Goal: Information Seeking & Learning: Learn about a topic

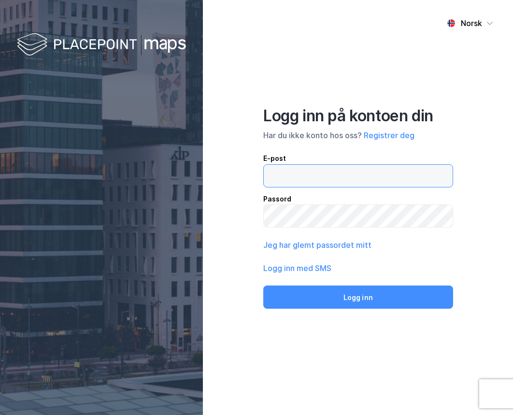
click at [340, 171] on input "email" at bounding box center [358, 176] width 189 height 22
type input "rso@placepoint.no"
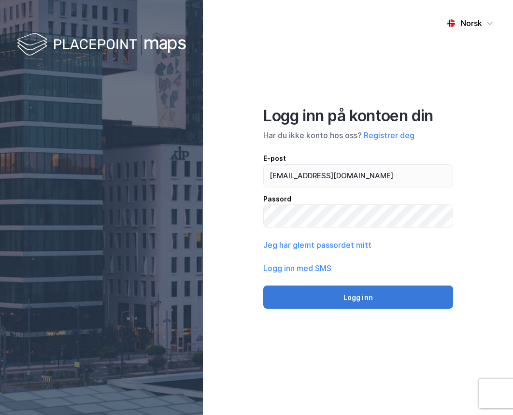
click at [349, 293] on button "Logg inn" at bounding box center [358, 296] width 190 height 23
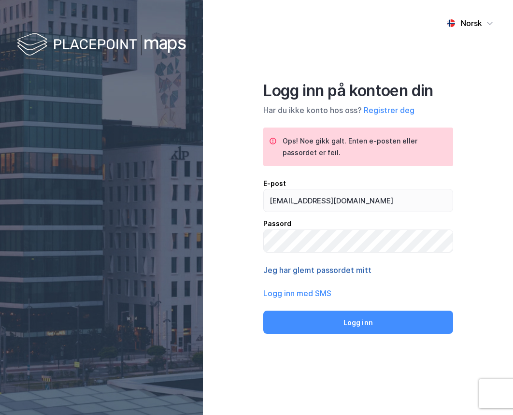
click at [332, 266] on button "Jeg har glemt passordet mitt" at bounding box center [317, 270] width 108 height 12
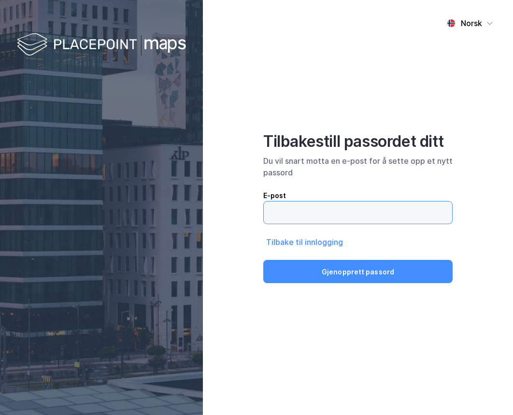
click at [321, 210] on input "email" at bounding box center [358, 212] width 188 height 22
type input "rso@placepoint.no"
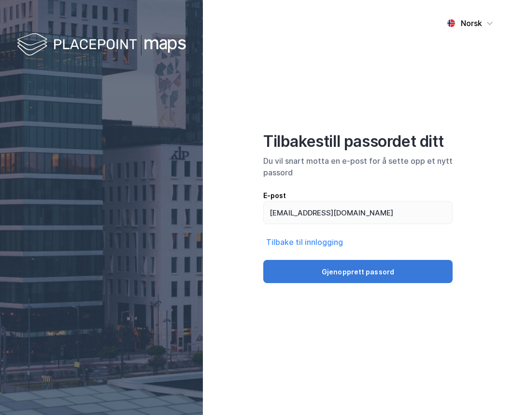
click at [334, 270] on button "Gjenopprett passord" at bounding box center [357, 271] width 189 height 23
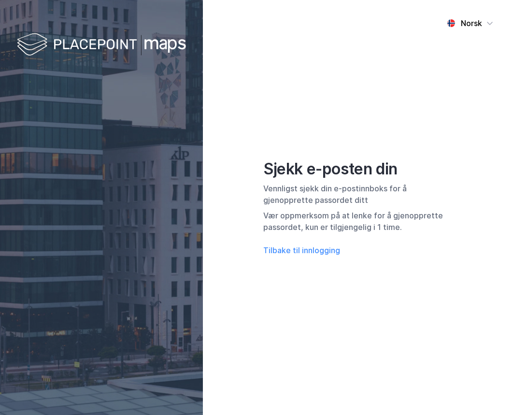
click at [287, 112] on div "Norsk Sjekk e-posten din Vennligst sjekk din e-postinnboks for å gjenopprette p…" at bounding box center [358, 207] width 310 height 415
click at [329, 106] on div "Norsk Sjekk e-posten din Vennligst sjekk din e-postinnboks for å gjenopprette p…" at bounding box center [358, 207] width 310 height 415
click at [332, 104] on div "Norsk Sjekk e-posten din Vennligst sjekk din e-postinnboks for å gjenopprette p…" at bounding box center [358, 207] width 310 height 415
click at [301, 246] on button "Tilbake til innlogging" at bounding box center [301, 250] width 77 height 12
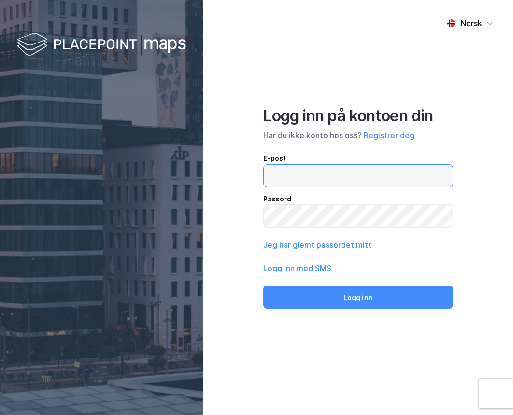
click at [322, 175] on input "email" at bounding box center [358, 176] width 189 height 22
type input "rso@placepoint.no"
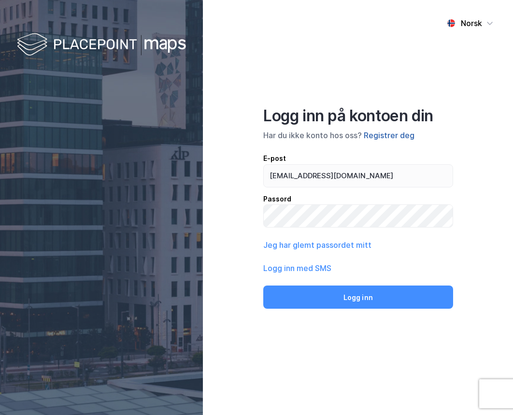
click at [384, 132] on button "Registrer deg" at bounding box center [389, 135] width 51 height 12
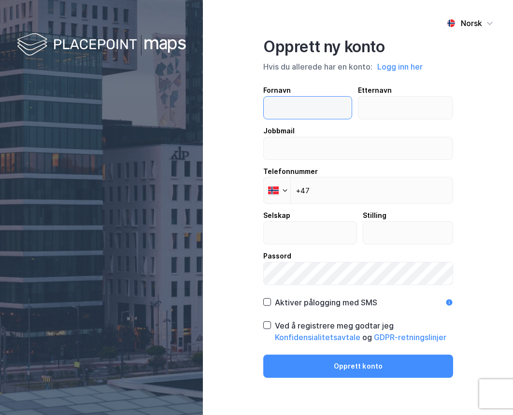
click at [290, 106] on input "text" at bounding box center [308, 108] width 88 height 22
type input "Ronny Sten"
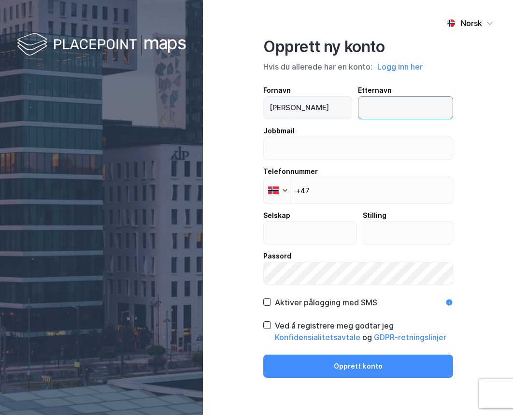
type input "Ødegård"
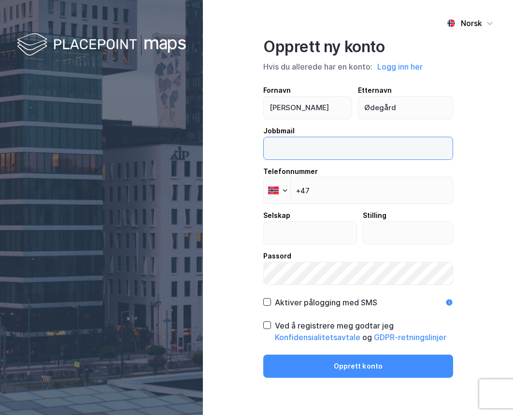
click at [322, 146] on input "email" at bounding box center [358, 148] width 189 height 22
type input "rso@placepoint.no"
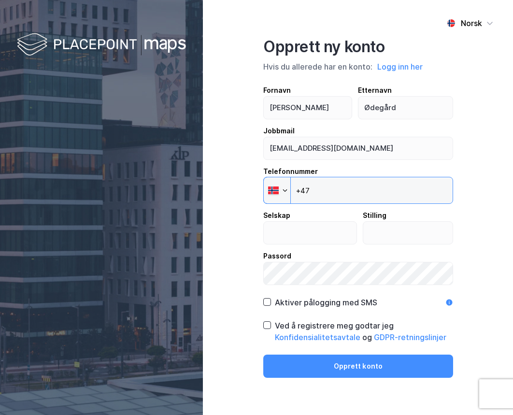
click at [331, 194] on input "+47" at bounding box center [358, 190] width 190 height 27
type input "+47 950 86 660"
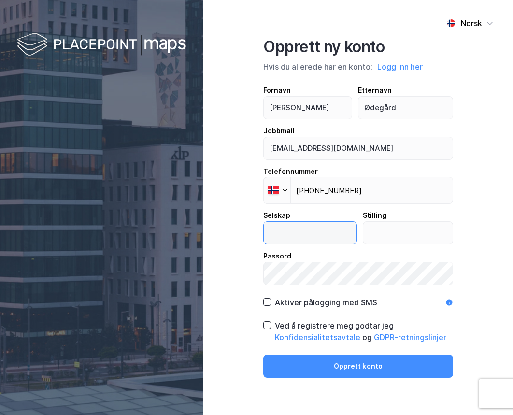
click at [306, 233] on input "text" at bounding box center [310, 233] width 93 height 22
type input "Placepoint AS"
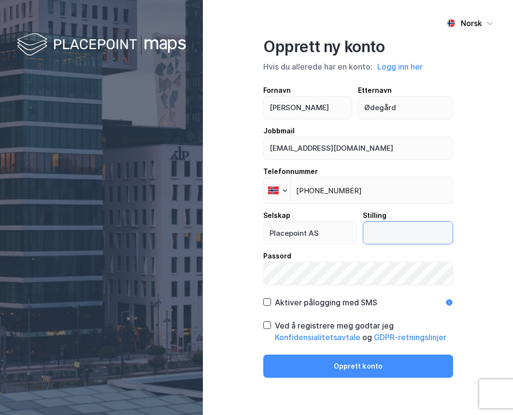
click at [381, 231] on input "text" at bounding box center [407, 233] width 89 height 22
type input "Sales Manager"
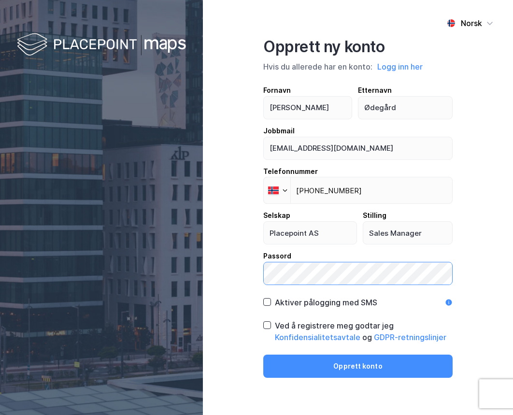
click at [261, 273] on div "Norsk Opprett ny konto Hvis du allerede har en konto: Logg inn her Fornavn Ronn…" at bounding box center [358, 207] width 310 height 415
click at [267, 323] on icon at bounding box center [267, 325] width 7 height 7
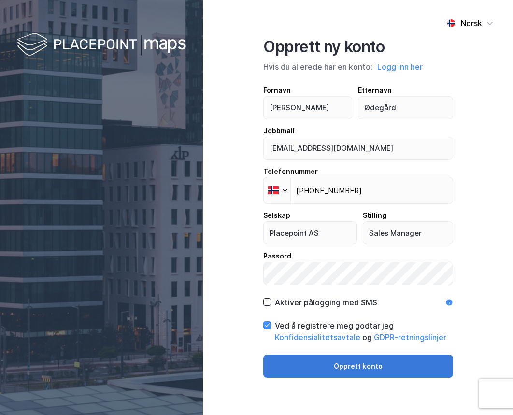
click at [363, 364] on button "Opprett konto" at bounding box center [358, 366] width 190 height 23
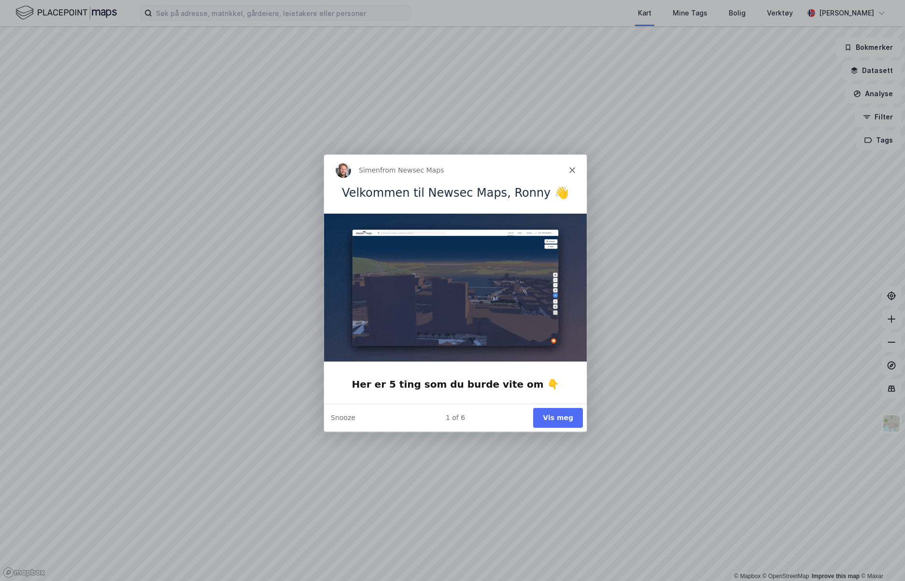
click at [512, 167] on icon "Close" at bounding box center [572, 170] width 6 height 6
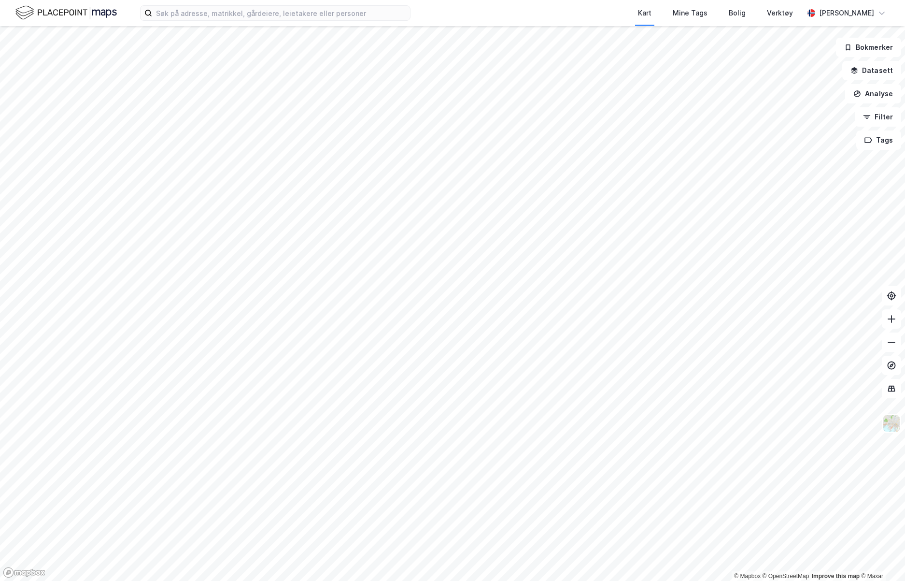
click at [175, 1] on div "Kart Mine Tags Bolig Verktøy [PERSON_NAME]" at bounding box center [452, 13] width 905 height 26
click at [176, 5] on div "Kart Mine Tags Bolig Verktøy Ronny Sten Ødegård" at bounding box center [452, 13] width 905 height 26
click at [177, 14] on input at bounding box center [281, 13] width 258 height 14
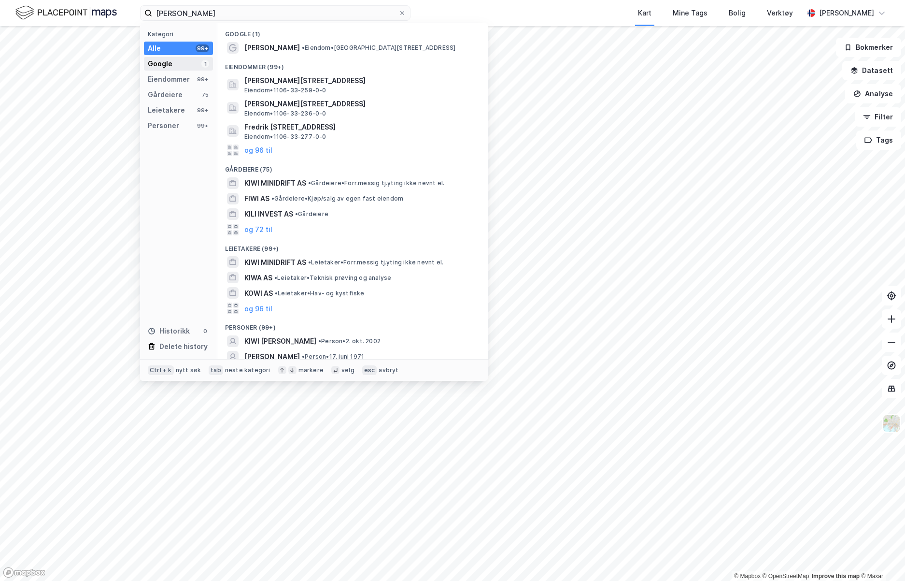
click at [181, 60] on div "Google 1" at bounding box center [178, 64] width 69 height 14
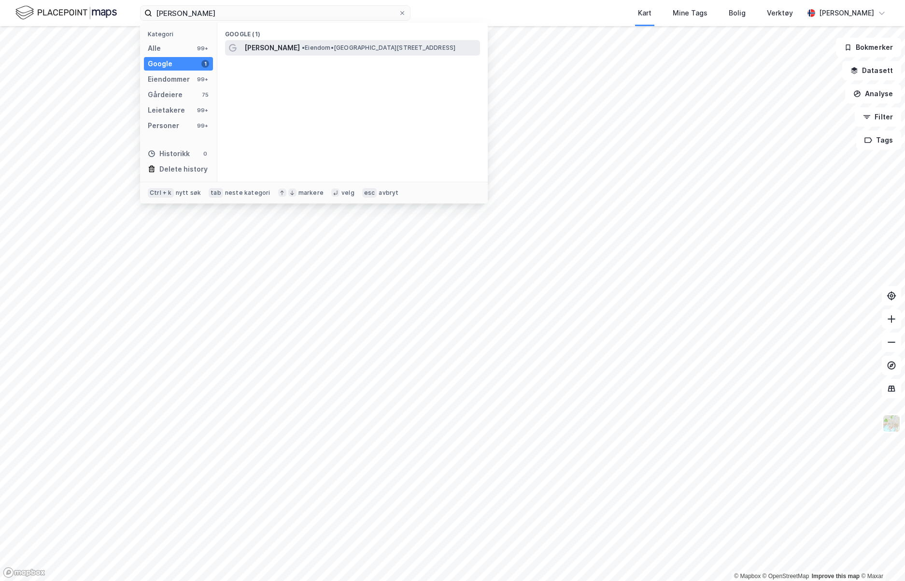
click at [305, 41] on div "KIWI Fredrik Langesgate • Eiendom • Fredrik Langes gate 19, 9008 Tromsø" at bounding box center [352, 47] width 255 height 15
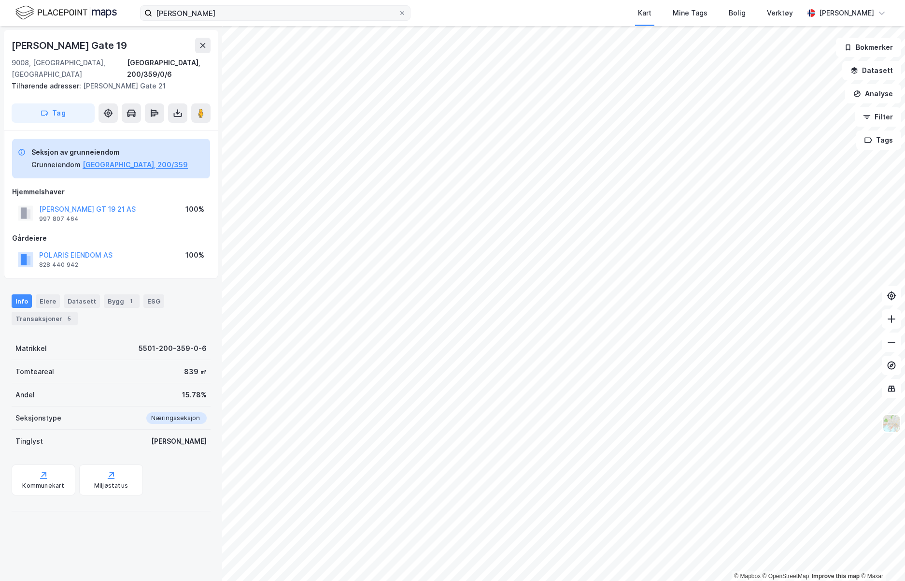
click at [239, 19] on div "kiwi fredrik Kart Mine Tags Bolig Verktøy Ronny Sten Ødegård © Mapbox © OpenStr…" at bounding box center [452, 290] width 905 height 581
click at [238, 16] on input "kiwi fredrik" at bounding box center [275, 13] width 246 height 14
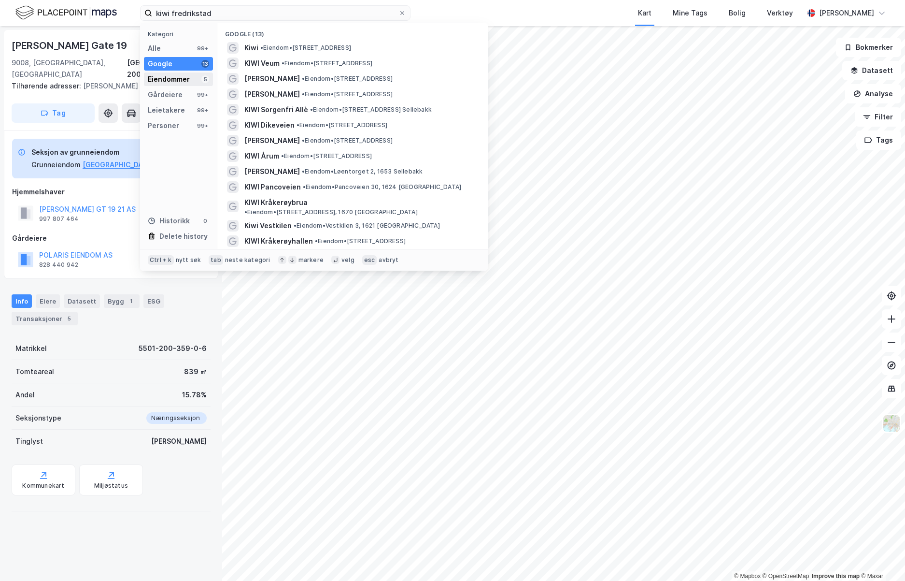
click at [170, 78] on div "Eiendommer" at bounding box center [169, 79] width 42 height 12
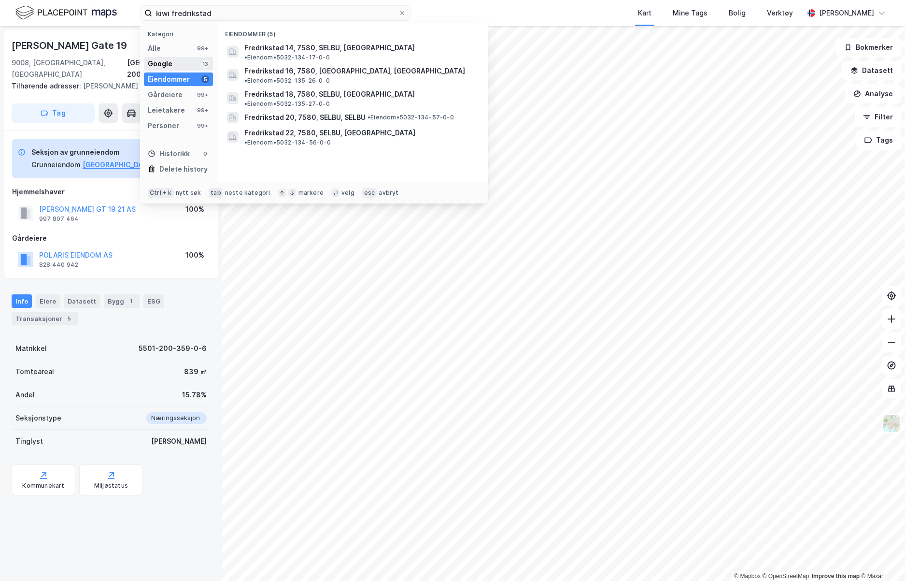
click at [173, 67] on div "Google 13" at bounding box center [178, 64] width 69 height 14
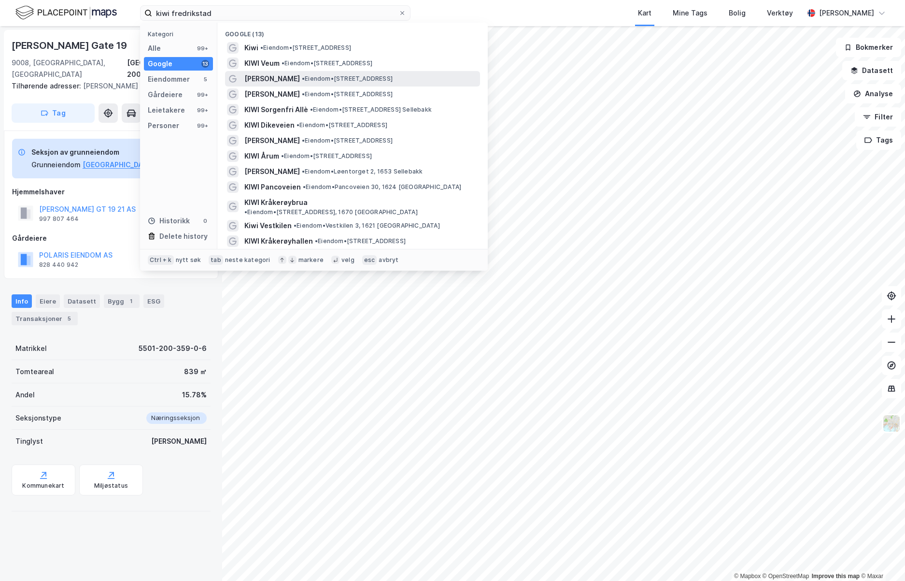
click at [247, 71] on div "KIWI Frydenberg • Eiendom • Veumveien 17, 1613 Fredrikstad" at bounding box center [352, 78] width 255 height 15
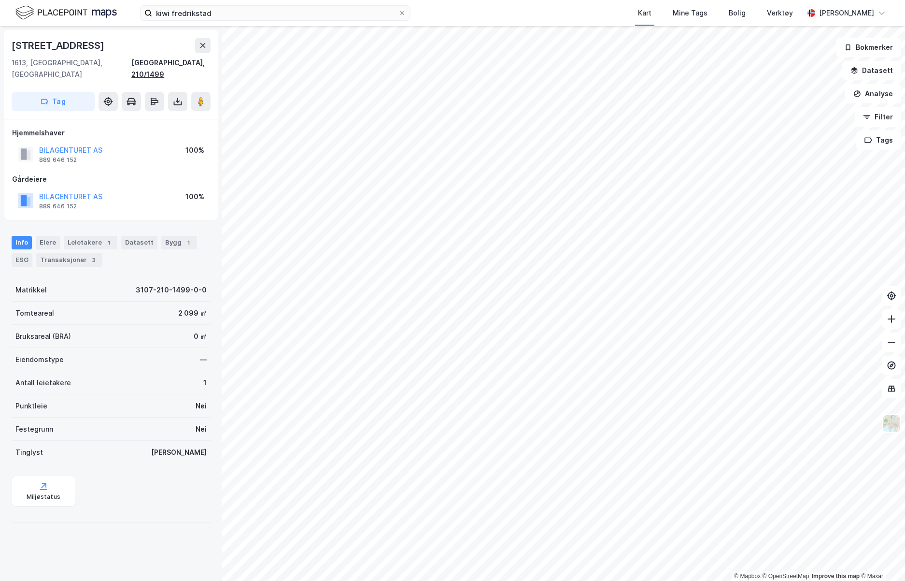
click at [194, 62] on div "Fredrikstad, 210/1499" at bounding box center [170, 68] width 79 height 23
drag, startPoint x: 194, startPoint y: 62, endPoint x: 195, endPoint y: 32, distance: 30.4
click at [195, 32] on div "Veumveien 17 1613, Fredrikstad, Østfold Fredrikstad, 210/1499 Tag" at bounding box center [111, 74] width 214 height 89
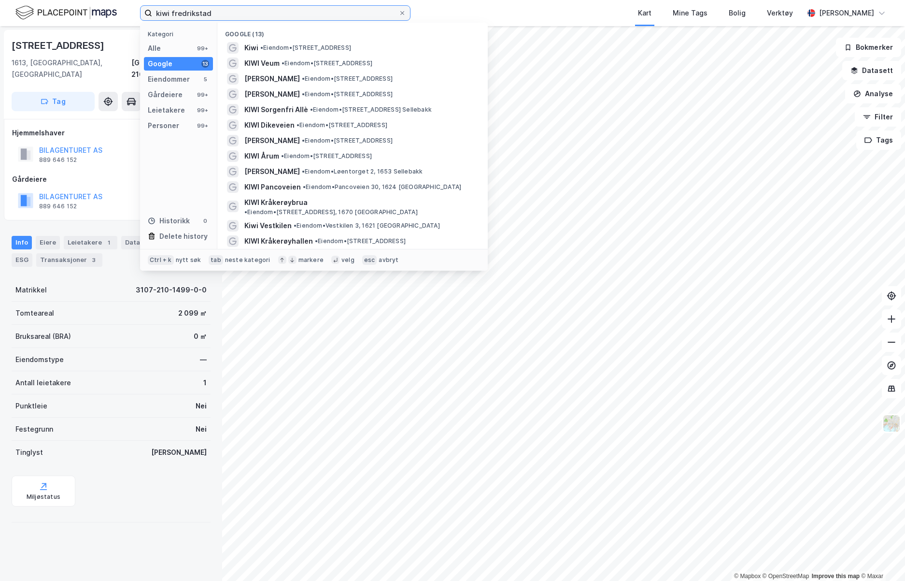
click at [192, 9] on input "kiwi fredrikstad" at bounding box center [275, 13] width 246 height 14
paste input "3107-210-1499-0-0"
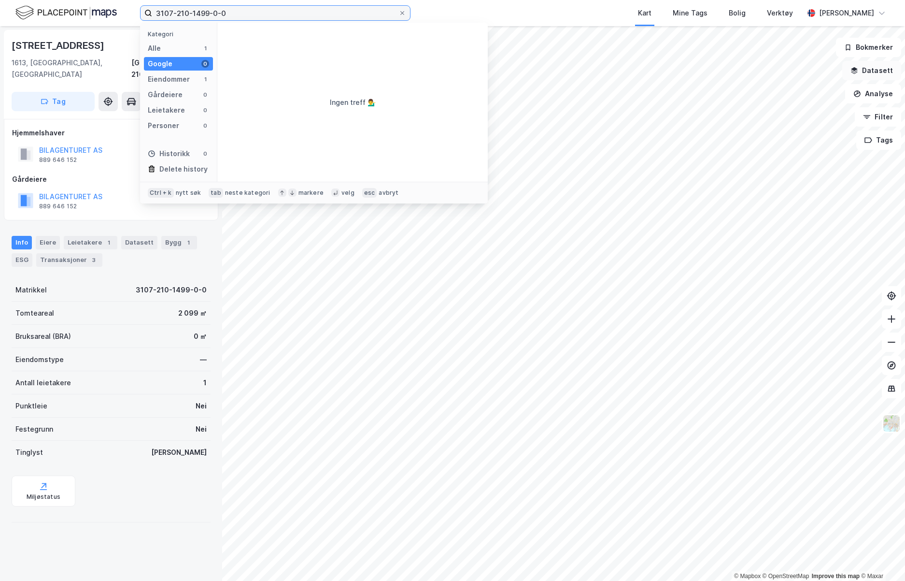
type input "3107-210-1499-0-0"
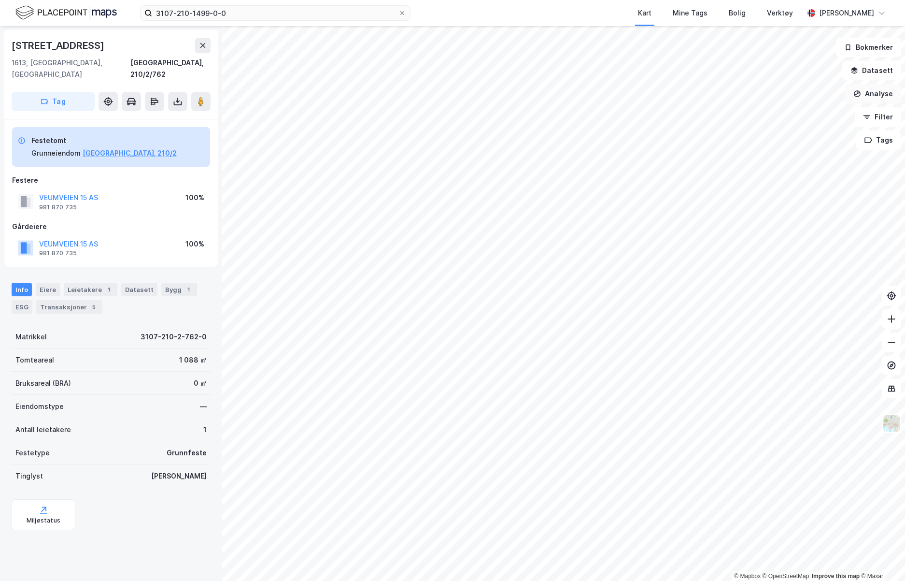
click at [512, 91] on button "Analyse" at bounding box center [873, 93] width 56 height 19
click at [512, 68] on button "Datasett" at bounding box center [871, 70] width 59 height 19
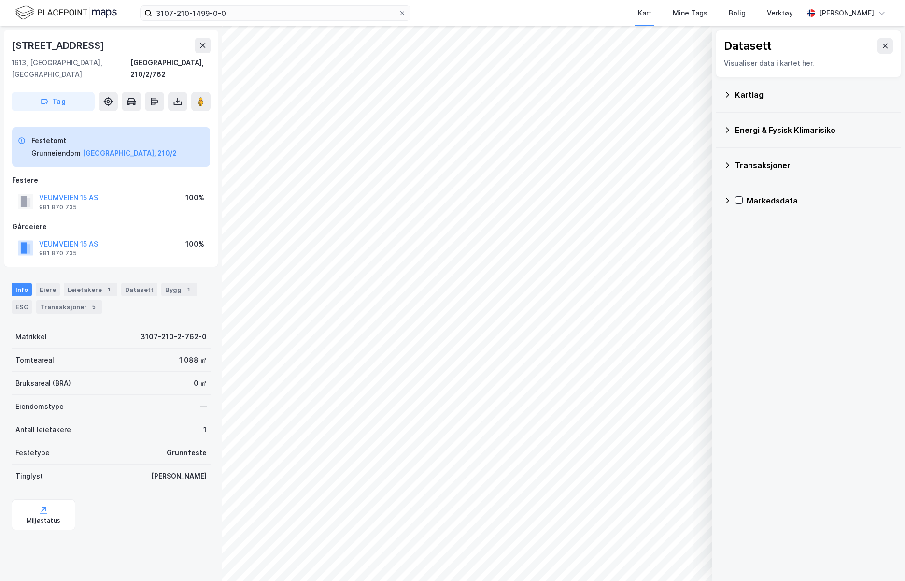
click at [512, 161] on div "Transaksjoner" at bounding box center [814, 165] width 158 height 12
click at [512, 208] on icon at bounding box center [751, 207] width 7 height 7
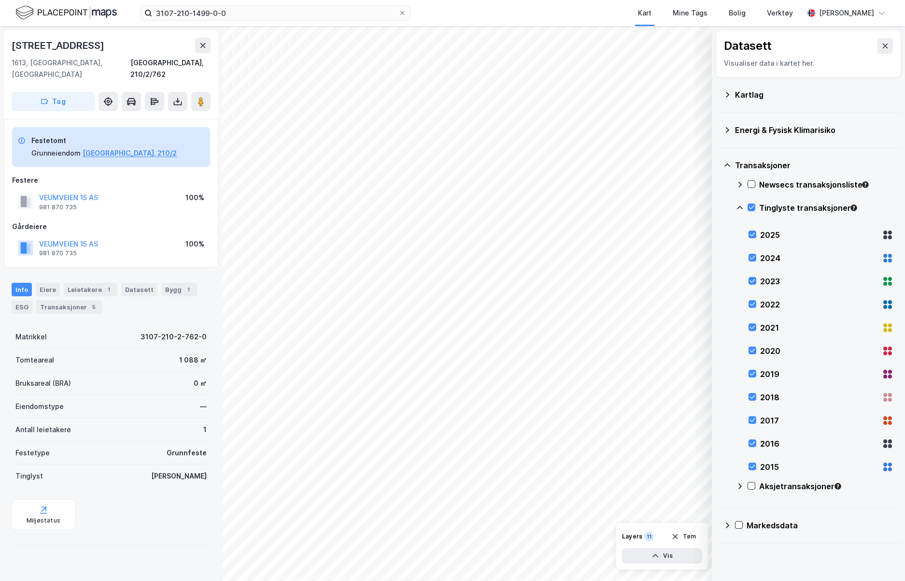
click at [512, 232] on div "2025" at bounding box center [819, 235] width 118 height 12
click at [512, 229] on div "2025" at bounding box center [819, 235] width 118 height 12
click at [512, 43] on icon at bounding box center [886, 46] width 8 height 8
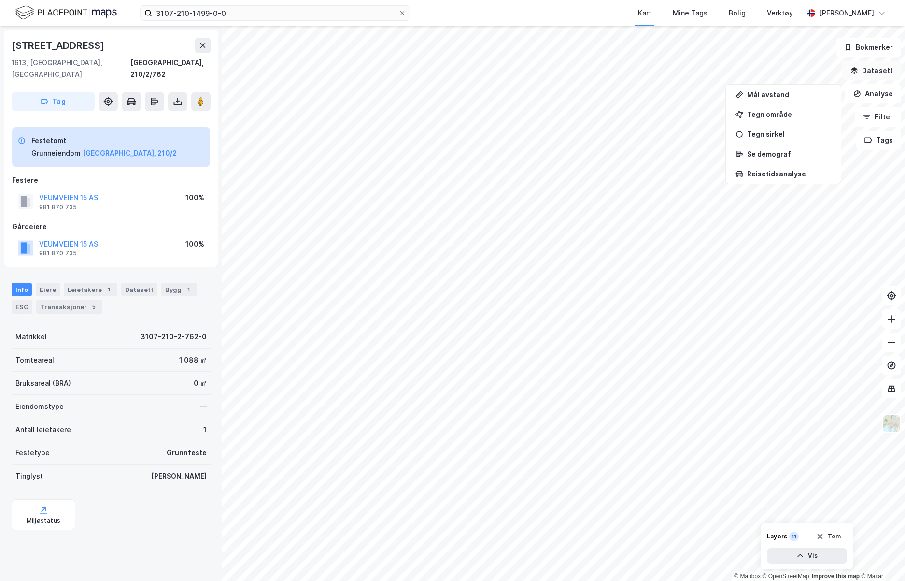
click at [512, 67] on button "Datasett" at bounding box center [871, 70] width 59 height 19
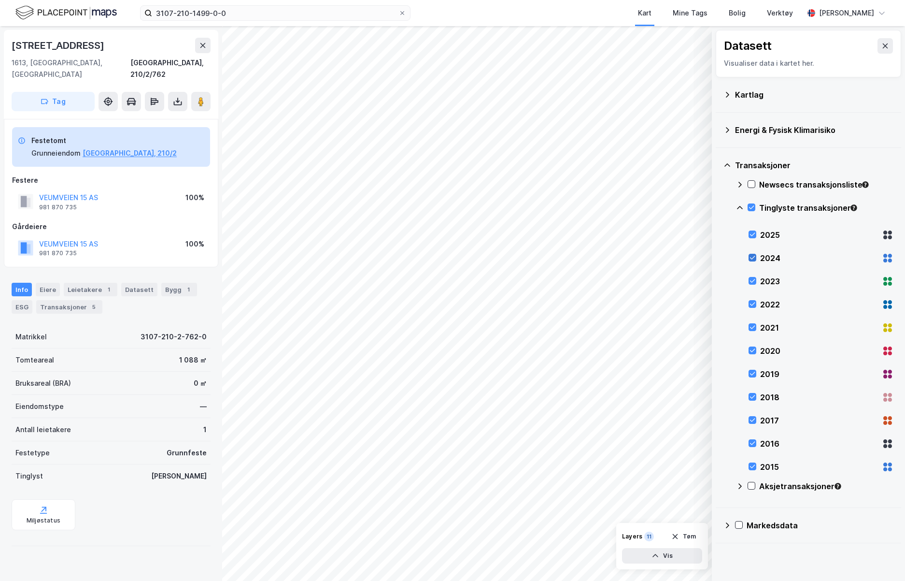
click at [512, 256] on icon at bounding box center [752, 257] width 7 height 7
click at [512, 279] on icon at bounding box center [752, 280] width 7 height 7
click at [512, 304] on icon at bounding box center [752, 303] width 7 height 7
drag, startPoint x: 752, startPoint y: 327, endPoint x: 754, endPoint y: 333, distance: 6.4
click at [512, 327] on icon at bounding box center [752, 327] width 7 height 7
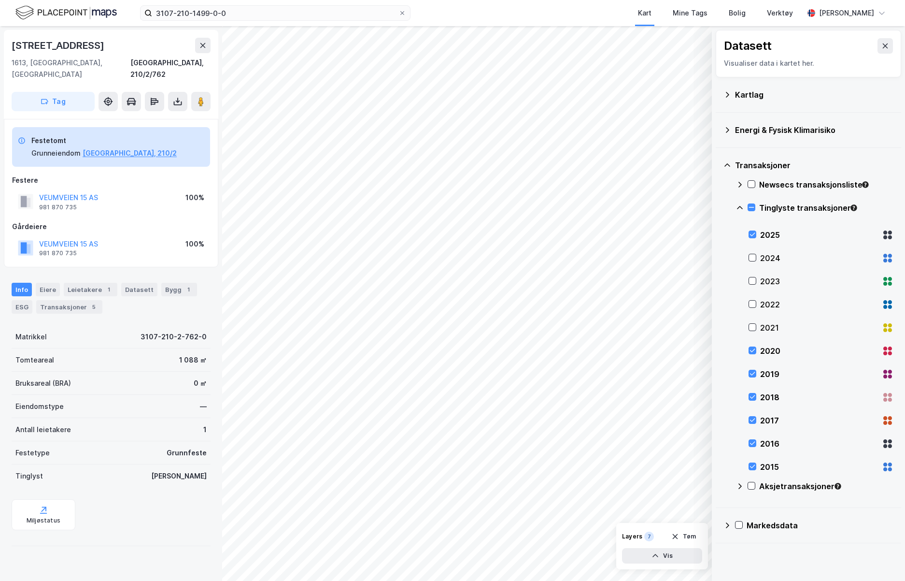
click at [512, 341] on div "2020" at bounding box center [821, 350] width 145 height 23
click at [512, 373] on icon at bounding box center [752, 373] width 5 height 3
click at [512, 396] on icon at bounding box center [752, 396] width 7 height 7
click at [512, 414] on icon at bounding box center [752, 419] width 7 height 7
click at [512, 414] on icon at bounding box center [752, 443] width 7 height 7
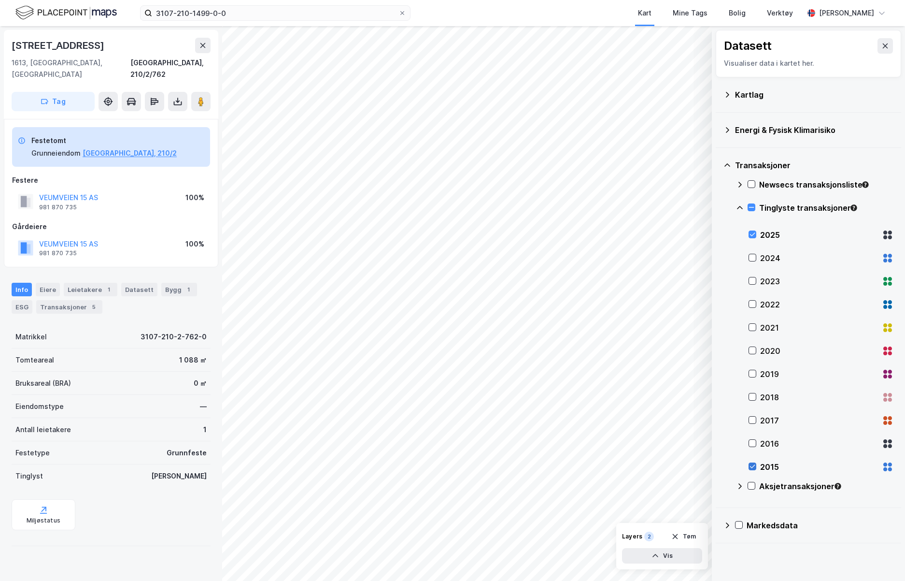
click at [512, 414] on icon at bounding box center [752, 466] width 7 height 7
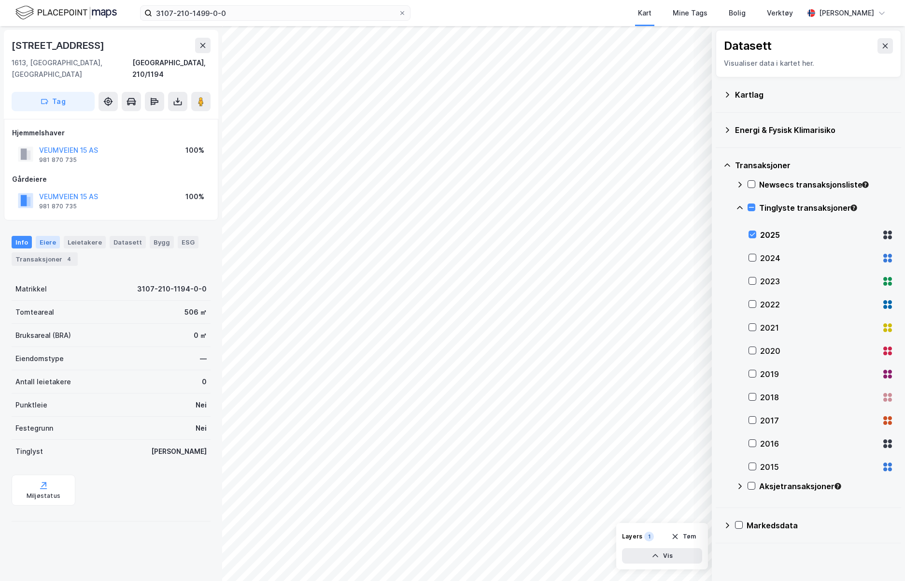
click at [46, 236] on div "Eiere" at bounding box center [48, 242] width 24 height 13
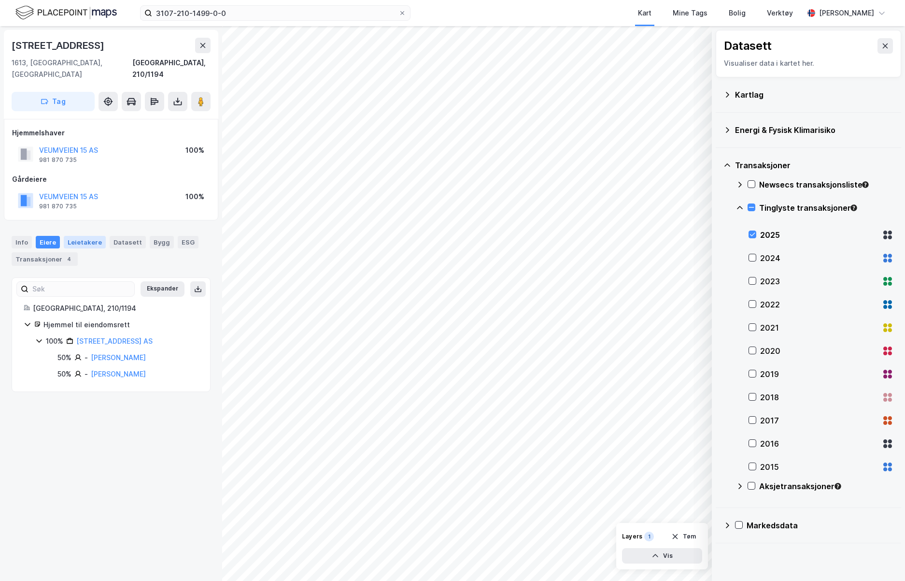
click at [78, 236] on div "Leietakere" at bounding box center [85, 242] width 42 height 13
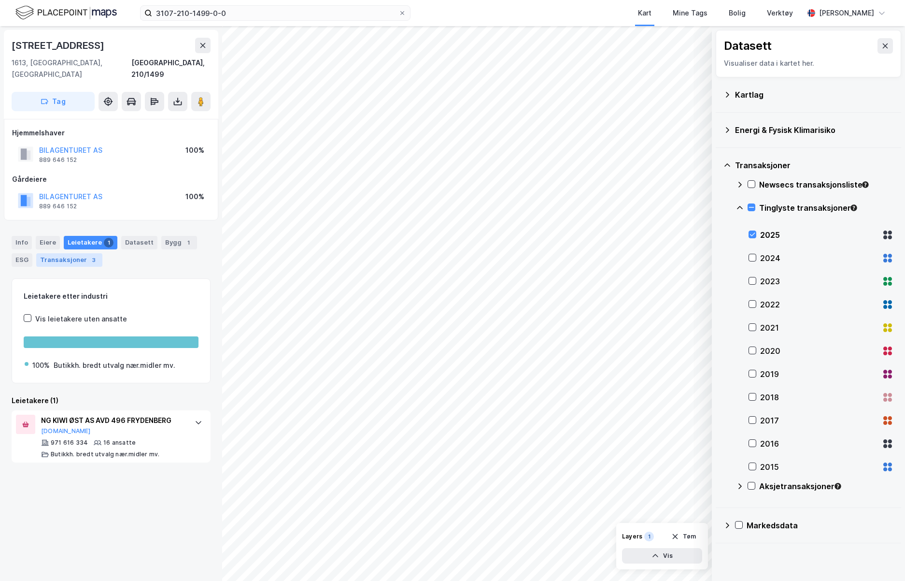
click at [73, 253] on div "Transaksjoner 3" at bounding box center [69, 260] width 66 height 14
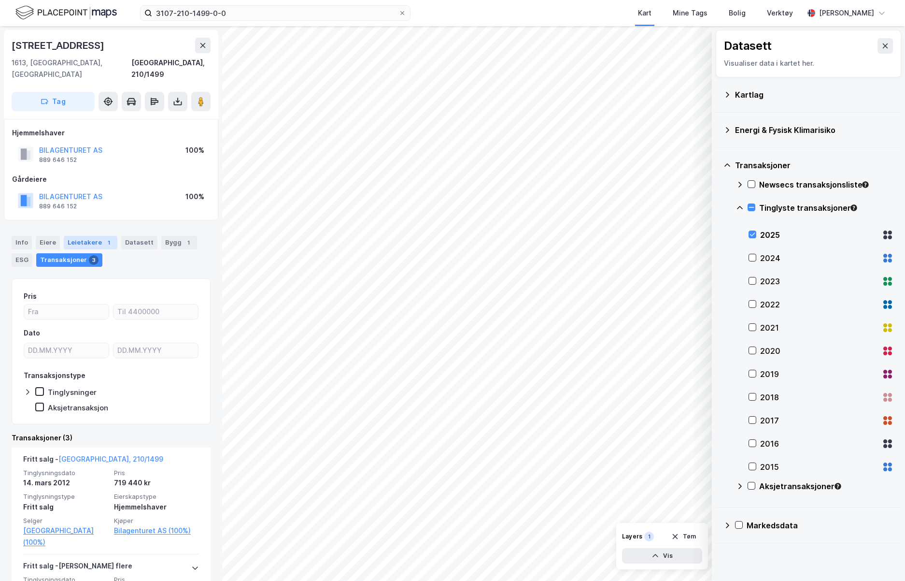
click at [83, 236] on div "Leietakere 1" at bounding box center [91, 243] width 54 height 14
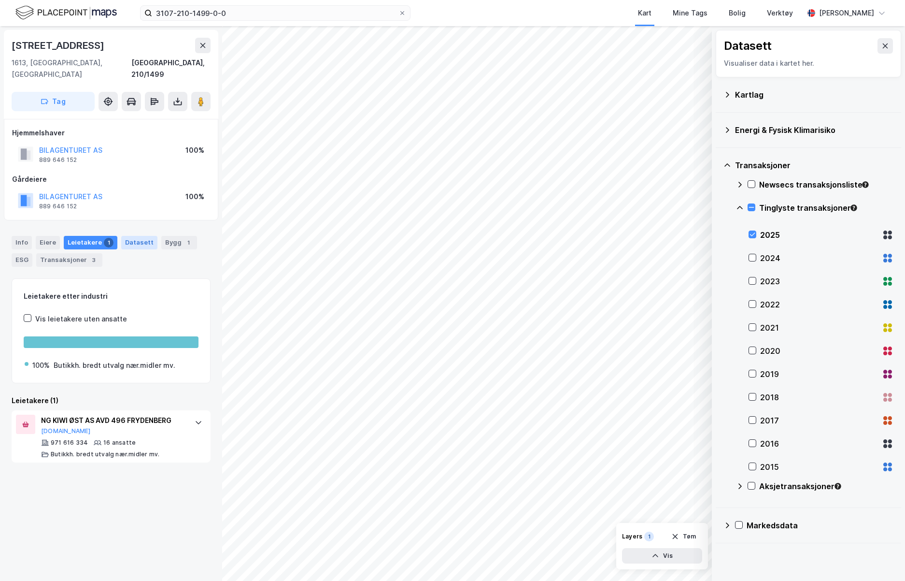
click at [136, 236] on div "Datasett" at bounding box center [139, 243] width 36 height 14
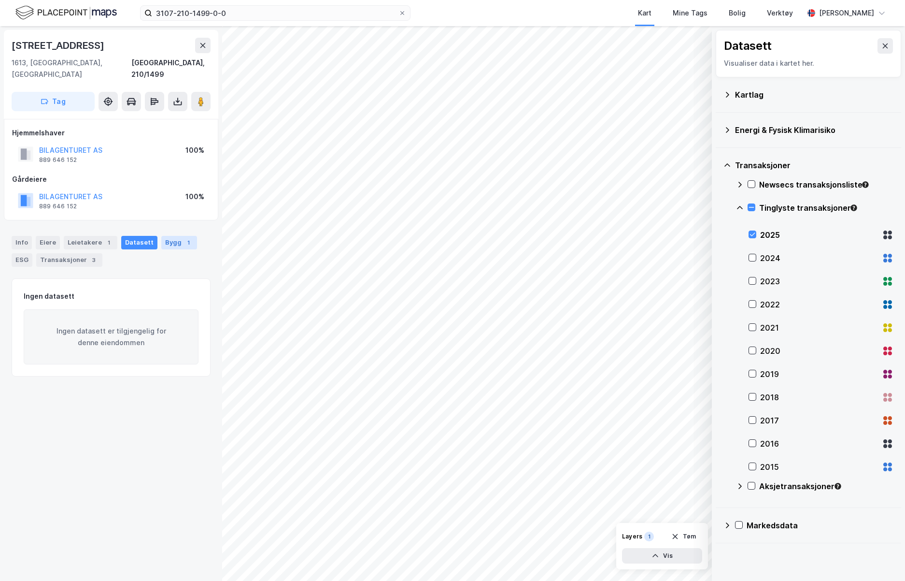
click at [164, 236] on div "Bygg 1" at bounding box center [179, 243] width 36 height 14
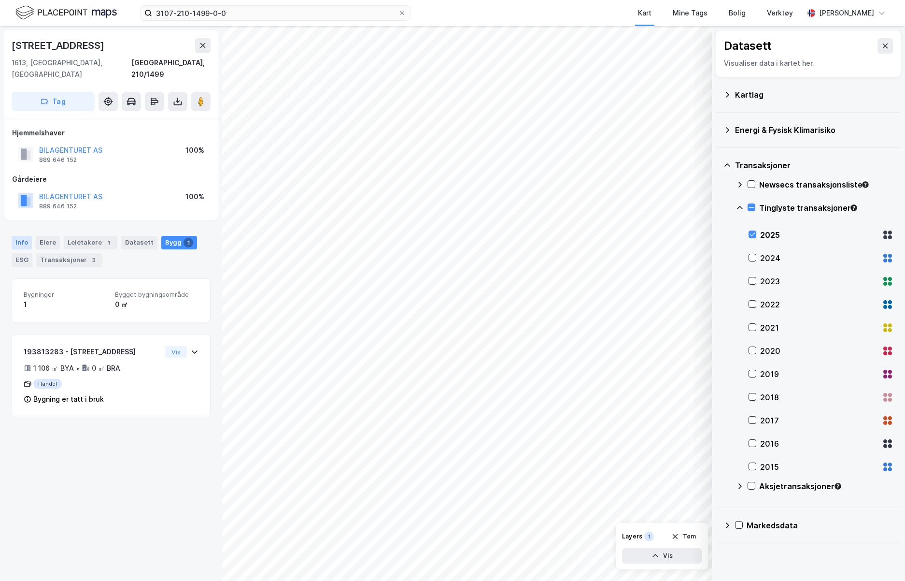
click at [22, 236] on div "Info" at bounding box center [22, 243] width 20 height 14
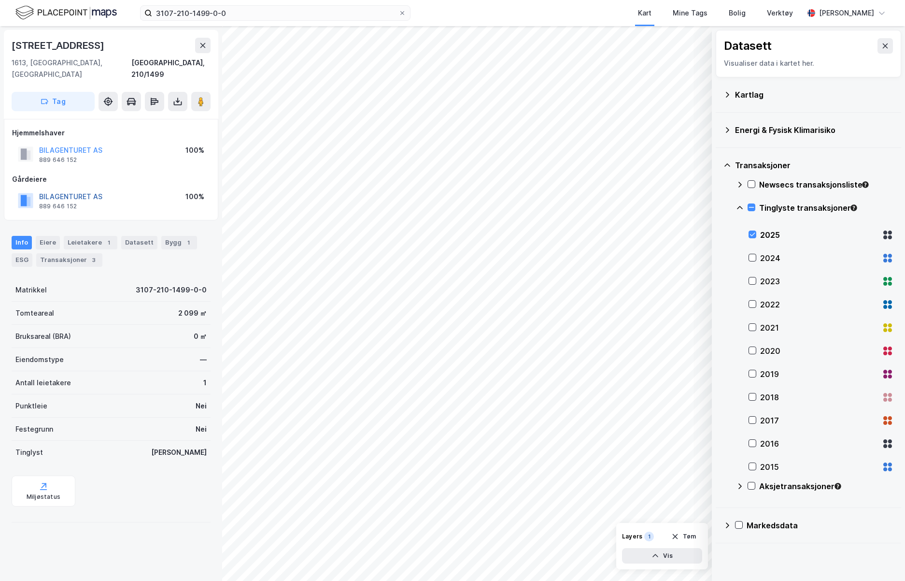
click at [0, 0] on button "BILAGENTURET AS" at bounding box center [0, 0] width 0 height 0
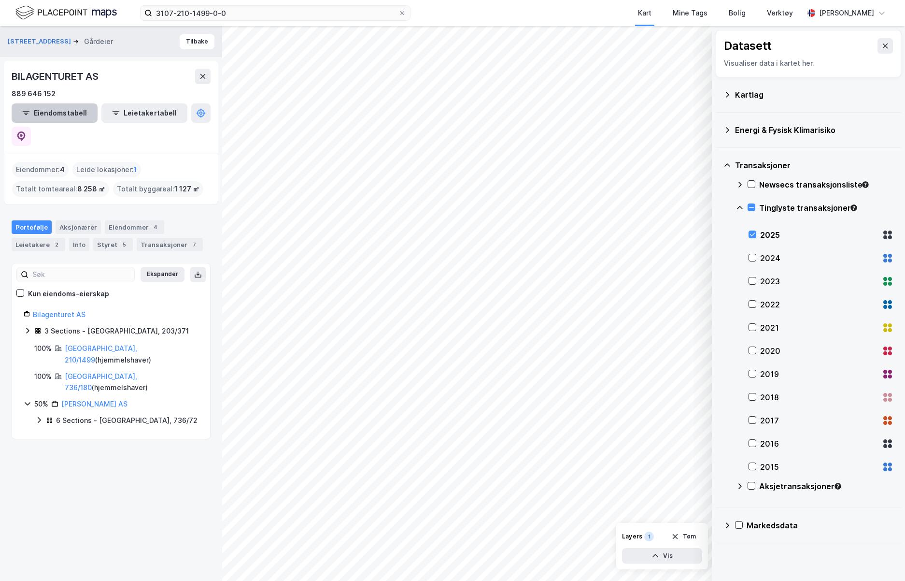
click at [53, 110] on button "Eiendomstabell" at bounding box center [55, 112] width 86 height 19
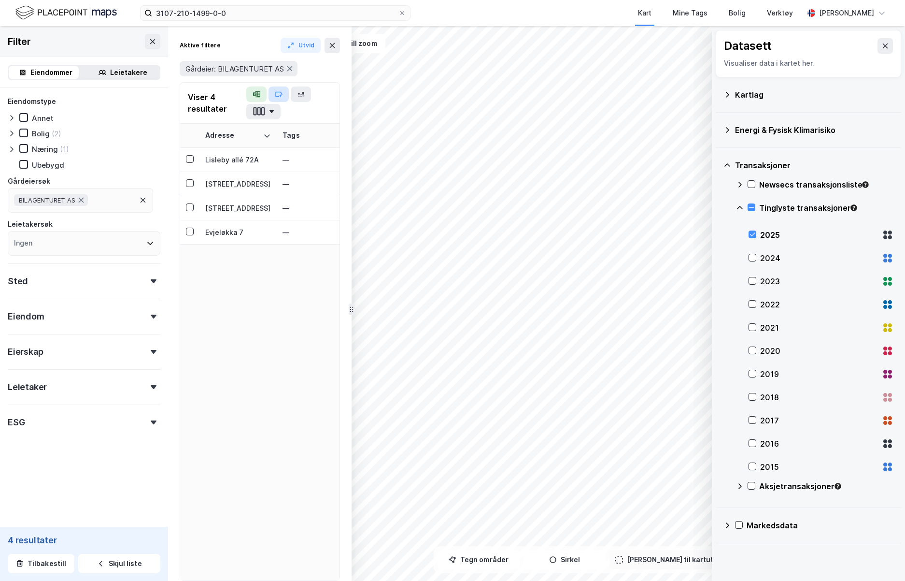
click at [280, 91] on icon "button" at bounding box center [279, 94] width 8 height 8
click at [313, 54] on div "Aktive filtere Utvid Gårdeier: BILAGENTURET AS" at bounding box center [260, 60] width 160 height 44
click at [307, 44] on button "Utvid" at bounding box center [301, 45] width 41 height 15
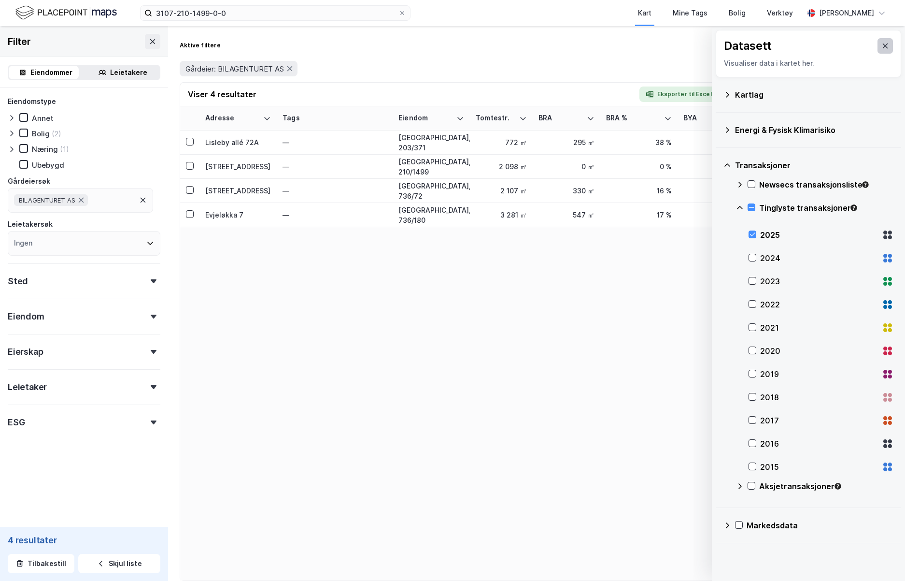
click at [512, 44] on icon at bounding box center [886, 46] width 8 height 8
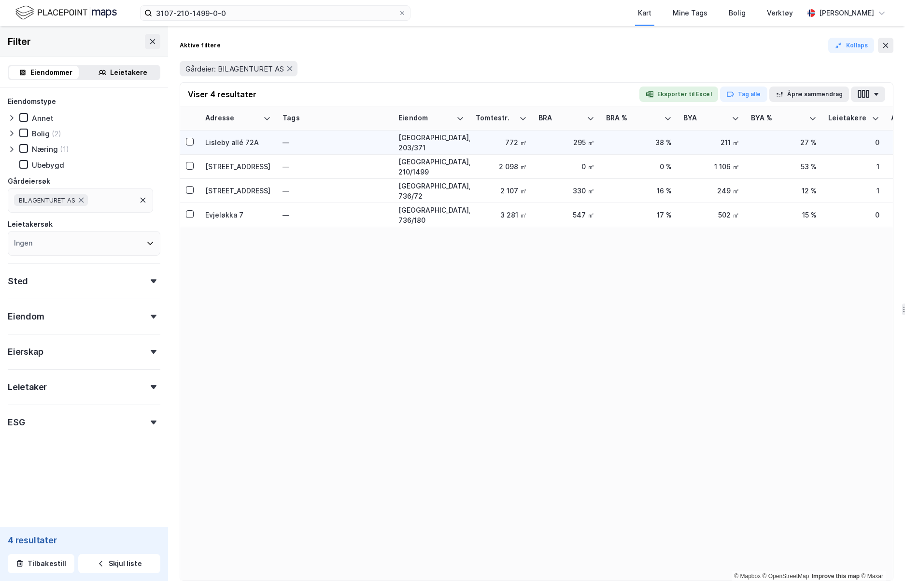
click at [228, 137] on div "Lisleby allé 72A" at bounding box center [238, 142] width 66 height 10
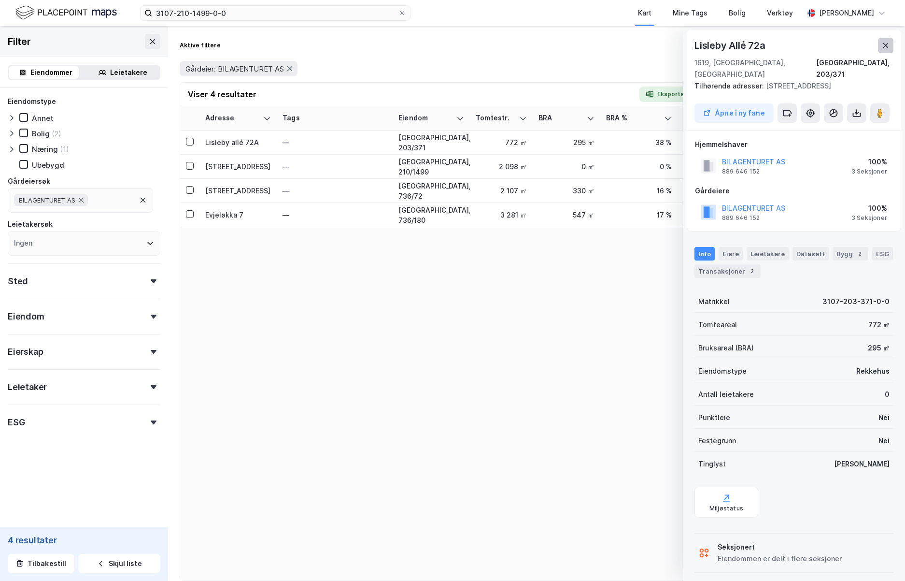
click at [512, 42] on icon at bounding box center [886, 46] width 8 height 8
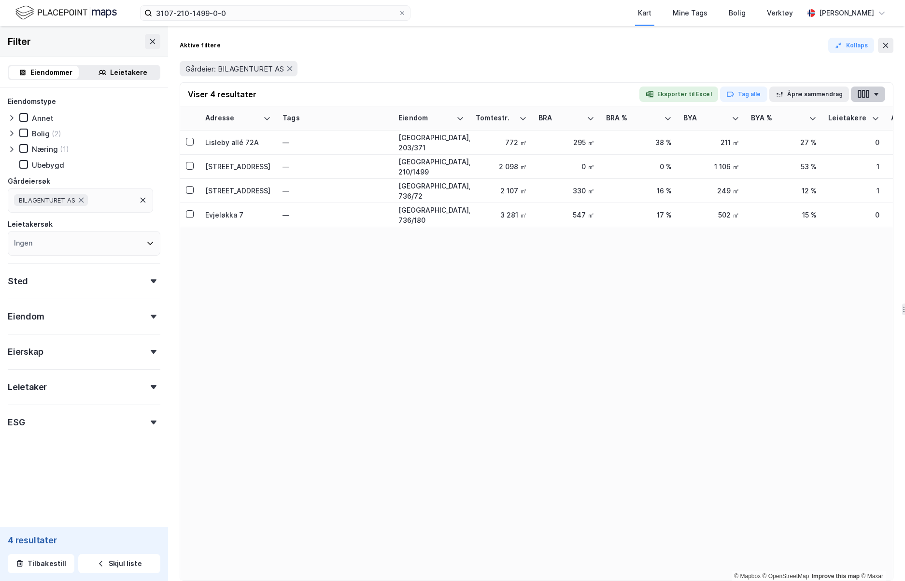
click at [512, 92] on button "button" at bounding box center [868, 93] width 34 height 15
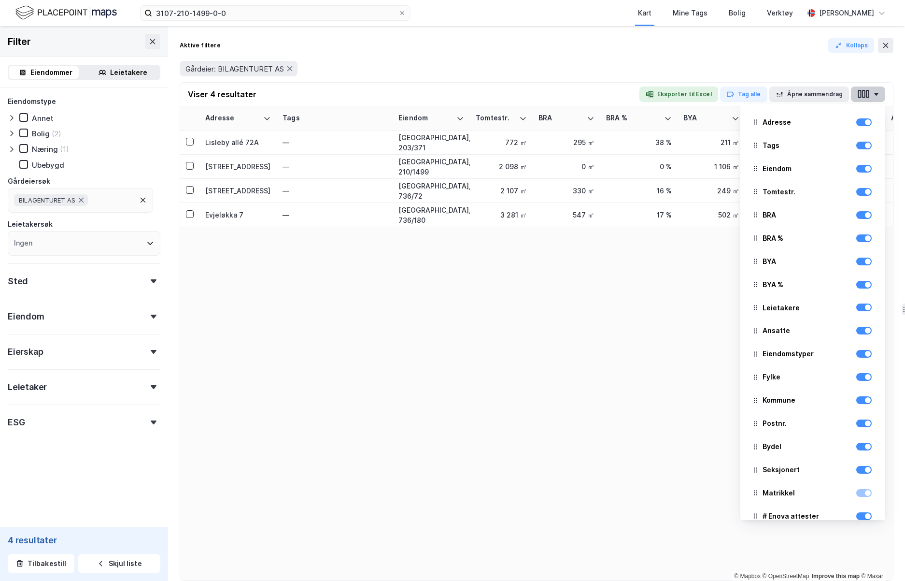
click at [512, 92] on button "button" at bounding box center [868, 93] width 34 height 15
click at [512, 63] on div "Gårdeier: BILAGENTURET AS" at bounding box center [537, 68] width 714 height 15
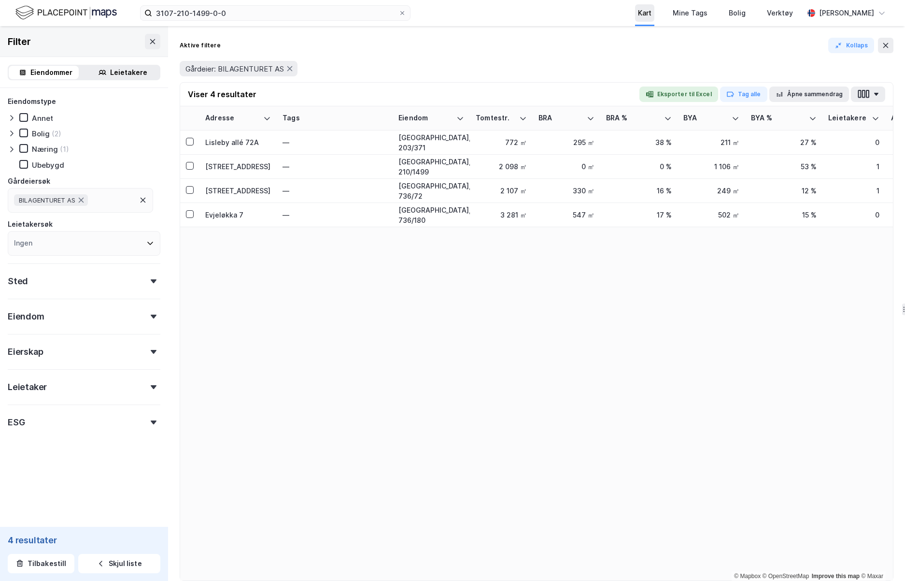
click at [512, 8] on div "Kart" at bounding box center [645, 13] width 14 height 12
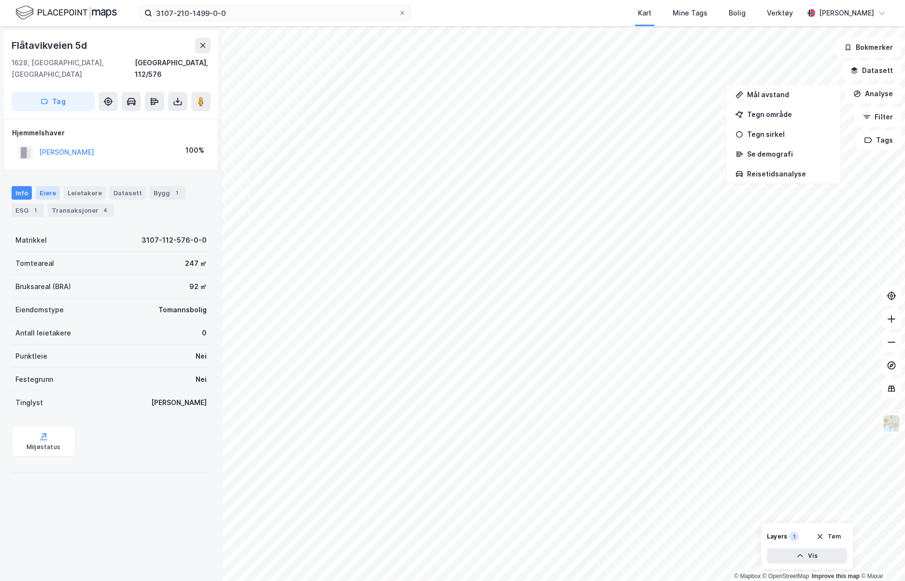
click at [48, 186] on div "Eiere" at bounding box center [48, 193] width 24 height 14
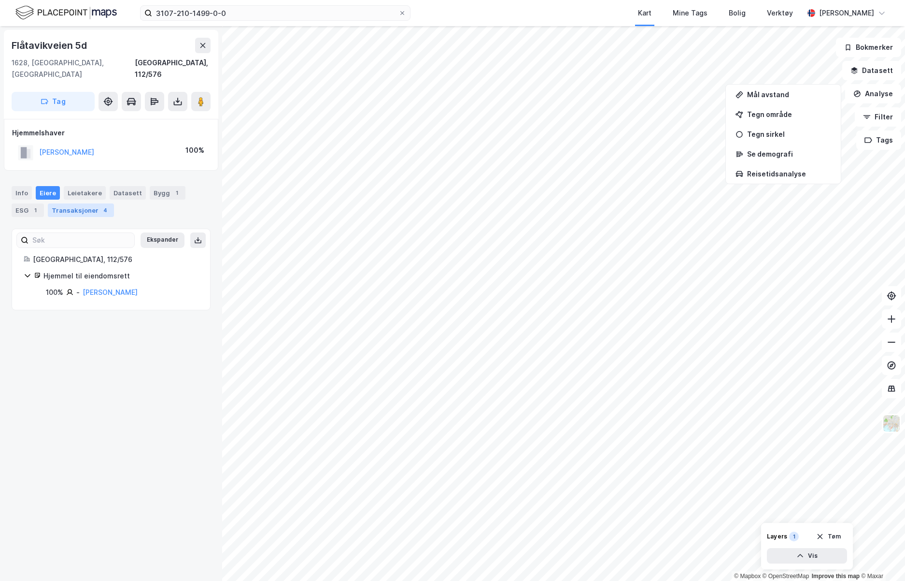
click at [86, 203] on div "Transaksjoner 4" at bounding box center [81, 210] width 66 height 14
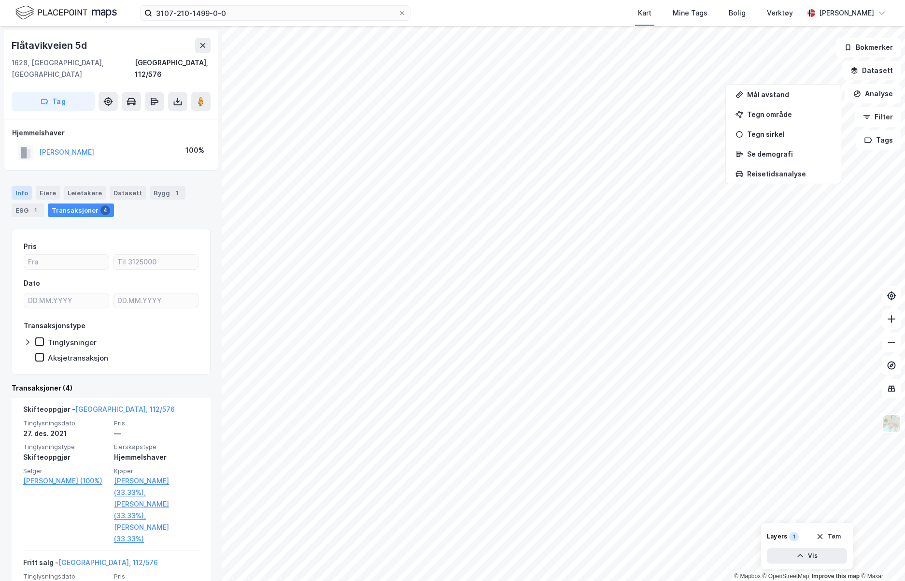
click at [24, 186] on div "Info" at bounding box center [22, 193] width 20 height 14
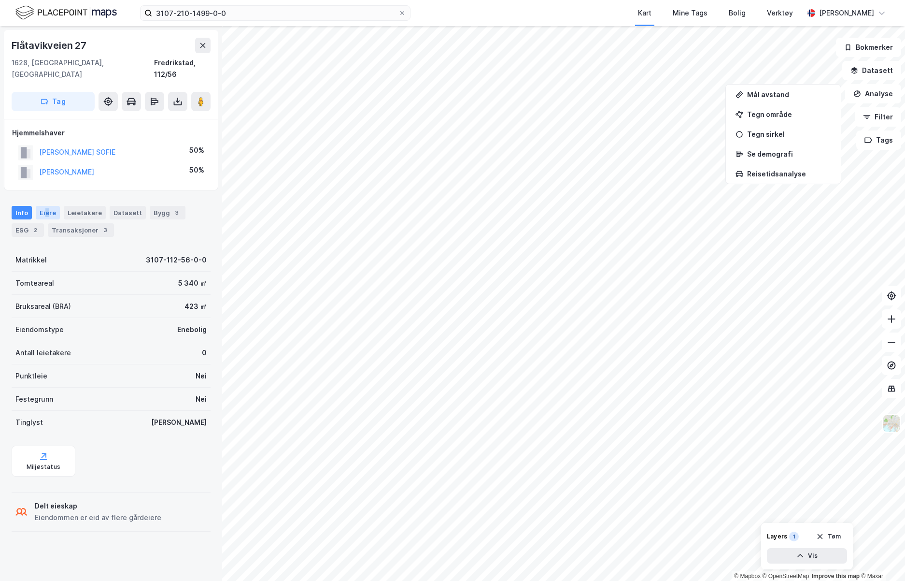
click at [46, 206] on div "Eiere" at bounding box center [48, 213] width 24 height 14
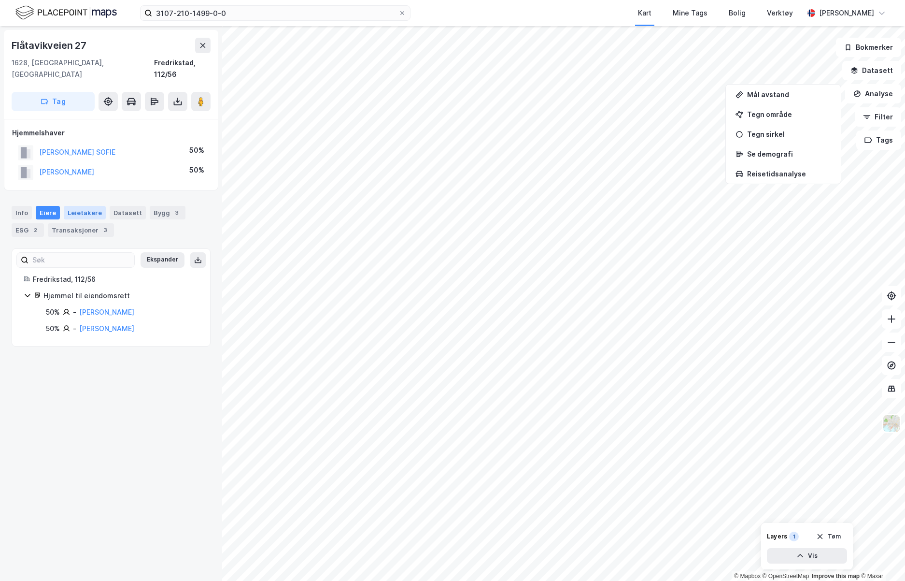
click at [87, 206] on div "Leietakere" at bounding box center [85, 213] width 42 height 14
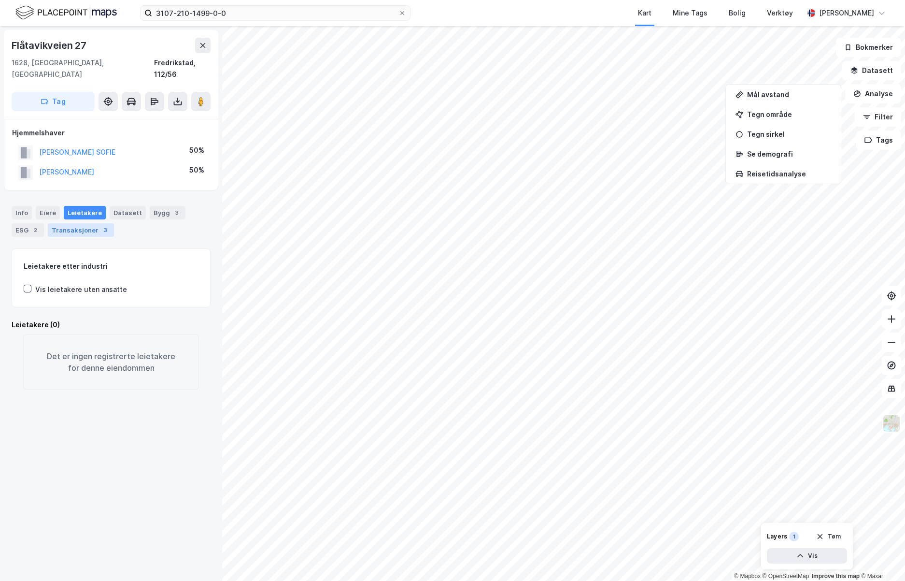
click at [86, 223] on div "Transaksjoner 3" at bounding box center [81, 230] width 66 height 14
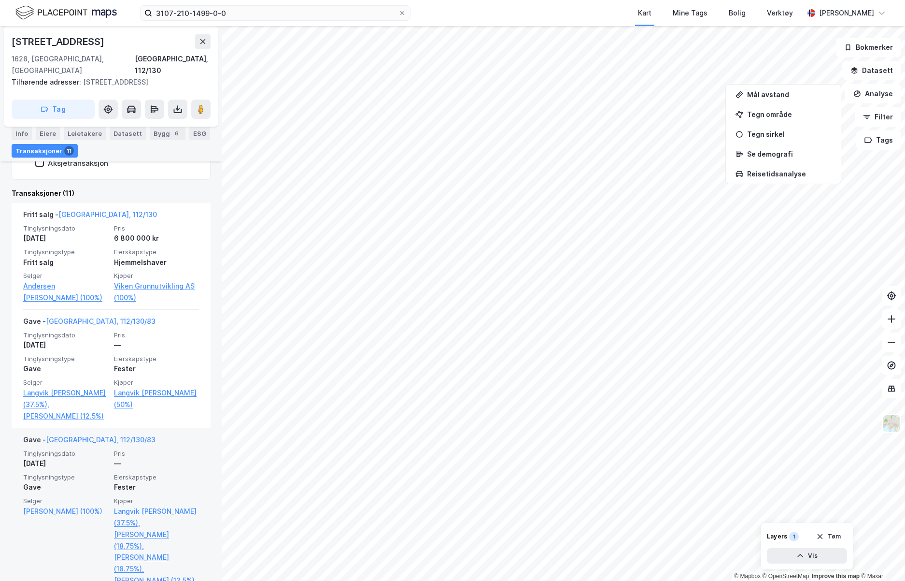
scroll to position [242, 0]
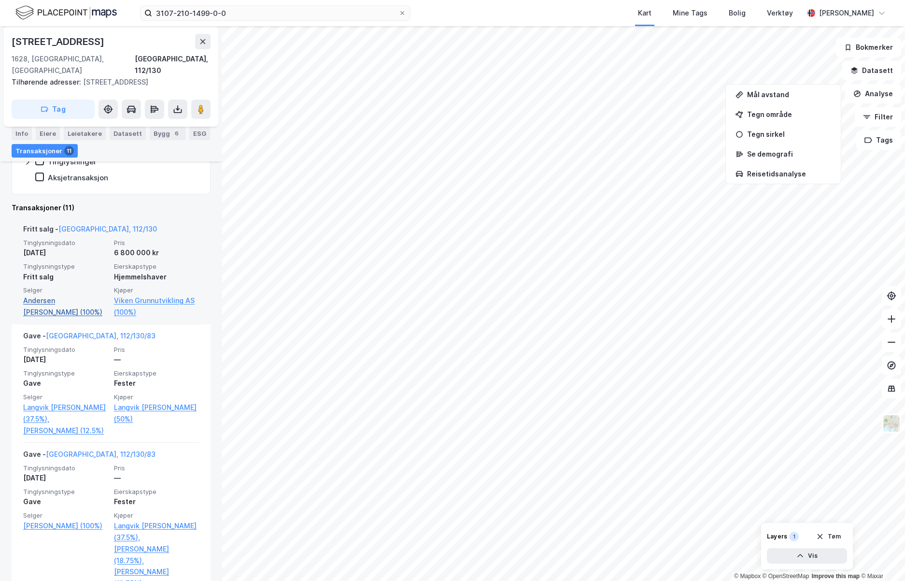
click at [68, 295] on link "Andersen Sigvart Gran (100%)" at bounding box center [65, 306] width 85 height 23
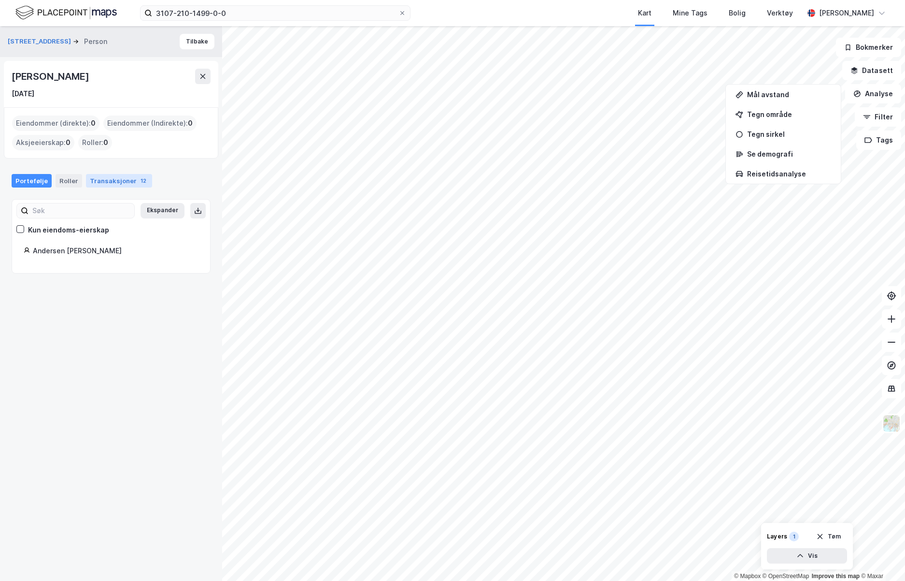
click at [103, 178] on div "Transaksjoner 12" at bounding box center [119, 181] width 66 height 14
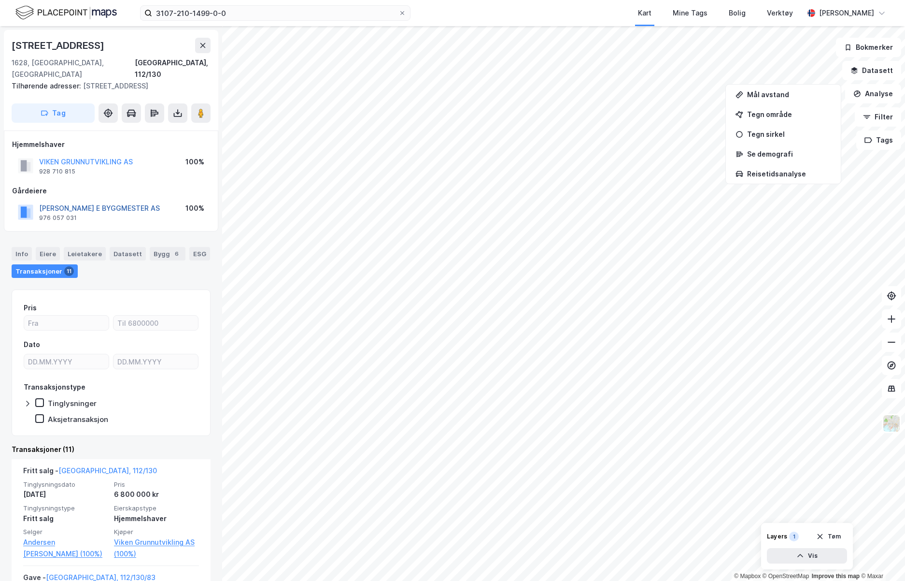
click at [0, 0] on button "JOHANSEN TORE E BYGGMESTER AS" at bounding box center [0, 0] width 0 height 0
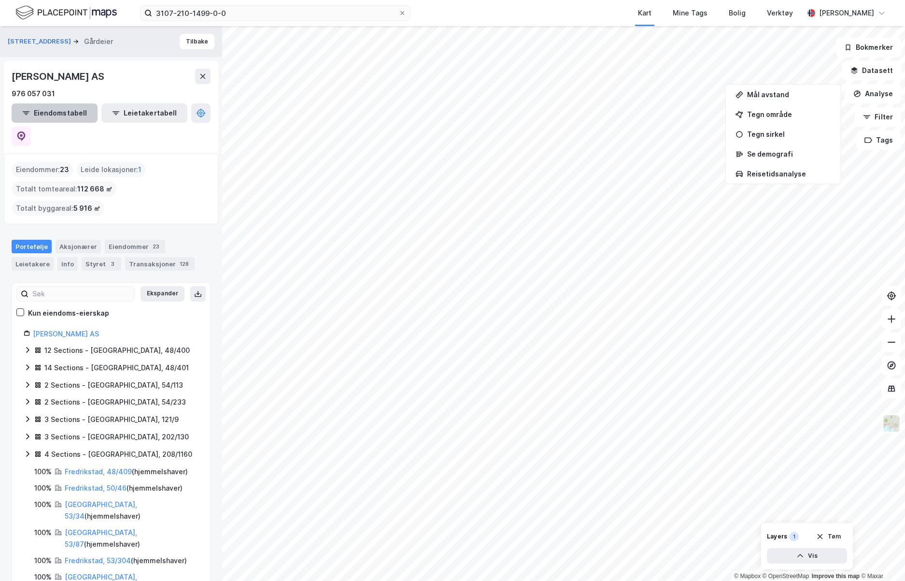
click at [64, 109] on button "Eiendomstabell" at bounding box center [55, 112] width 86 height 19
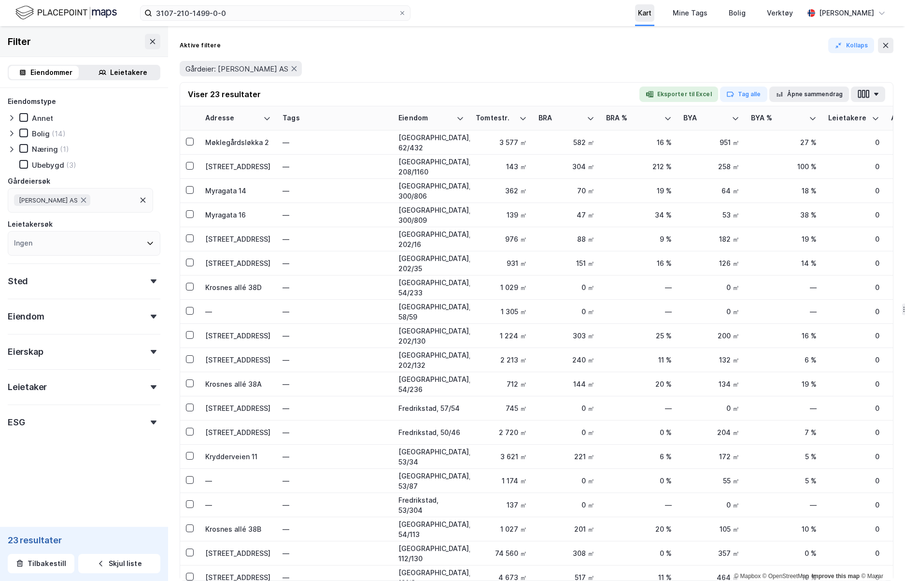
click at [512, 10] on div "Kart" at bounding box center [645, 13] width 14 height 12
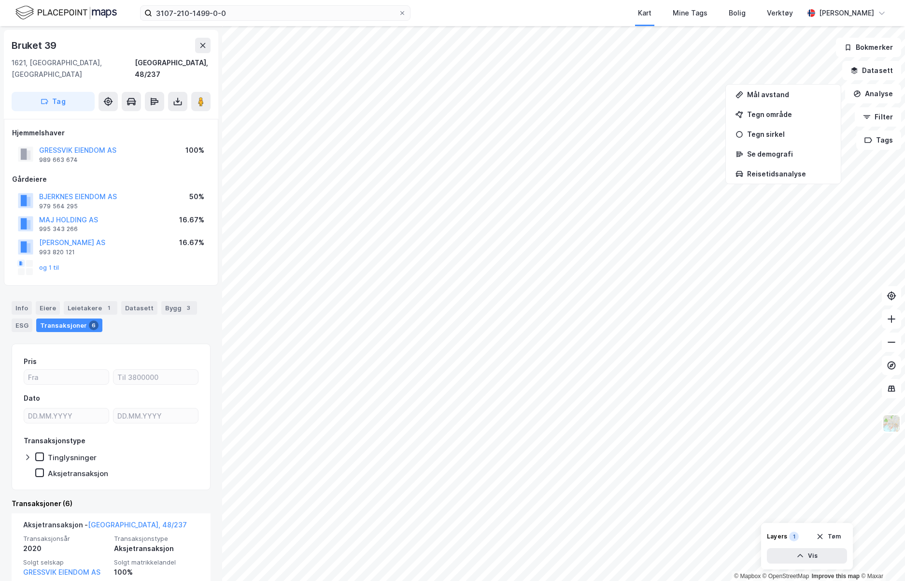
drag, startPoint x: 288, startPoint y: 0, endPoint x: 558, endPoint y: 3, distance: 270.5
click at [512, 3] on div "Kart Mine Tags Bolig Verktøy" at bounding box center [630, 13] width 347 height 26
drag, startPoint x: 518, startPoint y: 10, endPoint x: 465, endPoint y: 7, distance: 53.2
click at [465, 7] on div "Kart Mine Tags Bolig Verktøy" at bounding box center [630, 13] width 347 height 26
click at [78, 8] on img at bounding box center [65, 12] width 101 height 17
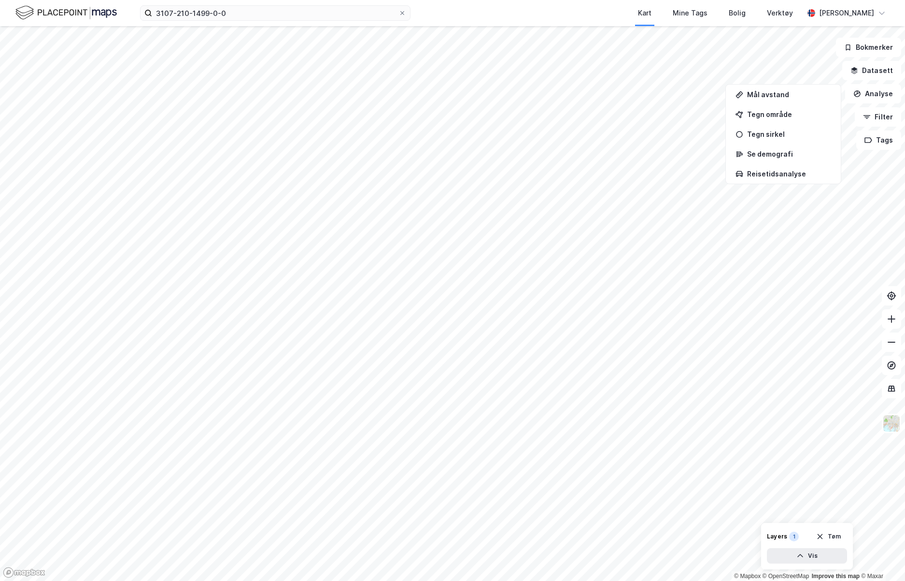
drag, startPoint x: 485, startPoint y: 7, endPoint x: 570, endPoint y: 5, distance: 85.0
click at [512, 5] on div "Kart Mine Tags Bolig Verktøy" at bounding box center [630, 13] width 347 height 26
click at [512, 12] on icon at bounding box center [882, 13] width 8 height 8
click at [512, 12] on icon at bounding box center [882, 12] width 6 height 3
click at [512, 414] on icon "button" at bounding box center [800, 556] width 8 height 8
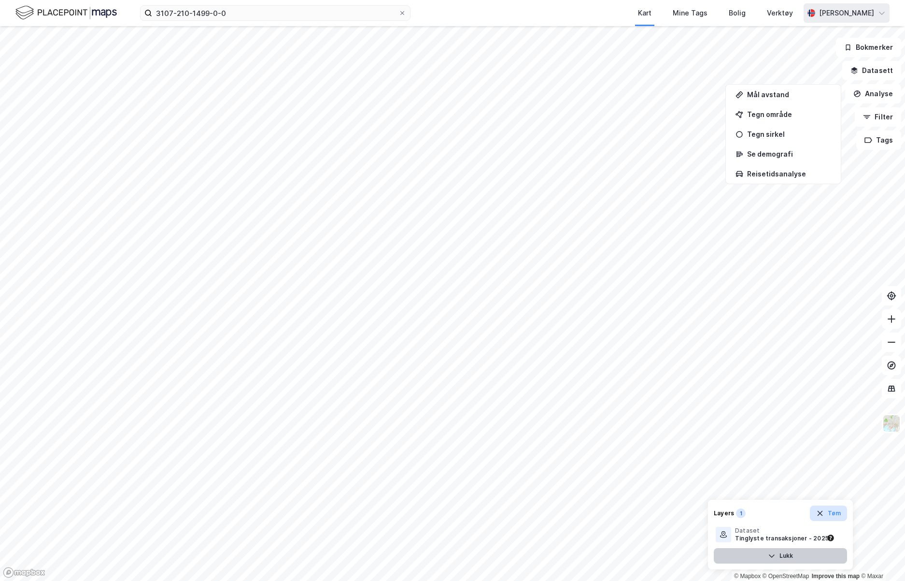
click at [512, 414] on button "Tøm" at bounding box center [828, 512] width 37 height 15
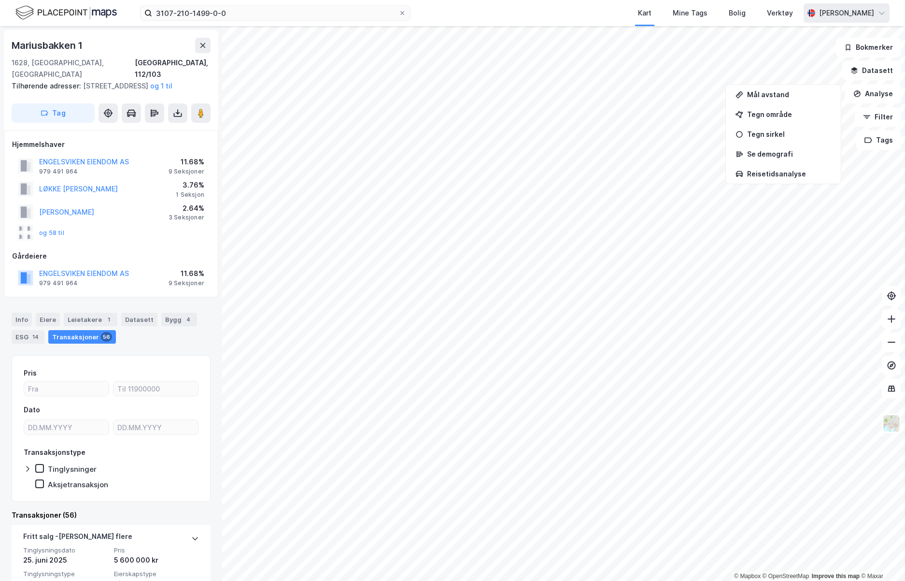
click at [76, 334] on div "Transaksjoner 56" at bounding box center [82, 337] width 68 height 14
click at [78, 336] on div "Transaksjoner 56" at bounding box center [82, 337] width 68 height 14
click at [100, 158] on div "ENGELSVIKEN EIENDOM AS" at bounding box center [84, 162] width 90 height 12
click at [0, 0] on button "ENGELSVIKEN EIENDOM AS" at bounding box center [0, 0] width 0 height 0
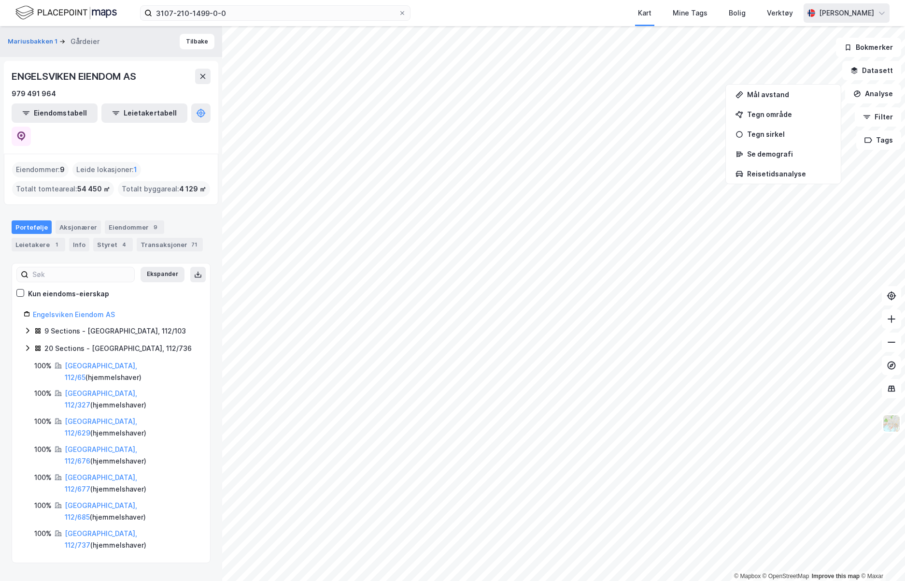
click at [26, 344] on icon at bounding box center [28, 348] width 8 height 8
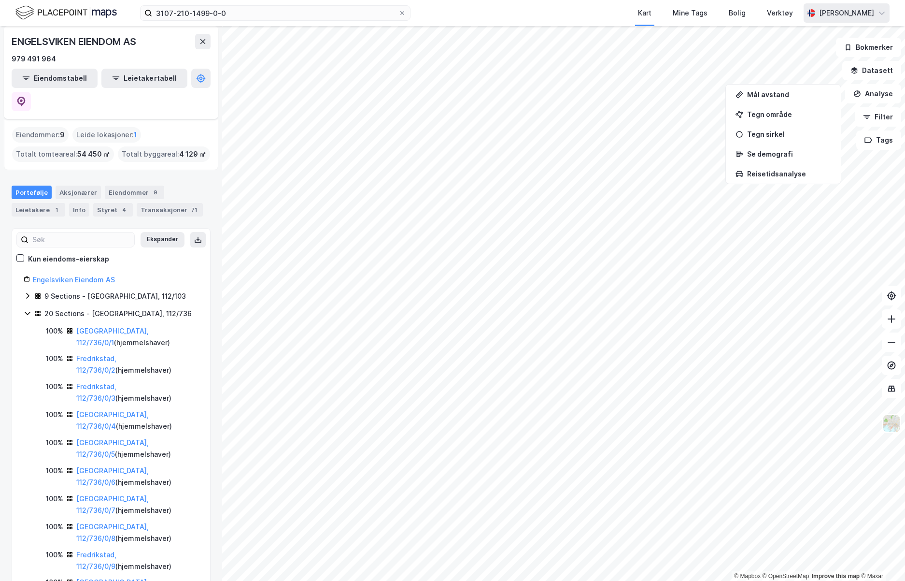
scroll to position [14, 0]
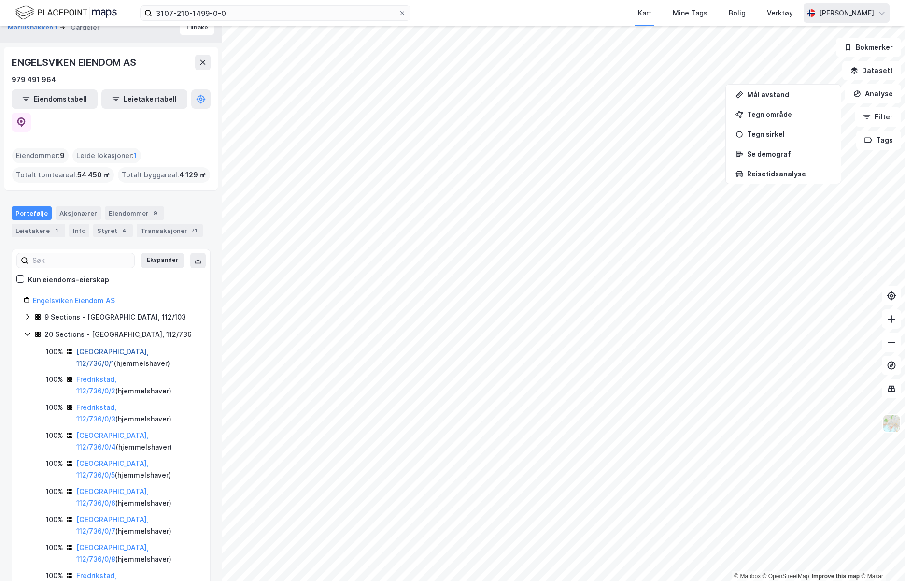
click at [111, 347] on link "Fredrikstad, 112/736/0/1" at bounding box center [112, 357] width 72 height 20
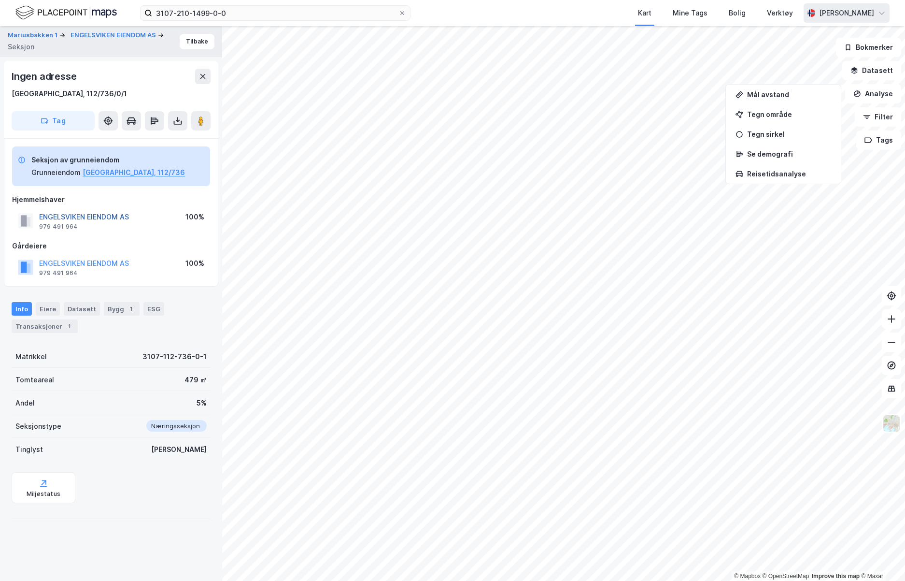
click at [0, 0] on button "ENGELSVIKEN EIENDOM AS" at bounding box center [0, 0] width 0 height 0
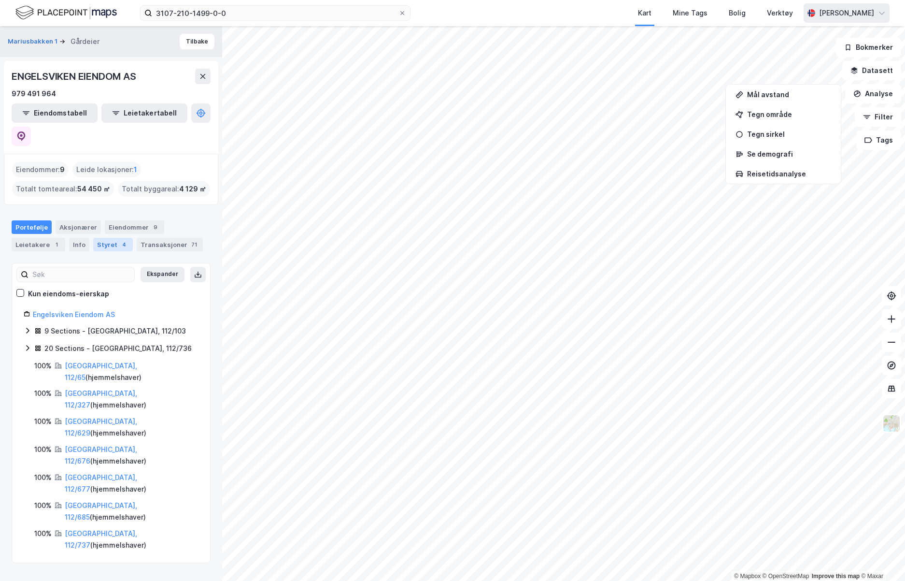
click at [108, 238] on div "Styret 4" at bounding box center [113, 245] width 40 height 14
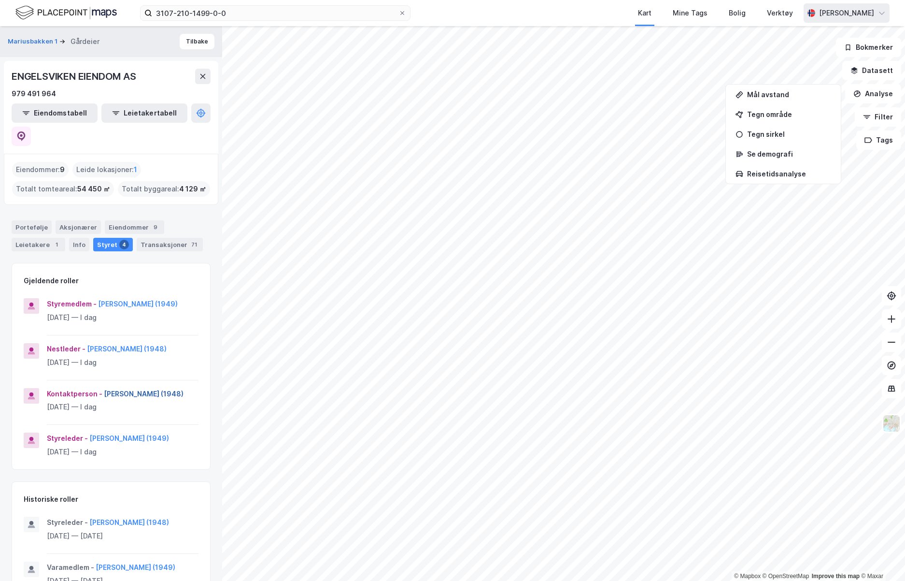
click at [0, 0] on button "Lars Sigvart Gran Andersen (1948)" at bounding box center [0, 0] width 0 height 0
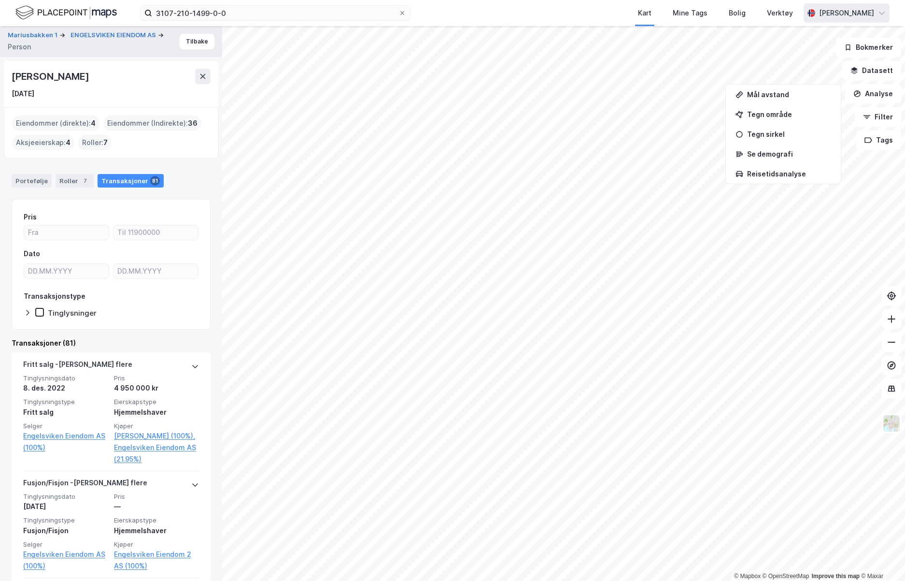
click at [100, 145] on div "Roller : 7" at bounding box center [94, 142] width 33 height 15
click at [105, 144] on span "7" at bounding box center [105, 143] width 4 height 12
click at [73, 179] on div "Roller 7" at bounding box center [75, 181] width 38 height 14
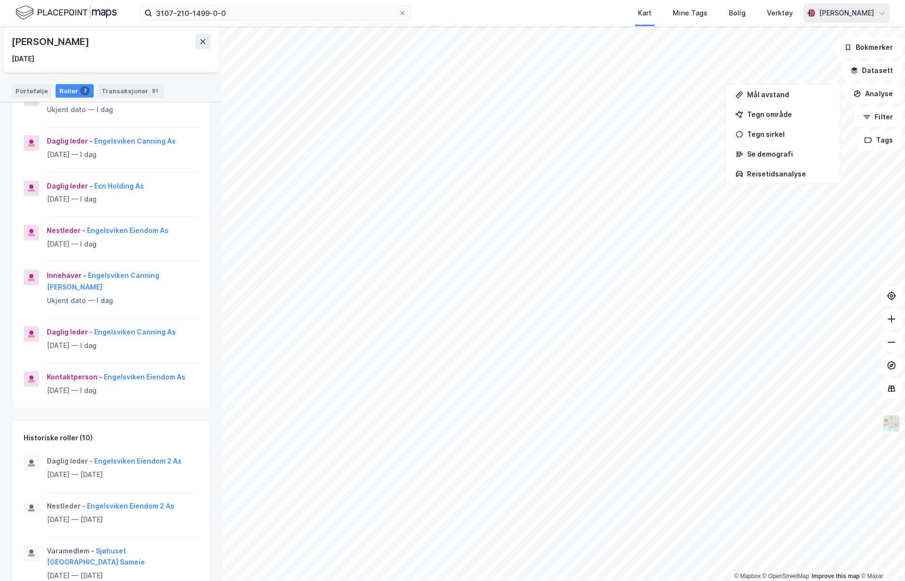
scroll to position [145, 0]
click at [0, 0] on button "Engelsviken Eiendom As" at bounding box center [0, 0] width 0 height 0
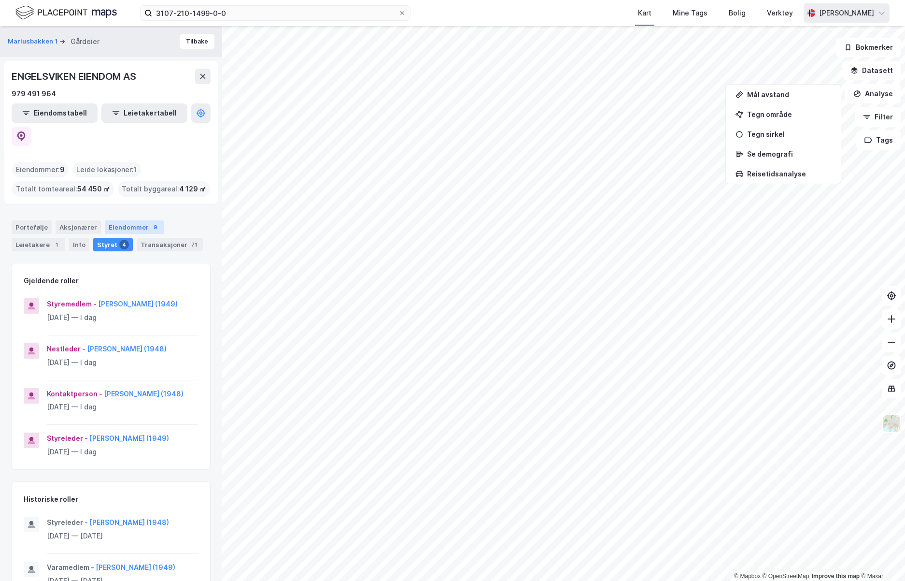
click at [129, 220] on div "Eiendommer 9" at bounding box center [134, 227] width 59 height 14
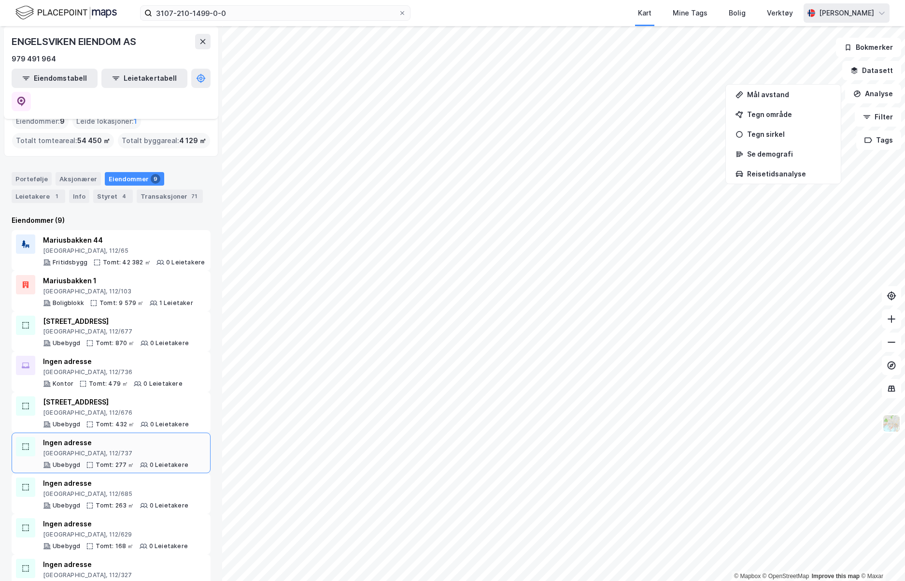
scroll to position [51, 0]
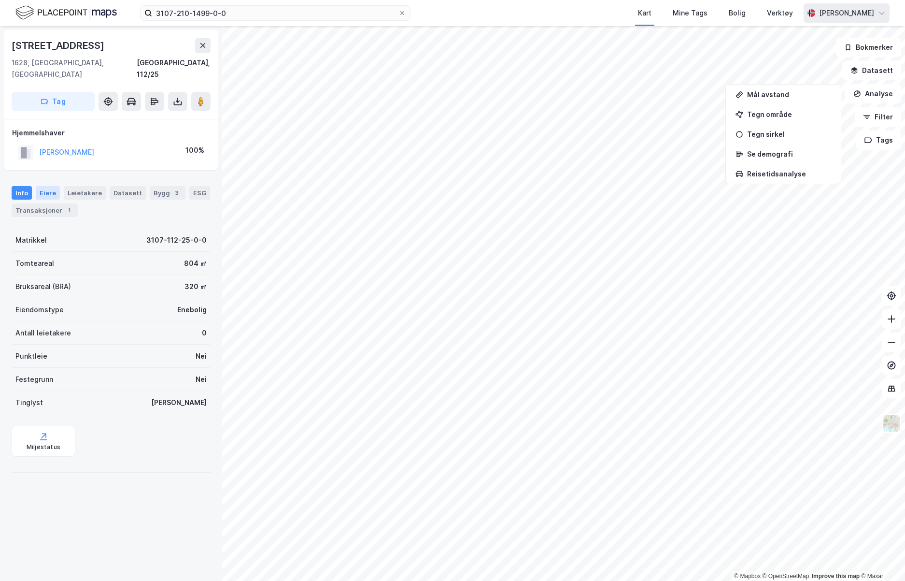
click at [45, 186] on div "Eiere" at bounding box center [48, 193] width 24 height 14
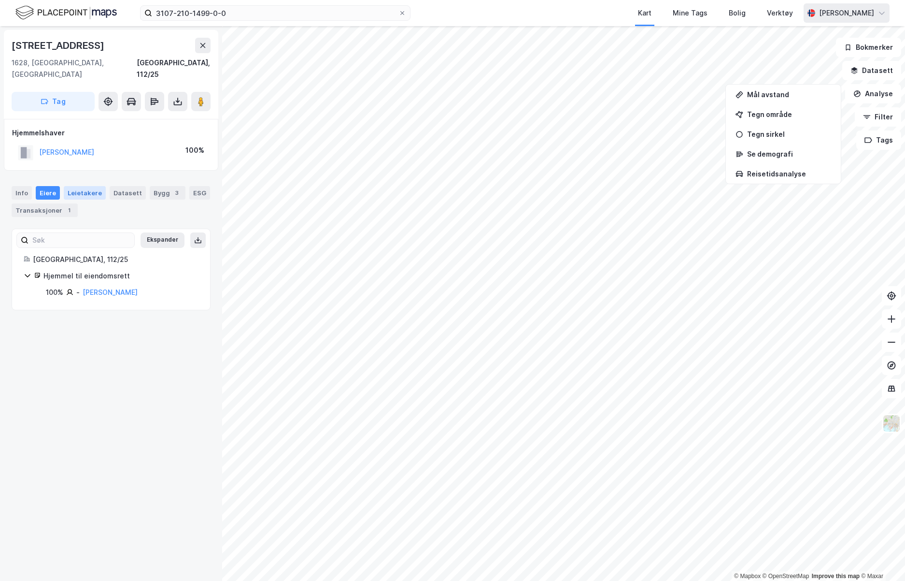
click at [78, 186] on div "Leietakere" at bounding box center [85, 193] width 42 height 14
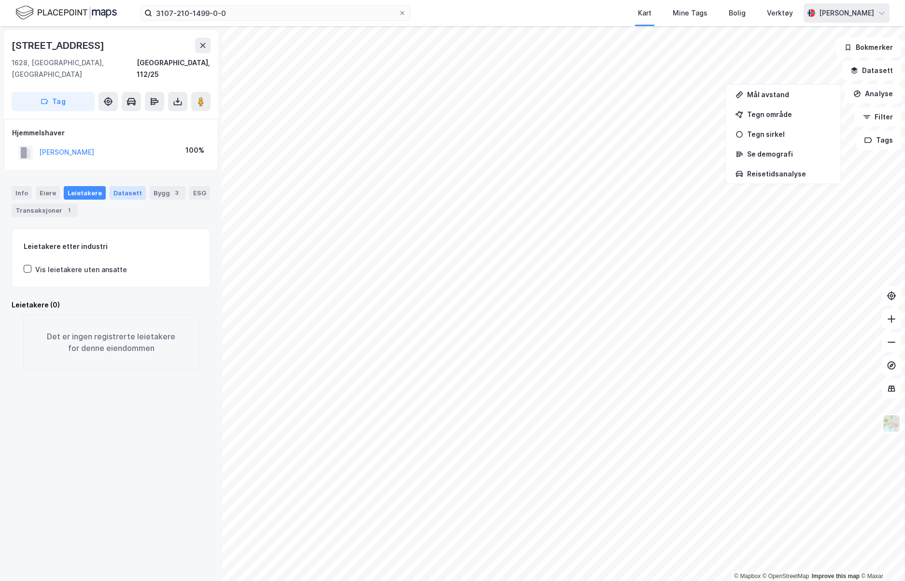
click at [117, 186] on div "Datasett" at bounding box center [128, 193] width 36 height 14
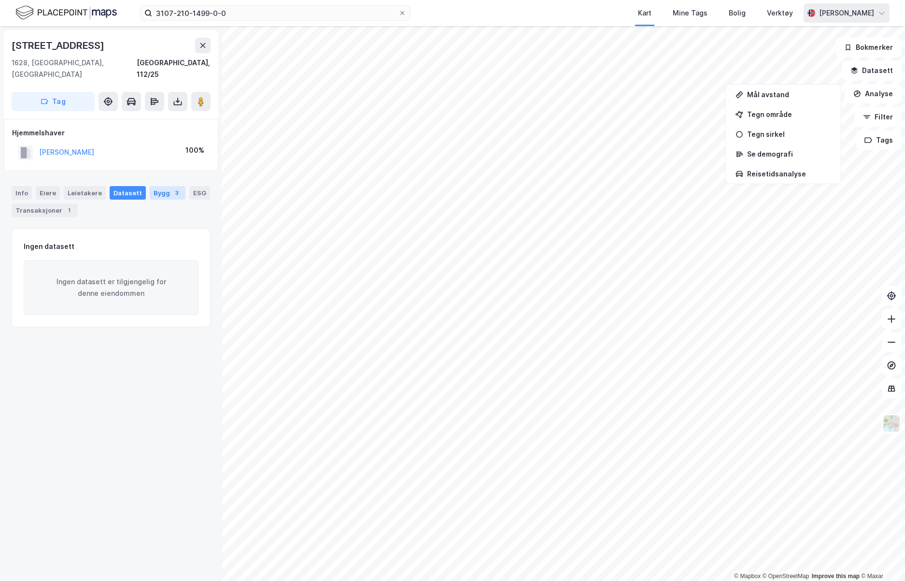
click at [166, 186] on div "Bygg 3" at bounding box center [168, 193] width 36 height 14
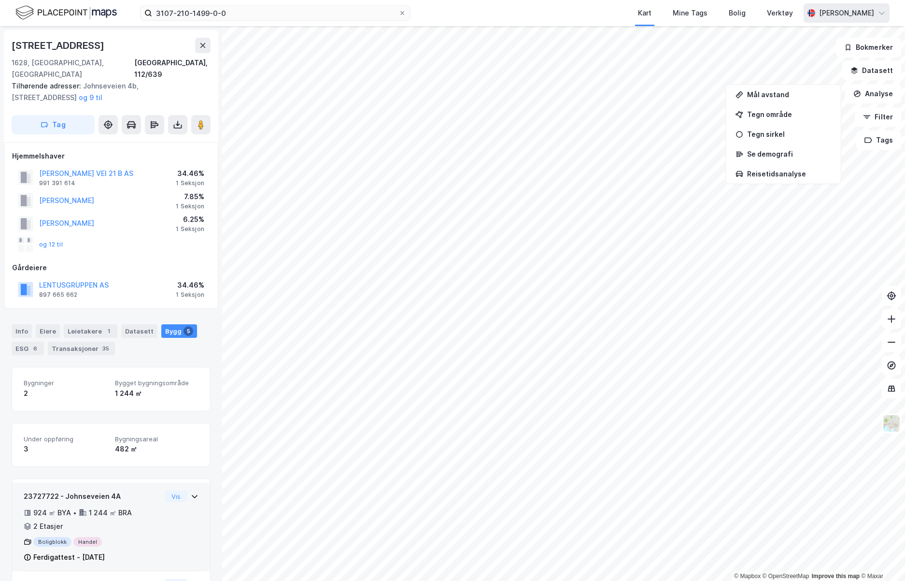
scroll to position [1, 0]
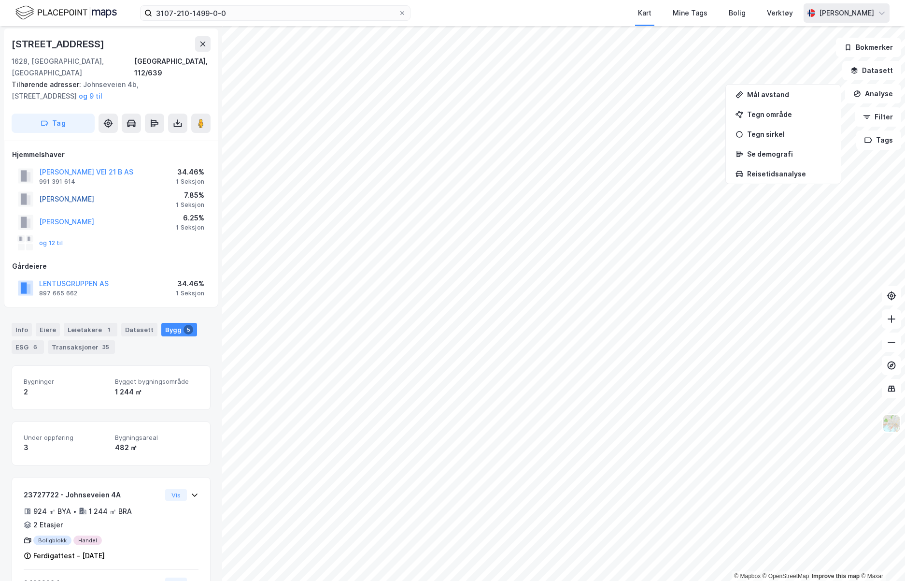
click at [0, 0] on button "BERG ANNE LOVISE" at bounding box center [0, 0] width 0 height 0
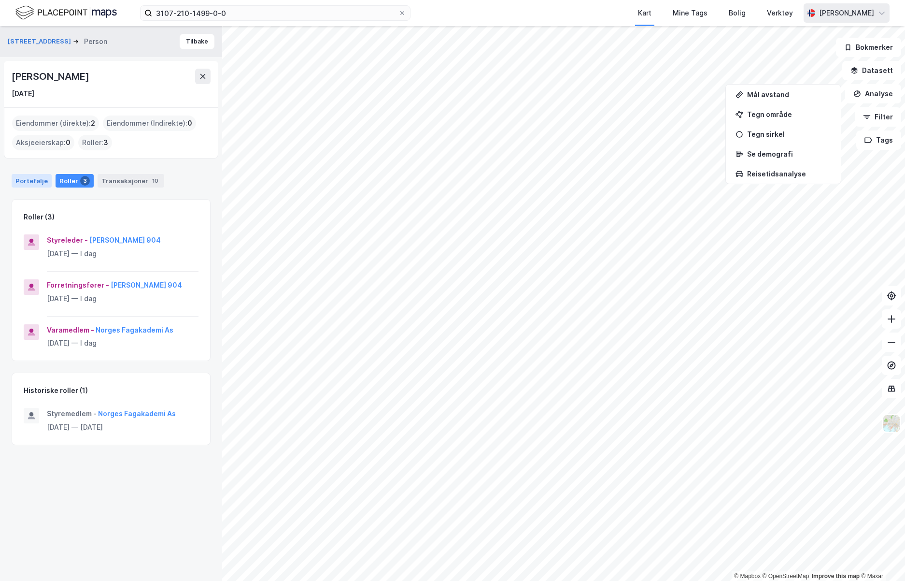
click at [33, 179] on div "Portefølje" at bounding box center [32, 181] width 40 height 14
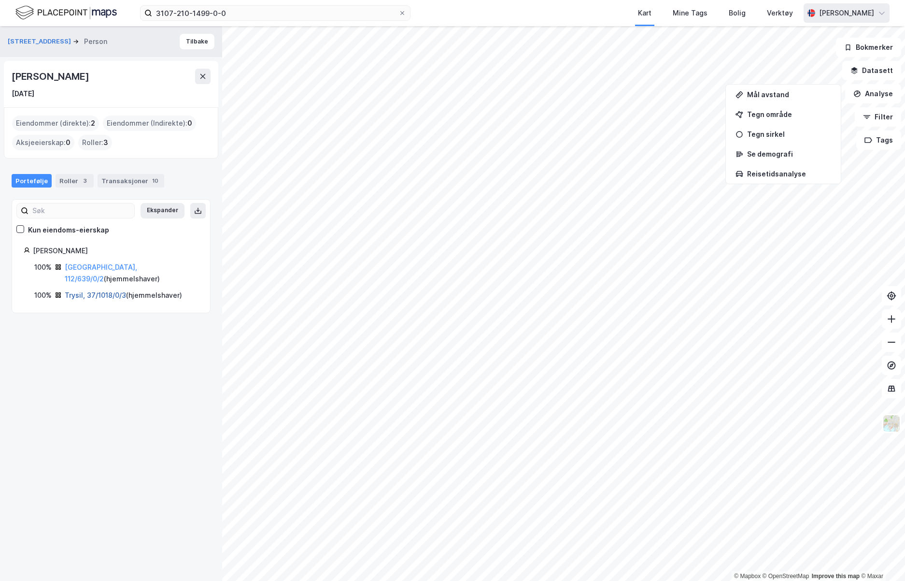
click at [87, 291] on link "Trysil, 37/1018/0/3" at bounding box center [95, 295] width 61 height 8
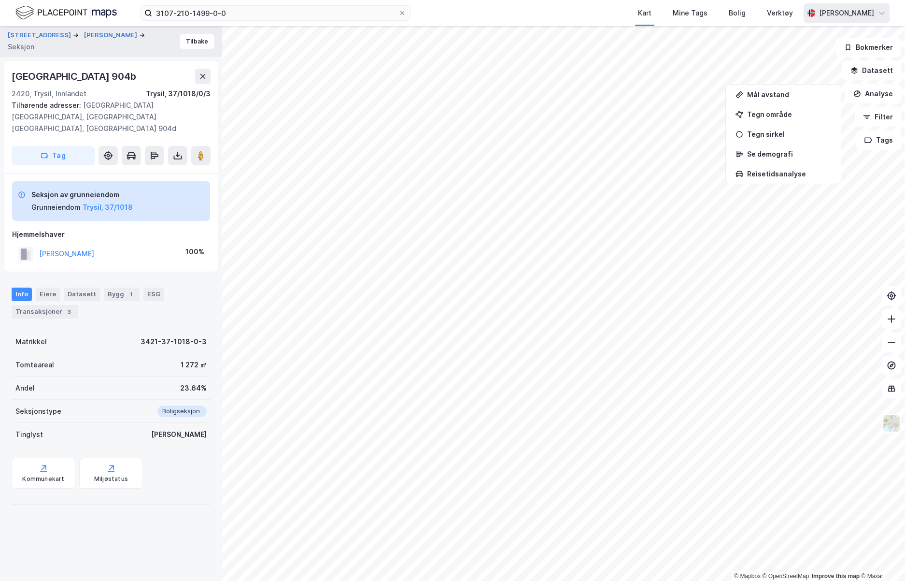
click at [80, 246] on div "BERG ANNE LOVISE" at bounding box center [56, 254] width 76 height 16
click at [0, 0] on button "BERG ANNE LOVISE" at bounding box center [0, 0] width 0 height 0
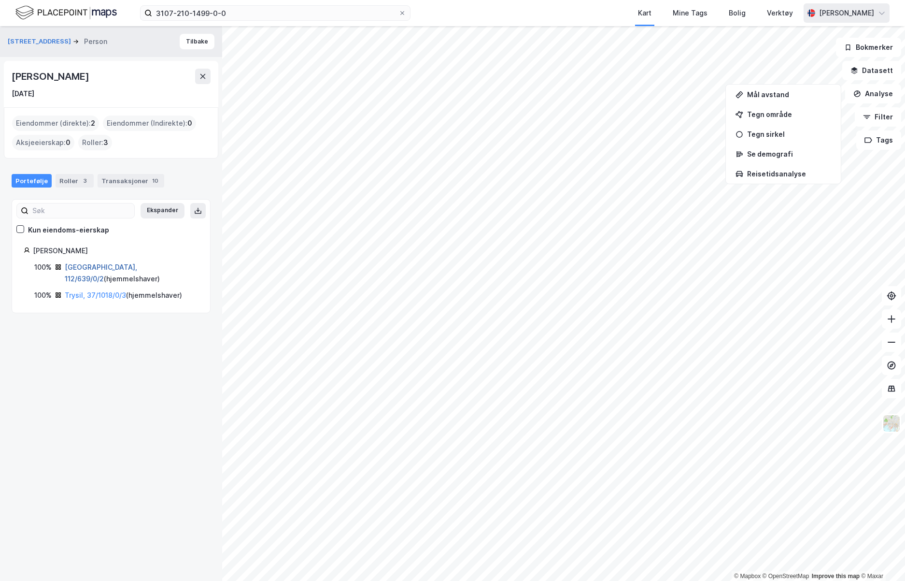
click at [90, 263] on link "Fredrikstad, 112/639/0/2" at bounding box center [101, 273] width 72 height 20
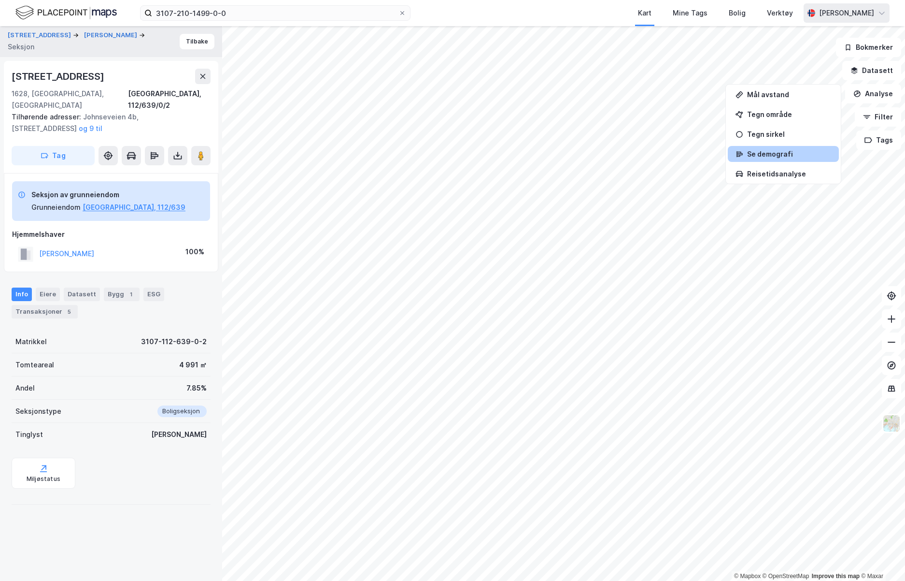
click at [512, 154] on div "Se demografi" at bounding box center [789, 154] width 84 height 8
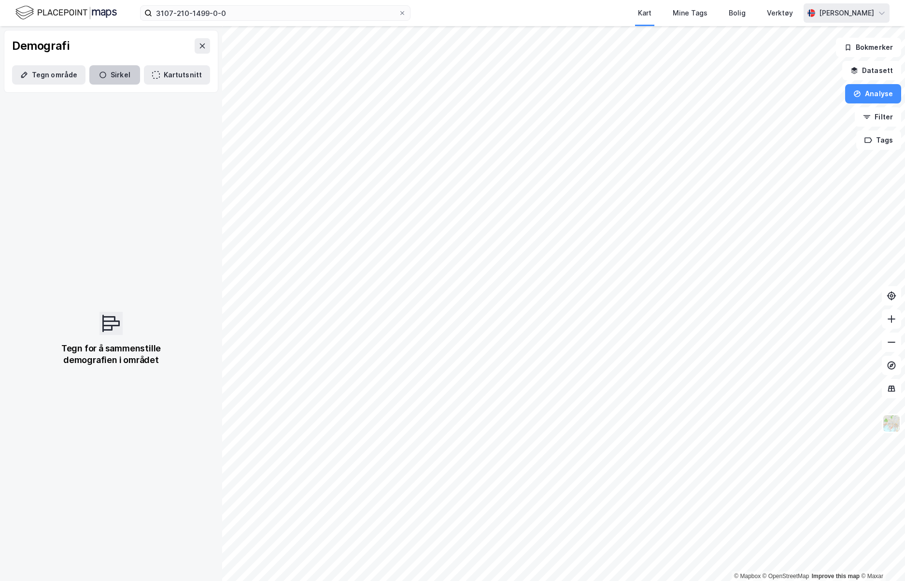
click at [123, 69] on button "Sirkel" at bounding box center [114, 74] width 51 height 19
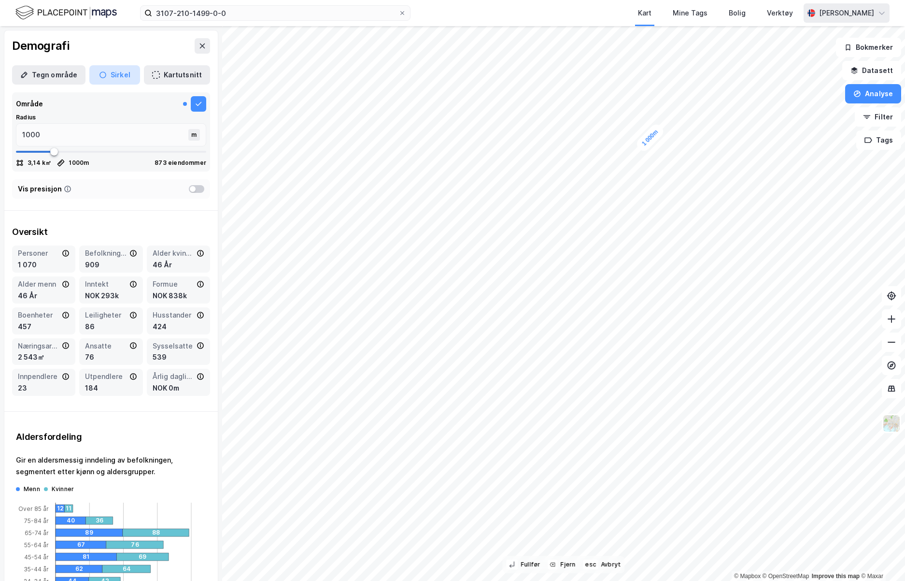
click at [115, 69] on button "Sirkel" at bounding box center [114, 74] width 51 height 19
click at [199, 43] on icon at bounding box center [203, 46] width 8 height 8
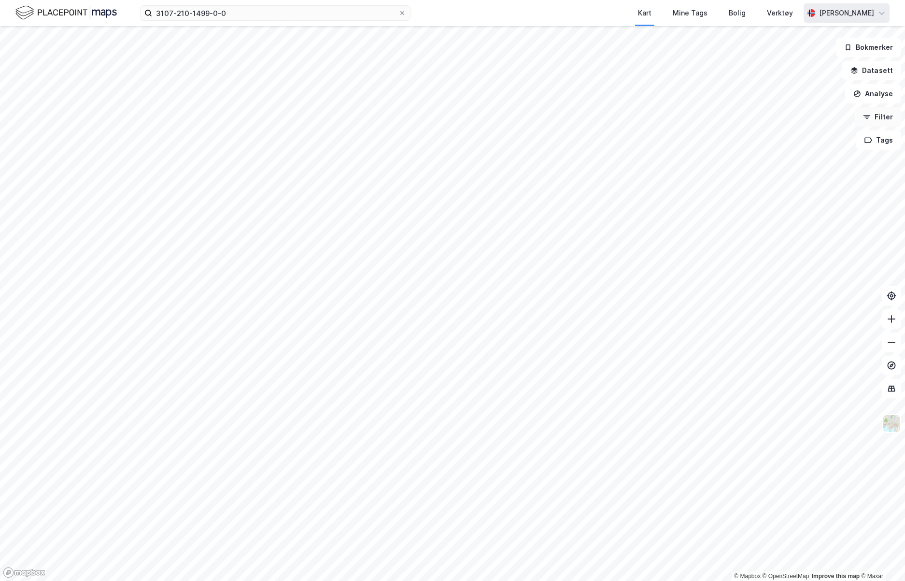
click at [512, 113] on button "Filter" at bounding box center [878, 116] width 46 height 19
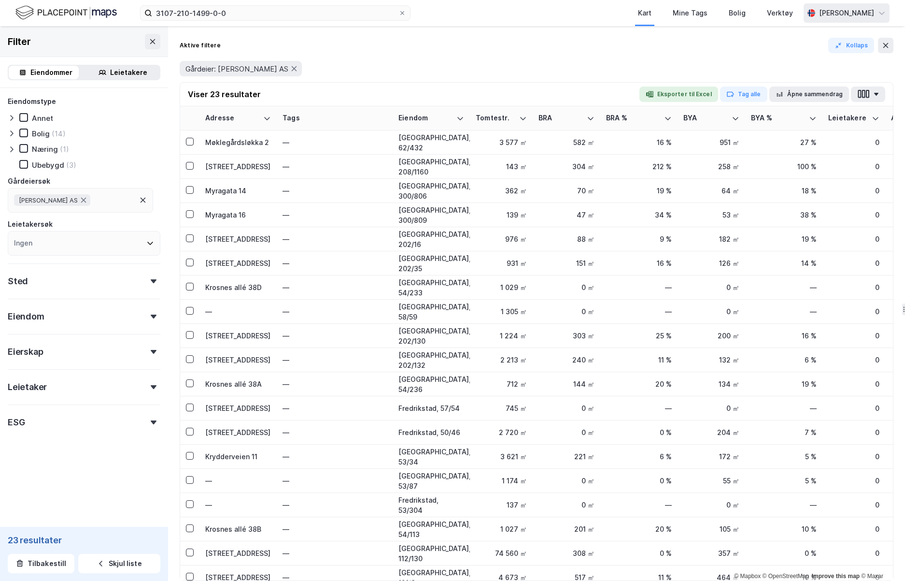
click at [151, 279] on icon at bounding box center [154, 281] width 6 height 4
click at [151, 280] on icon at bounding box center [154, 281] width 6 height 4
click at [512, 5] on div "Kart" at bounding box center [644, 12] width 19 height 17
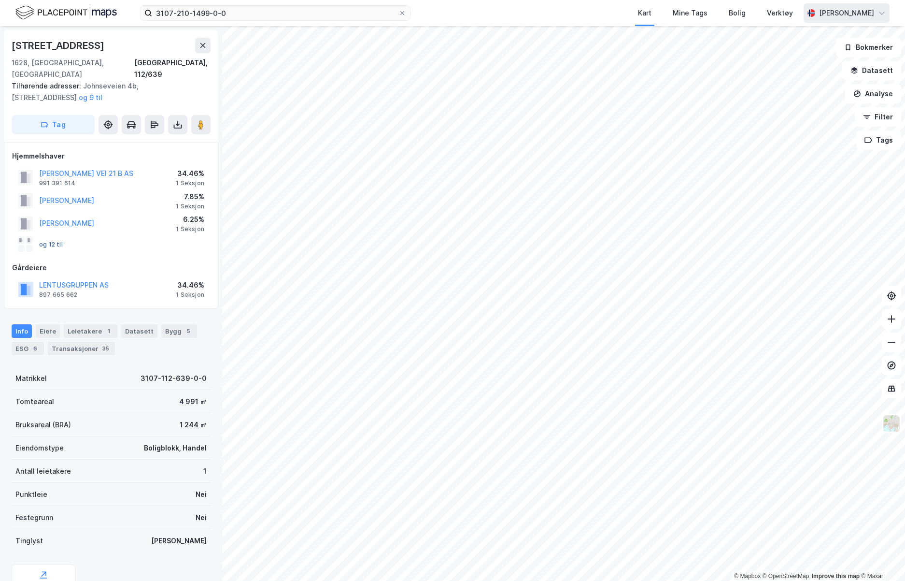
click at [0, 0] on button "og 12 til" at bounding box center [0, 0] width 0 height 0
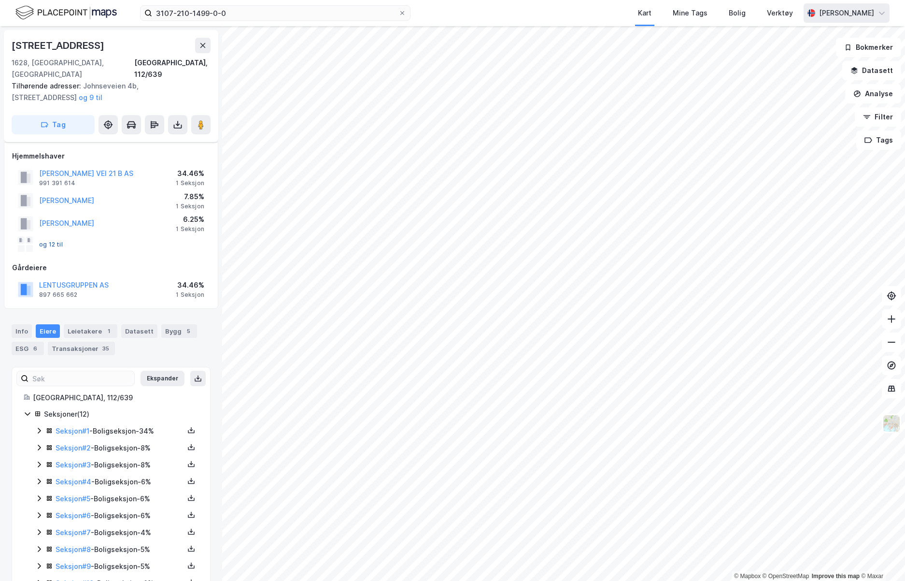
scroll to position [54, 0]
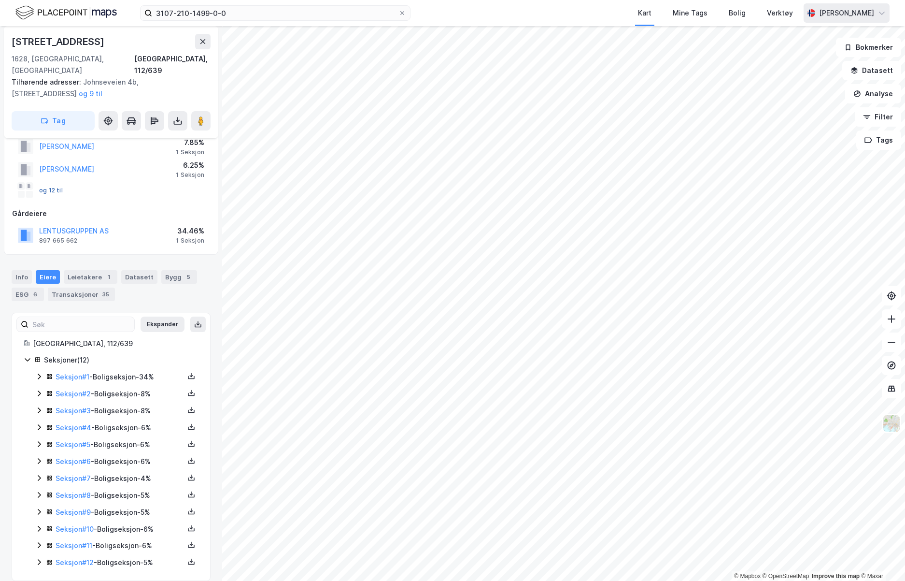
click at [0, 0] on button "og 12 til" at bounding box center [0, 0] width 0 height 0
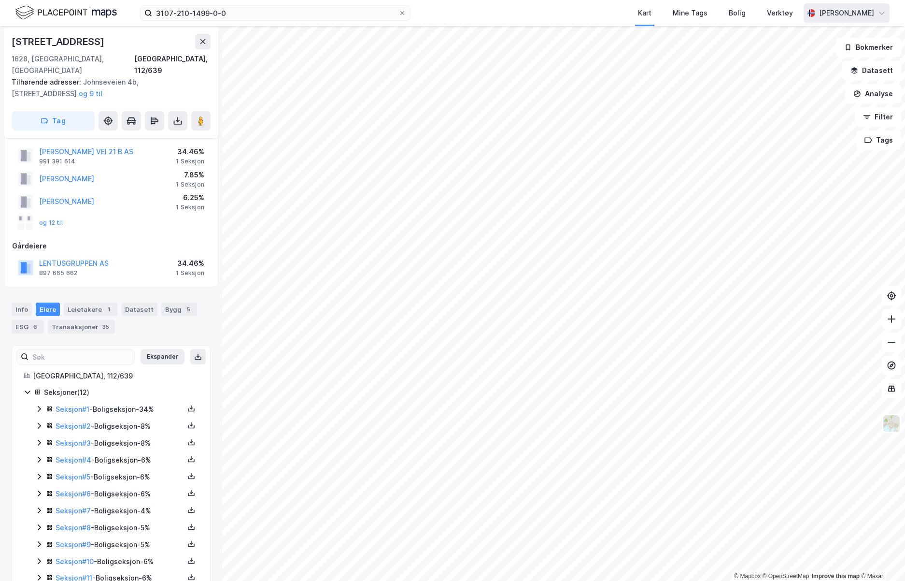
scroll to position [0, 0]
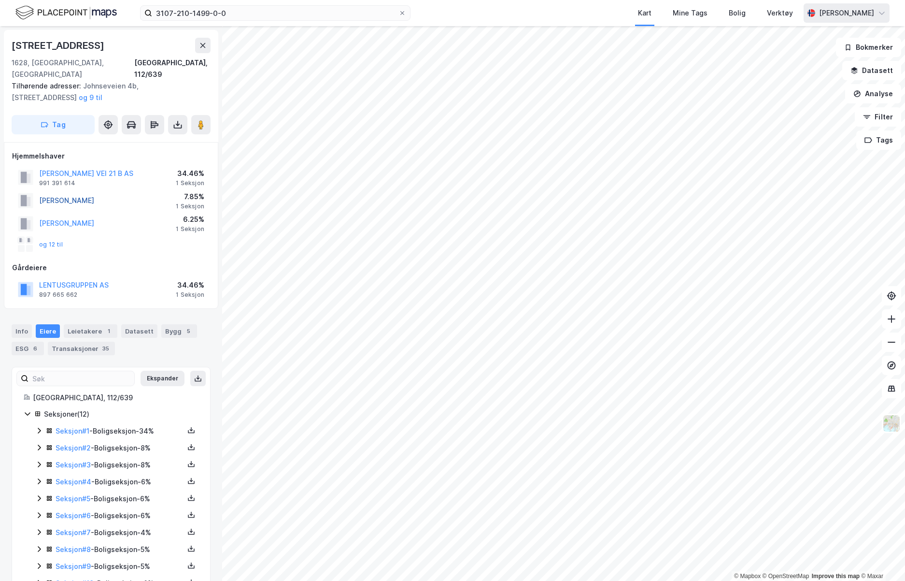
click at [0, 0] on button "BERG ANNE LOVISE" at bounding box center [0, 0] width 0 height 0
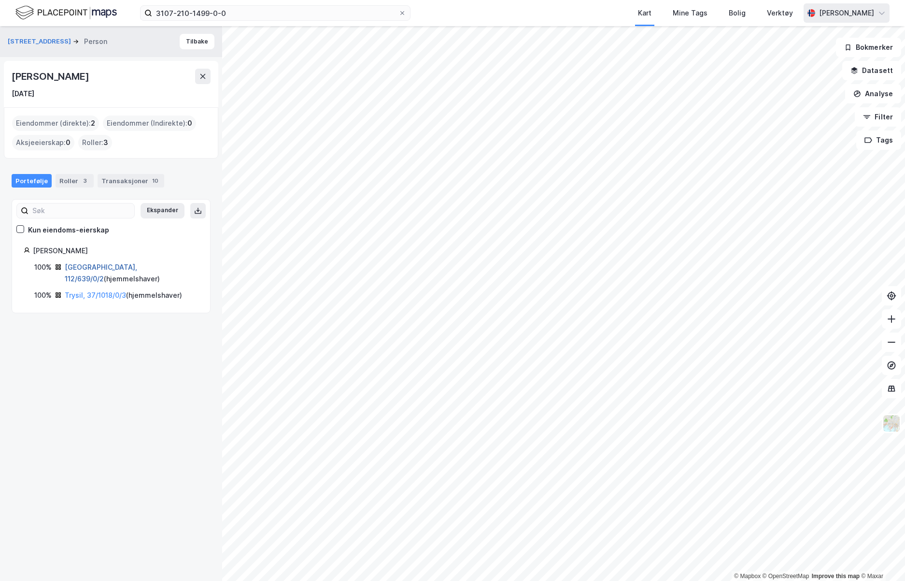
click at [102, 263] on link "Fredrikstad, 112/639/0/2" at bounding box center [101, 273] width 72 height 20
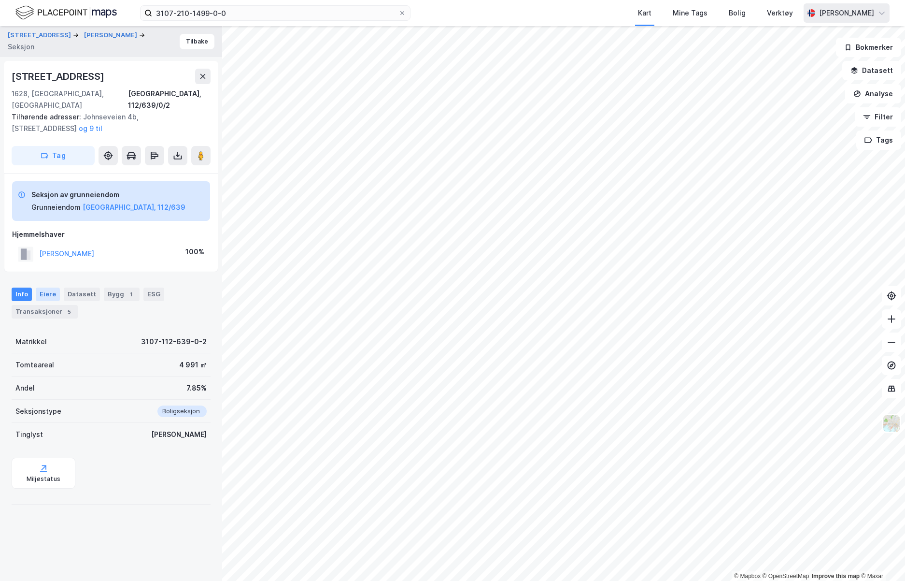
click at [45, 287] on div "Eiere" at bounding box center [48, 294] width 24 height 14
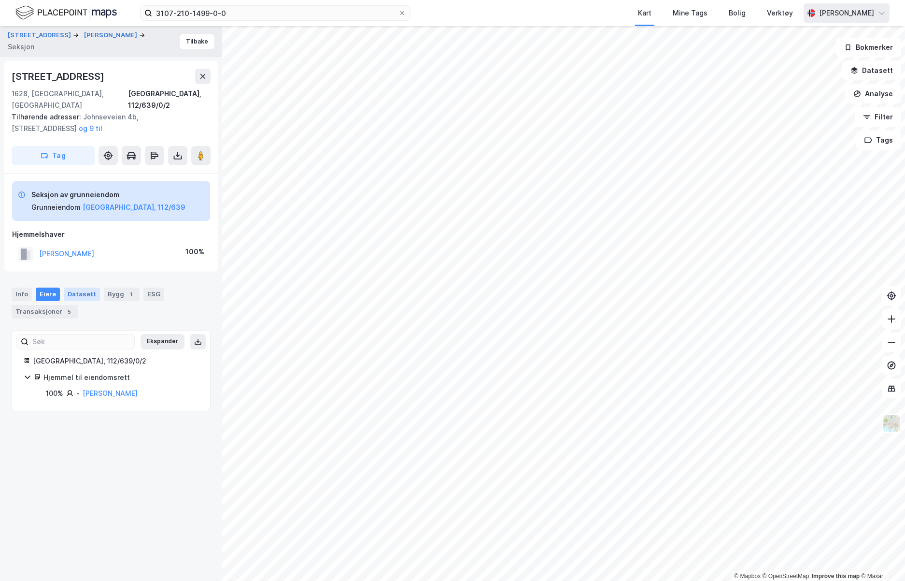
click at [81, 287] on div "Datasett" at bounding box center [82, 294] width 36 height 14
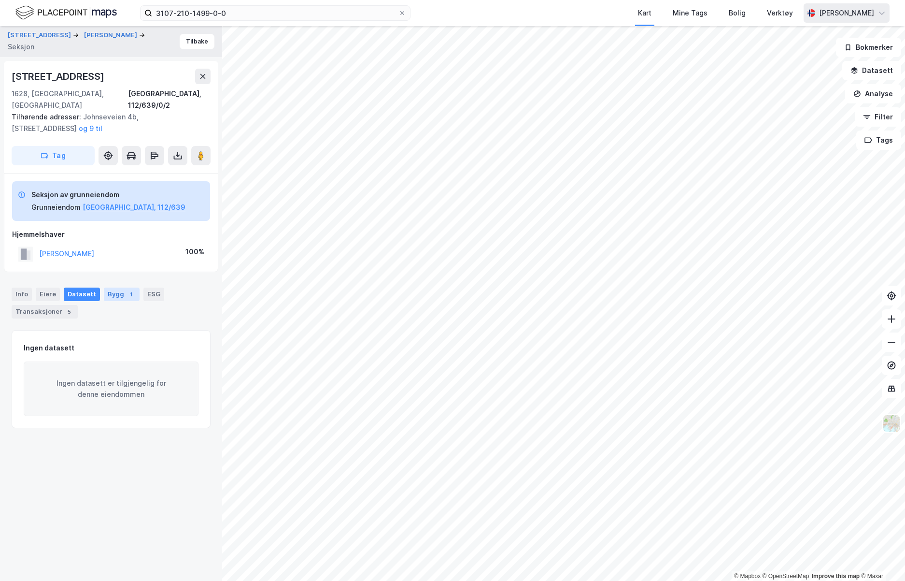
click at [107, 287] on div "Bygg 1" at bounding box center [122, 294] width 36 height 14
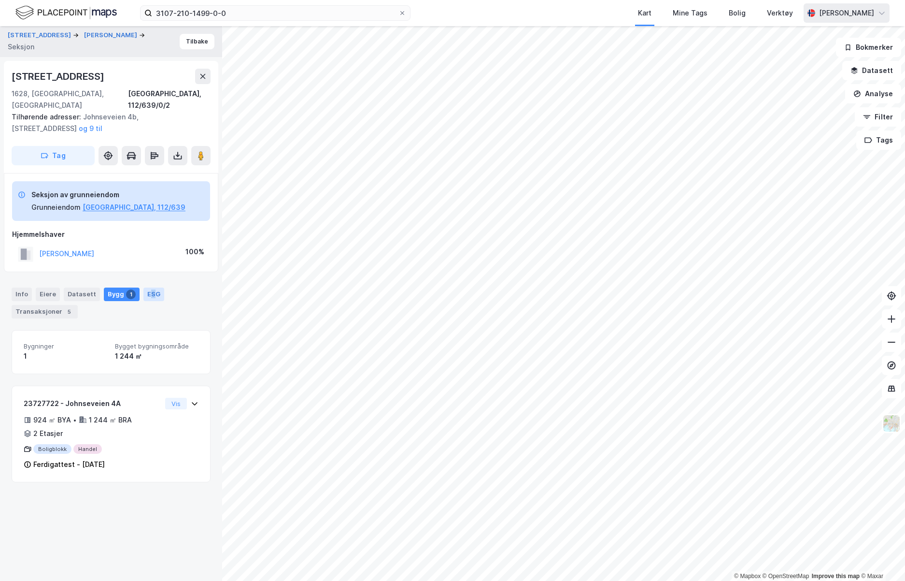
click at [148, 287] on div "ESG" at bounding box center [153, 294] width 21 height 14
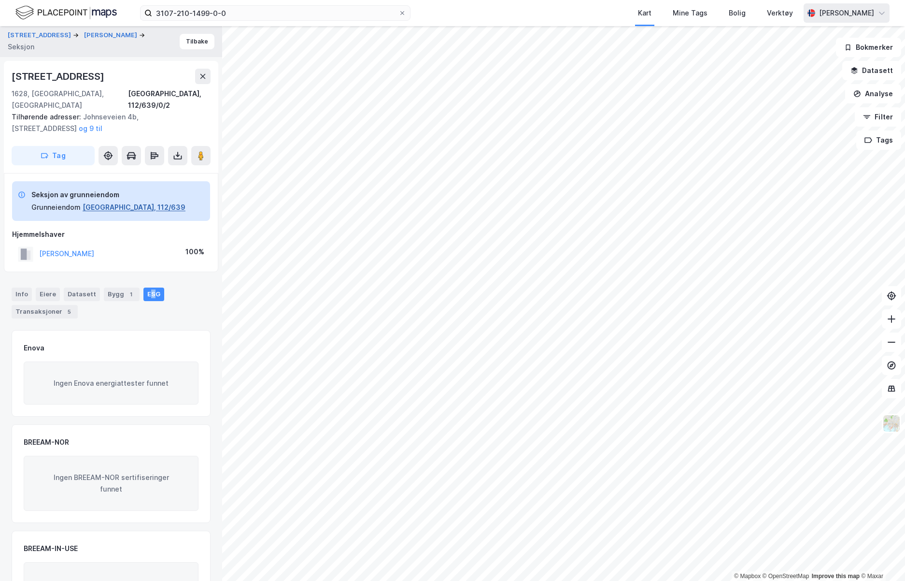
click at [127, 201] on button "Fredrikstad, 112/639" at bounding box center [134, 207] width 103 height 12
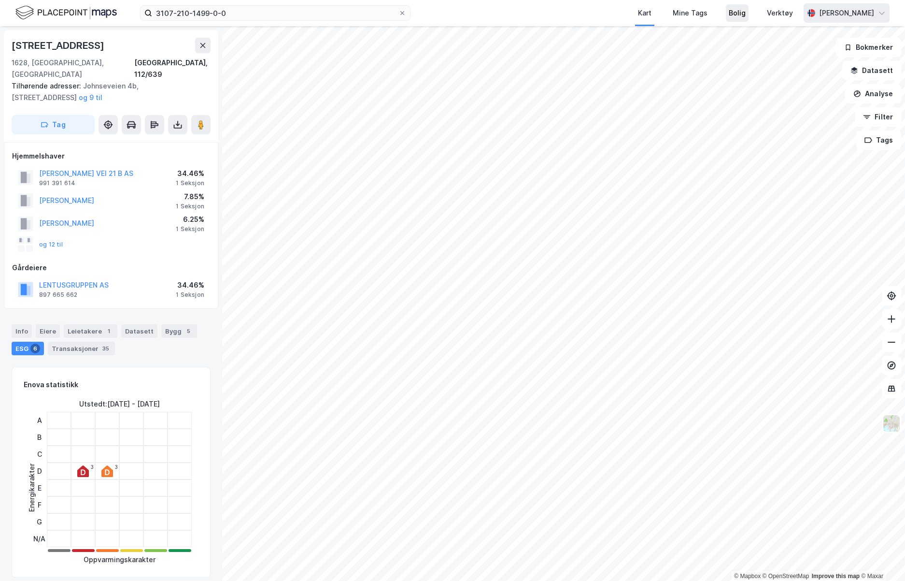
click at [512, 8] on div "Bolig" at bounding box center [737, 13] width 17 height 12
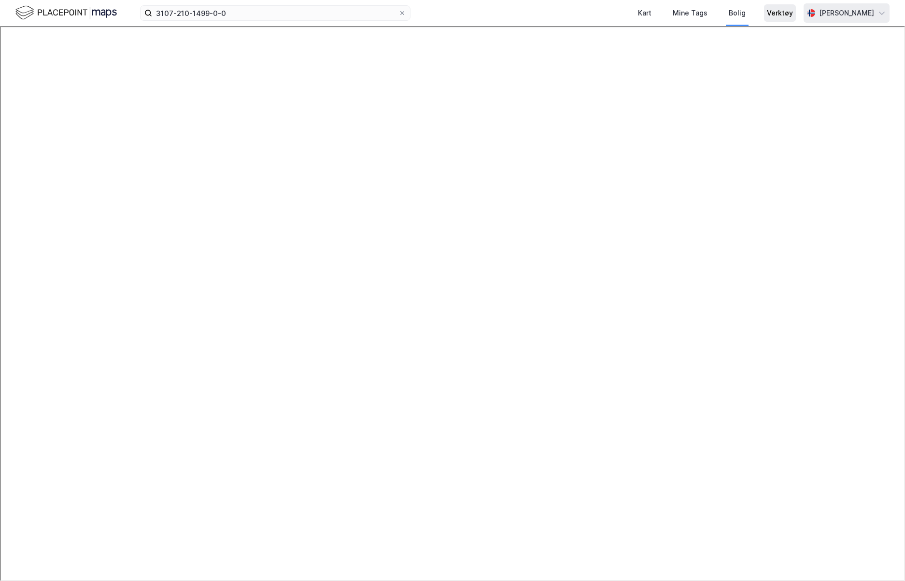
click at [512, 9] on div "Verktøy" at bounding box center [780, 13] width 26 height 12
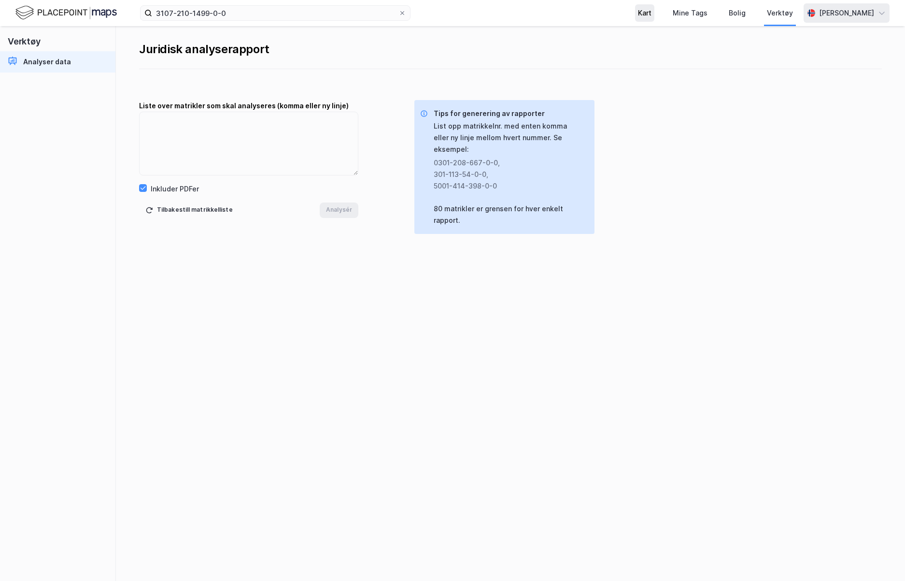
click at [512, 7] on div "Kart" at bounding box center [645, 13] width 14 height 12
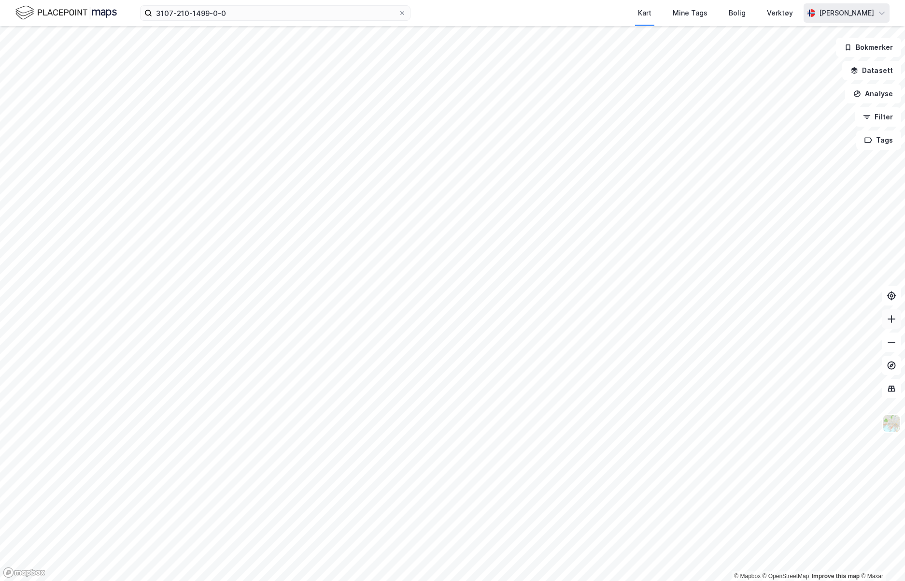
click at [512, 317] on icon at bounding box center [892, 319] width 10 height 10
click at [512, 338] on icon at bounding box center [892, 342] width 10 height 10
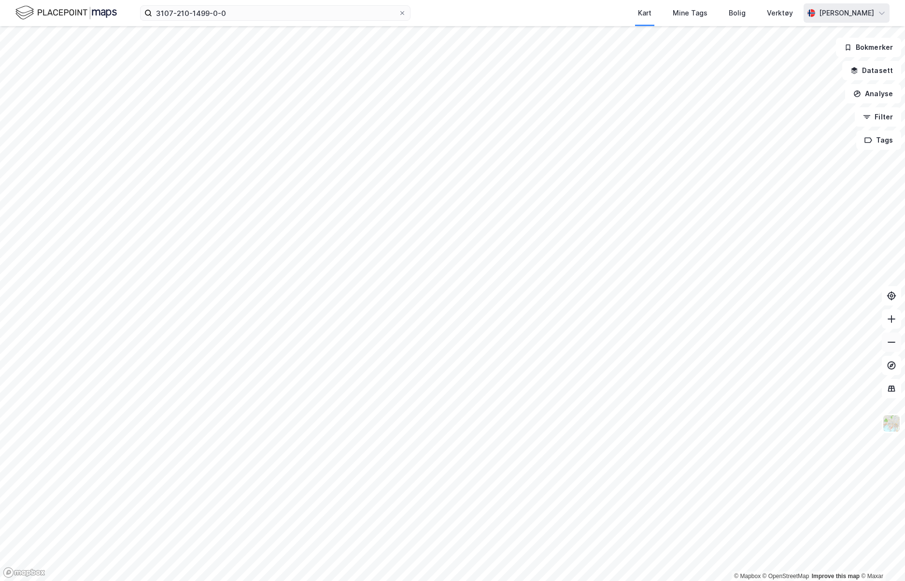
click at [512, 338] on icon at bounding box center [892, 342] width 10 height 10
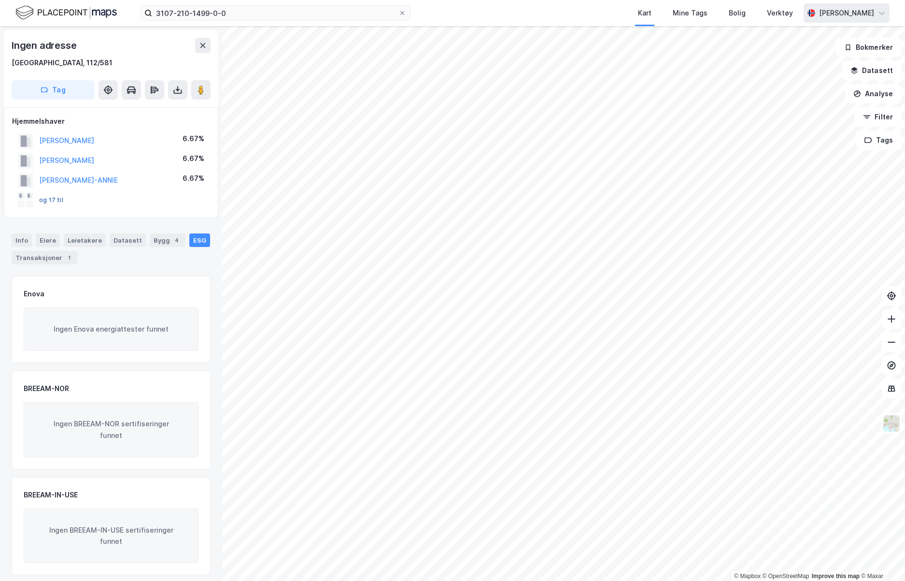
click at [0, 0] on button "og 17 til" at bounding box center [0, 0] width 0 height 0
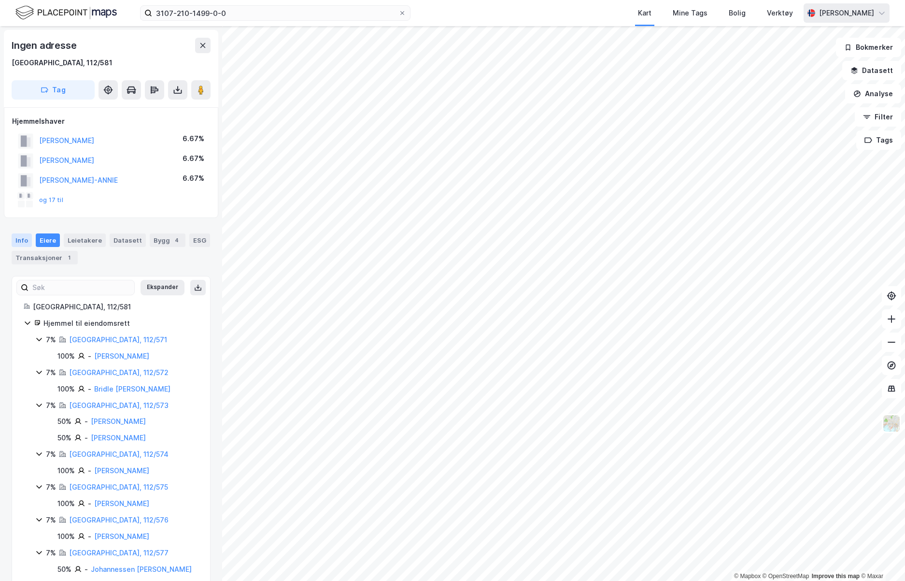
click at [20, 234] on div "Info" at bounding box center [22, 240] width 20 height 14
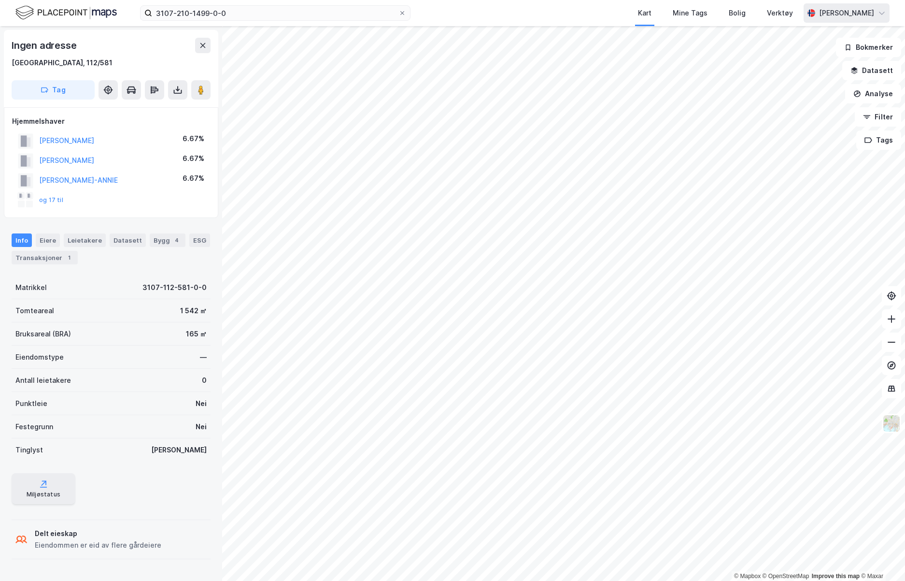
click at [43, 414] on icon at bounding box center [44, 484] width 10 height 10
click at [120, 237] on div "Datasett" at bounding box center [128, 240] width 36 height 14
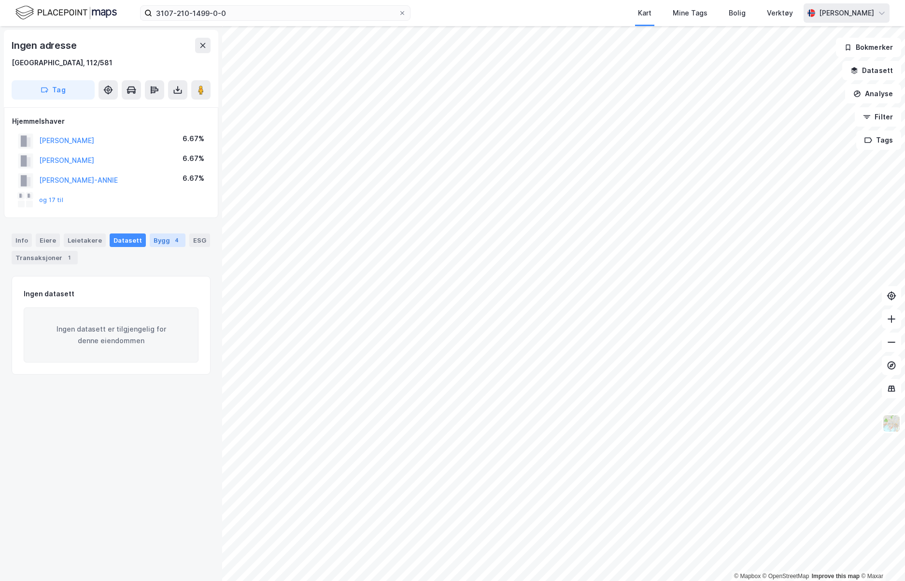
click at [156, 239] on div "Bygg 4" at bounding box center [168, 240] width 36 height 14
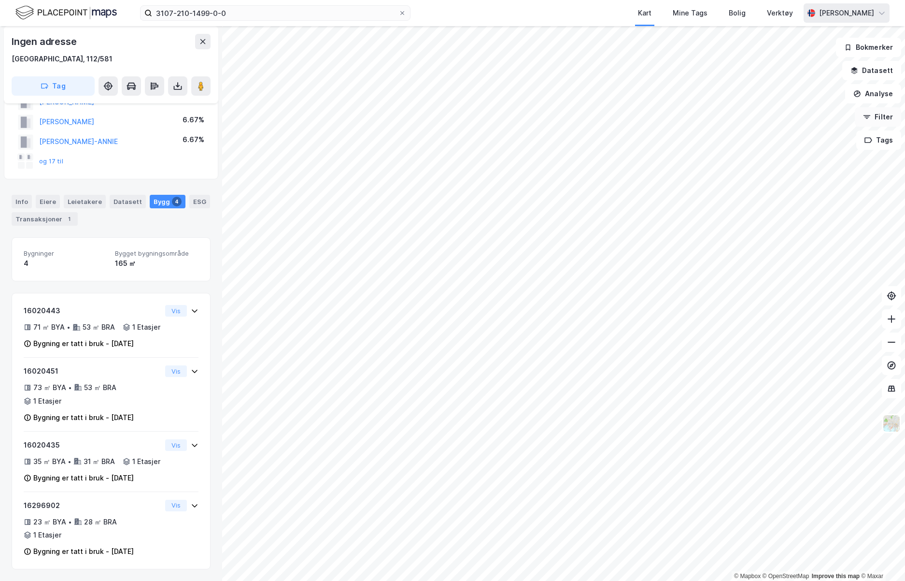
scroll to position [66, 0]
click at [512, 11] on div "Verktøy" at bounding box center [780, 13] width 26 height 12
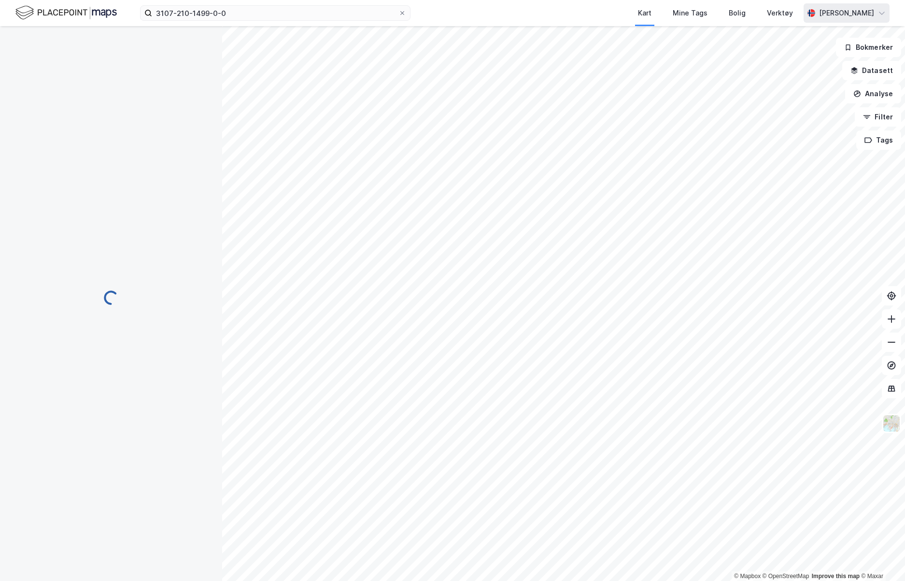
scroll to position [66, 0]
click at [281, 271] on div "Flåtavikveien 38" at bounding box center [318, 275] width 128 height 12
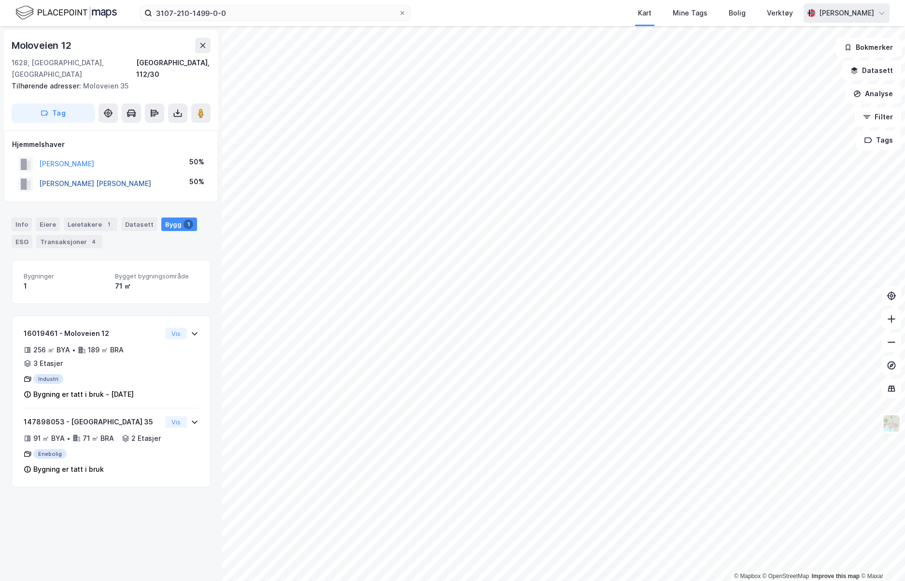
click at [0, 0] on button "KRISTIANSEN TOM RICHARD" at bounding box center [0, 0] width 0 height 0
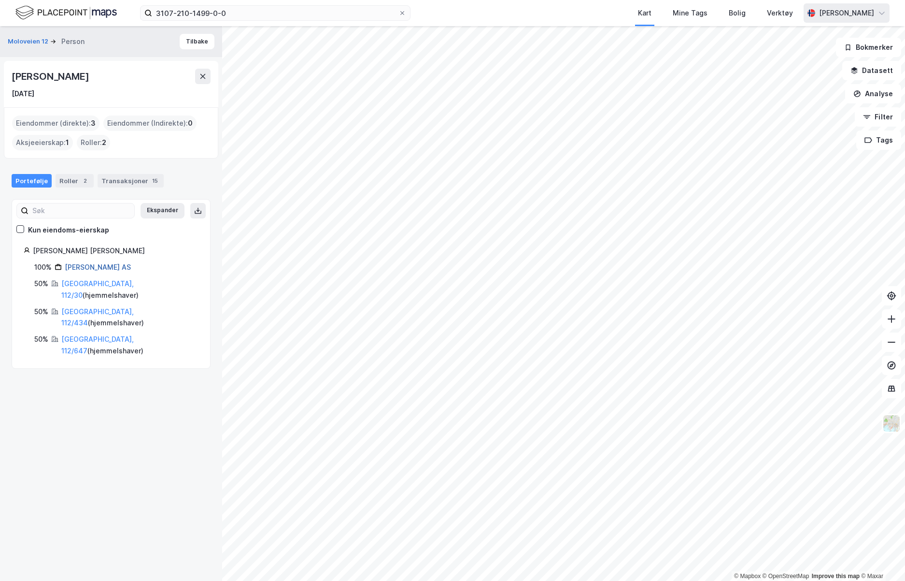
click at [123, 264] on link "Kristiansen Tom Rich Sivilarkit AS" at bounding box center [98, 267] width 66 height 8
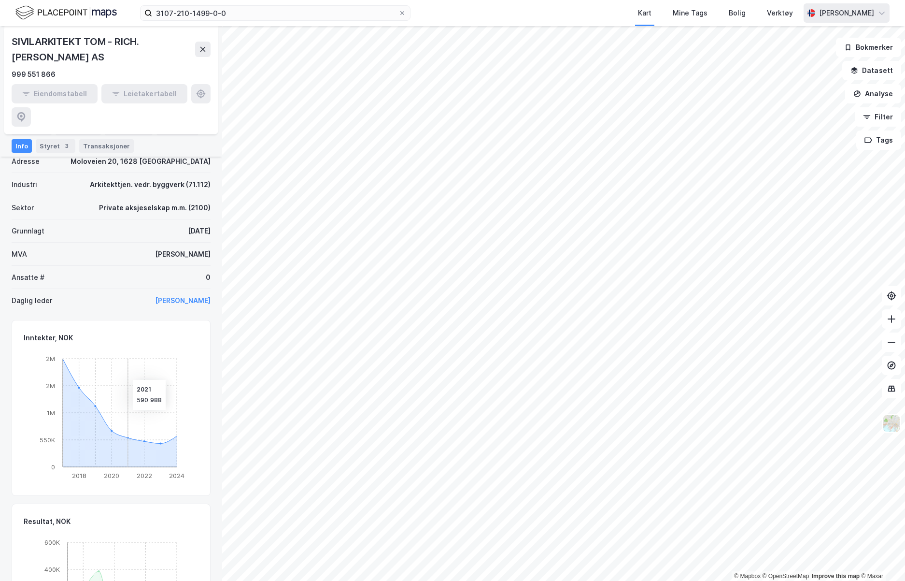
scroll to position [145, 0]
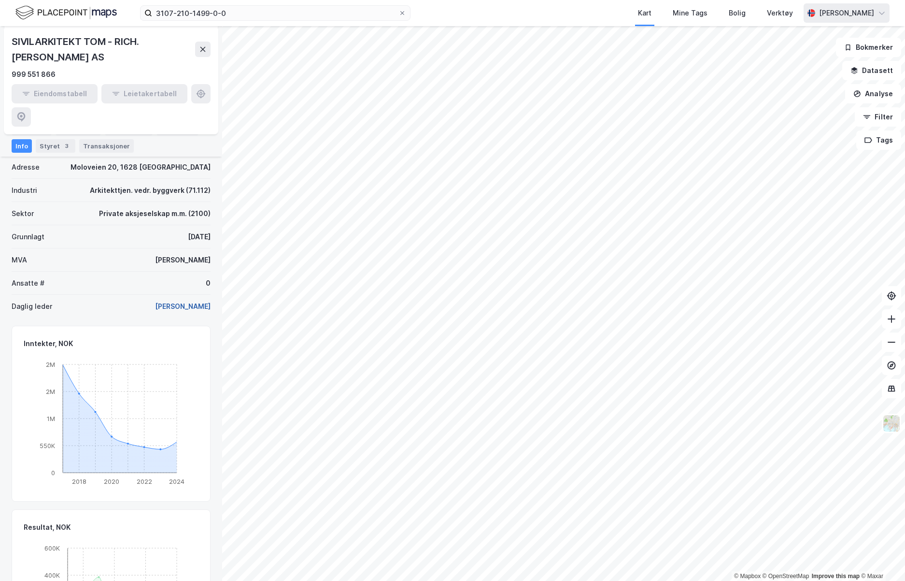
click at [0, 0] on button "Tom Richard Kristiansen" at bounding box center [0, 0] width 0 height 0
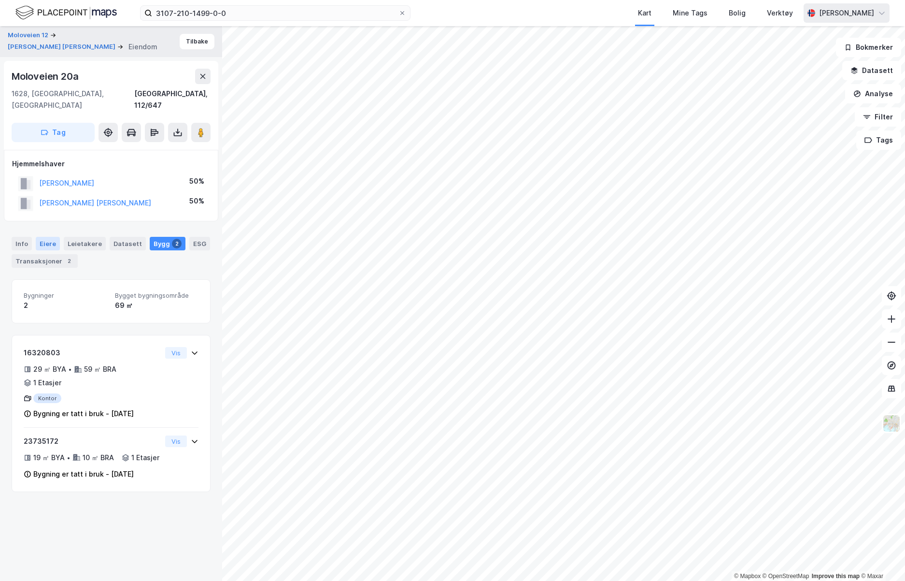
click at [46, 237] on div "Eiere" at bounding box center [48, 244] width 24 height 14
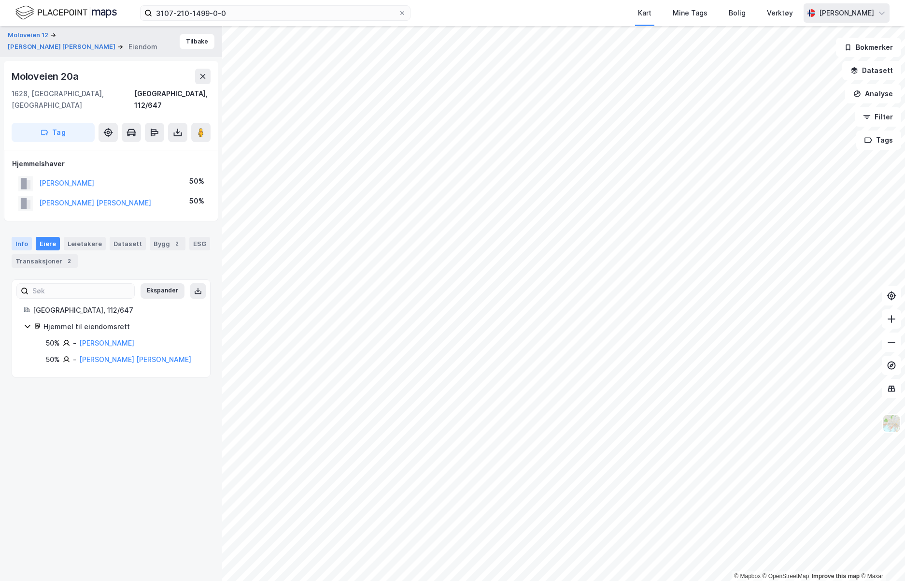
click at [21, 237] on div "Info" at bounding box center [22, 244] width 20 height 14
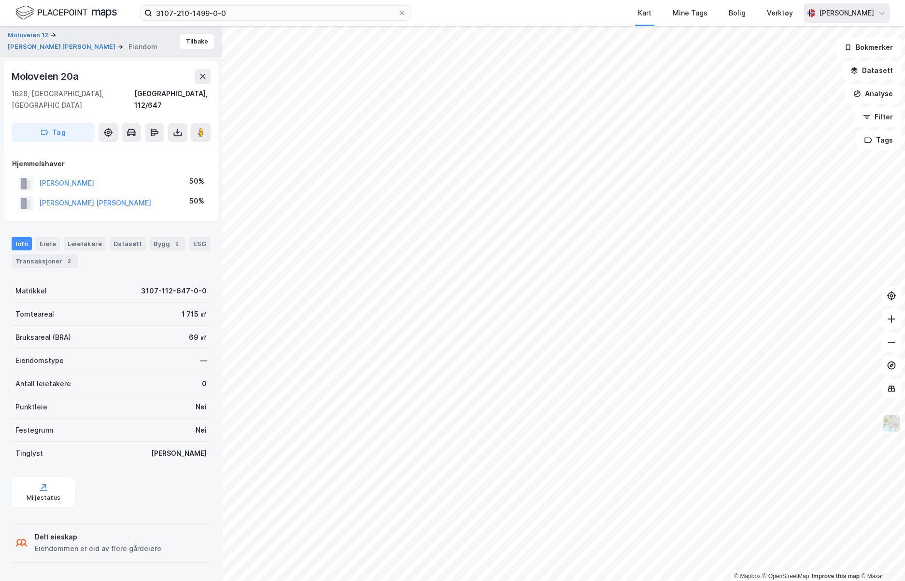
click at [98, 197] on div "KRISTIANSEN TOM RICHARD" at bounding box center [95, 203] width 112 height 12
click at [0, 0] on button "KRISTIANSEN TOM RICHARD" at bounding box center [0, 0] width 0 height 0
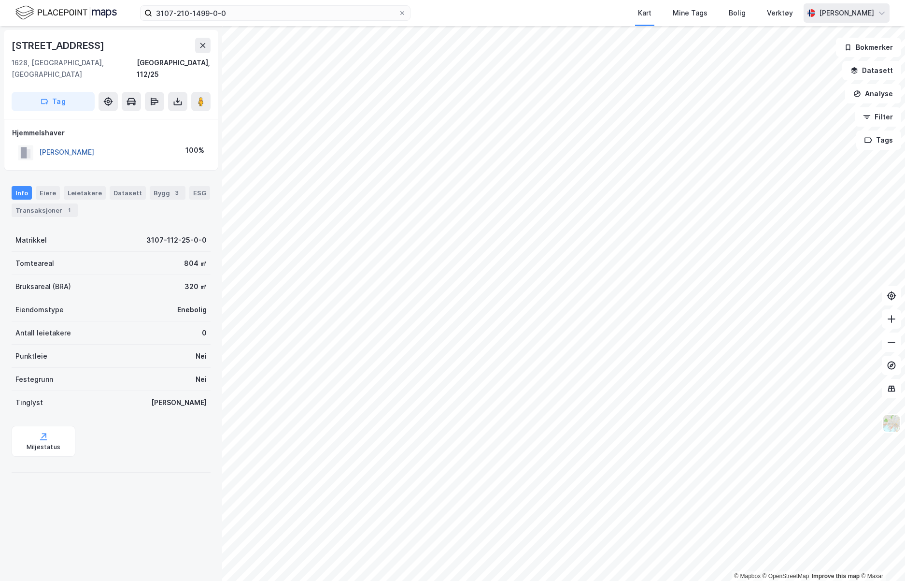
click at [0, 0] on button "ANDERSEN LARS S GRAN" at bounding box center [0, 0] width 0 height 0
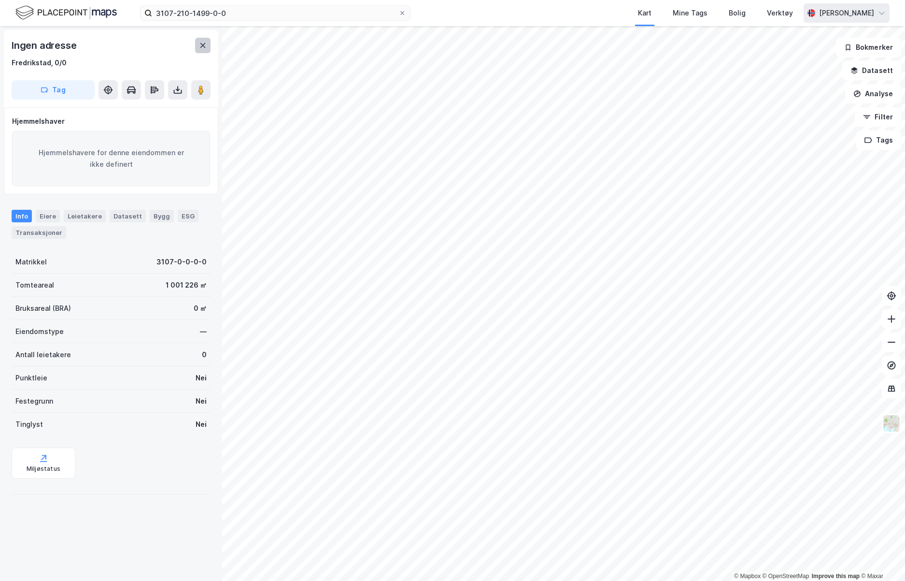
click at [201, 42] on icon at bounding box center [203, 46] width 8 height 8
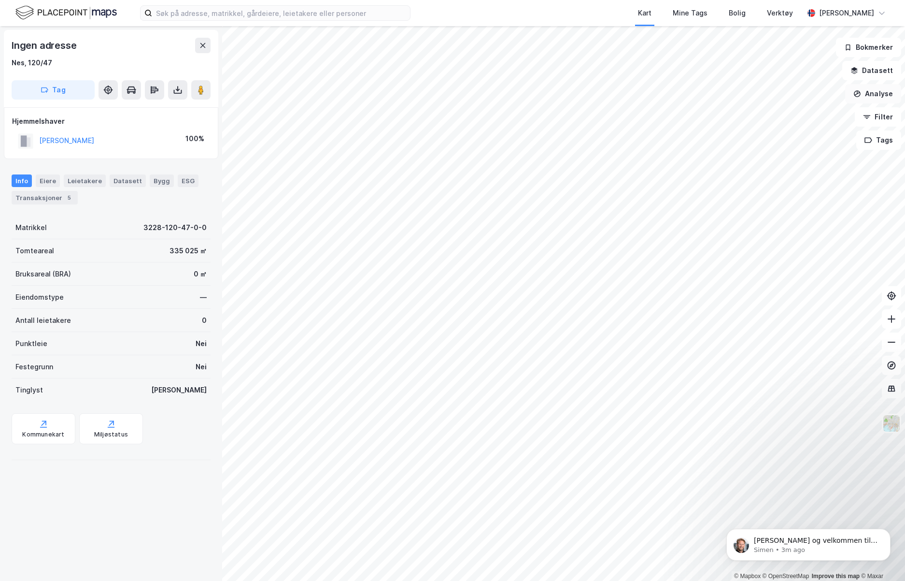
click at [879, 90] on button "Analyse" at bounding box center [873, 93] width 56 height 19
click at [882, 115] on button "Filter" at bounding box center [878, 116] width 46 height 19
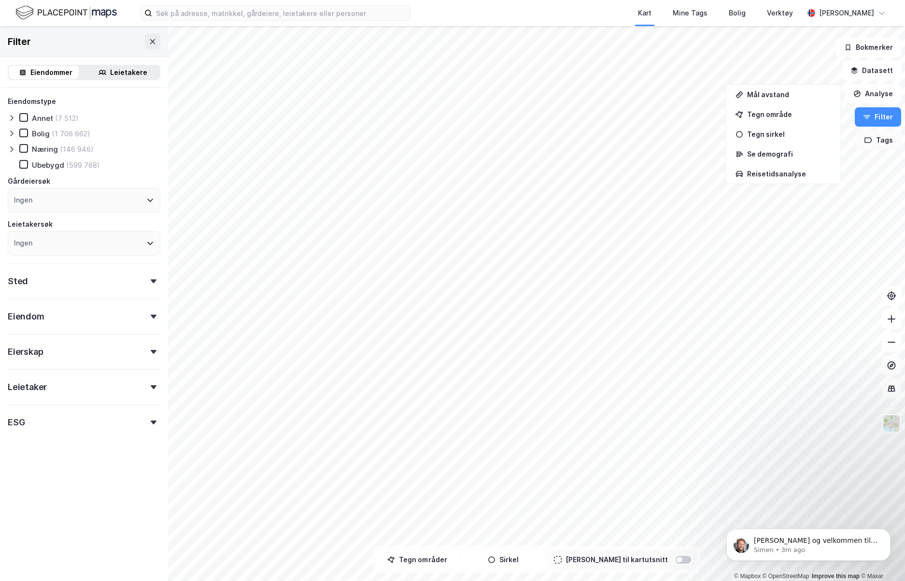
click at [874, 137] on button "Tags" at bounding box center [878, 139] width 45 height 19
click at [839, 144] on icon at bounding box center [836, 146] width 5 height 5
click at [880, 113] on button "Filter" at bounding box center [878, 116] width 46 height 19
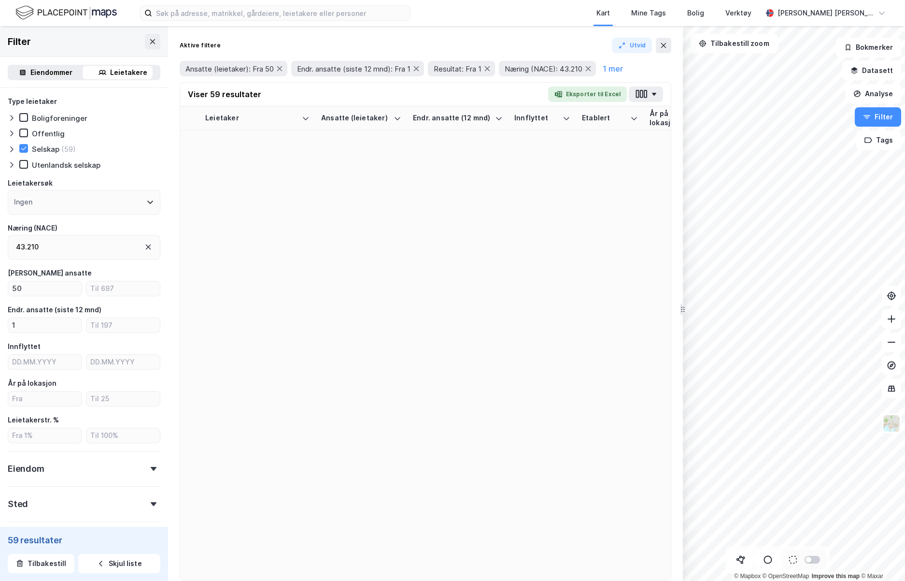
type input "--- (59)"
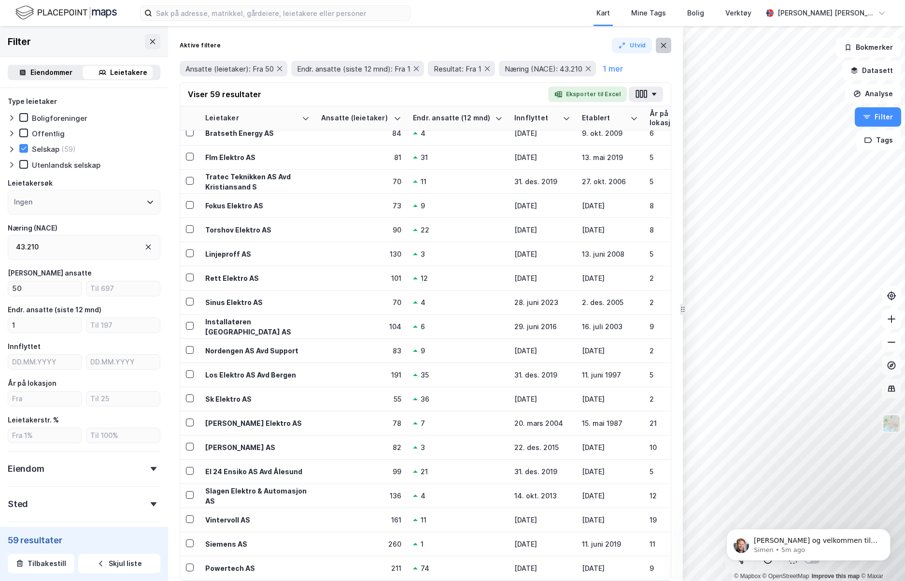
click at [663, 43] on icon at bounding box center [664, 46] width 8 height 8
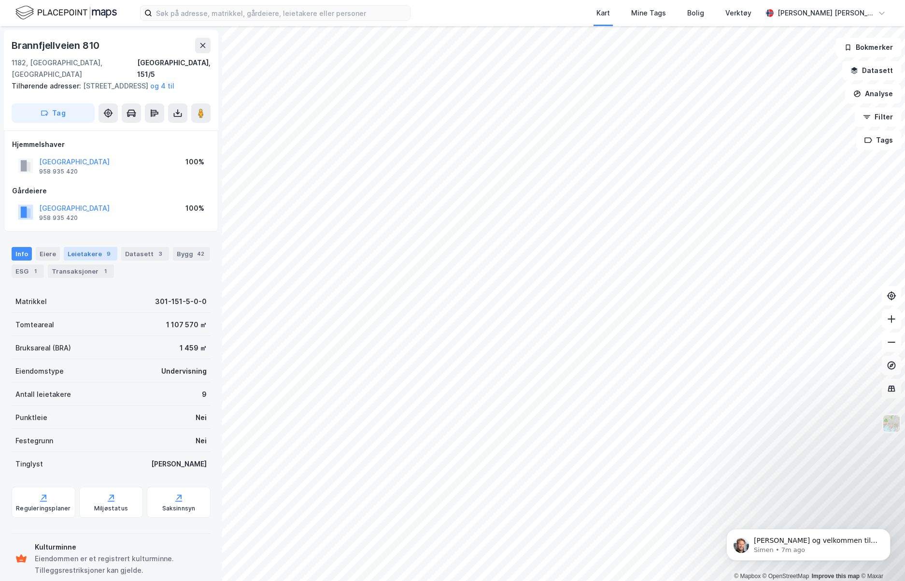
click at [88, 249] on div "Leietakere 9" at bounding box center [91, 254] width 54 height 14
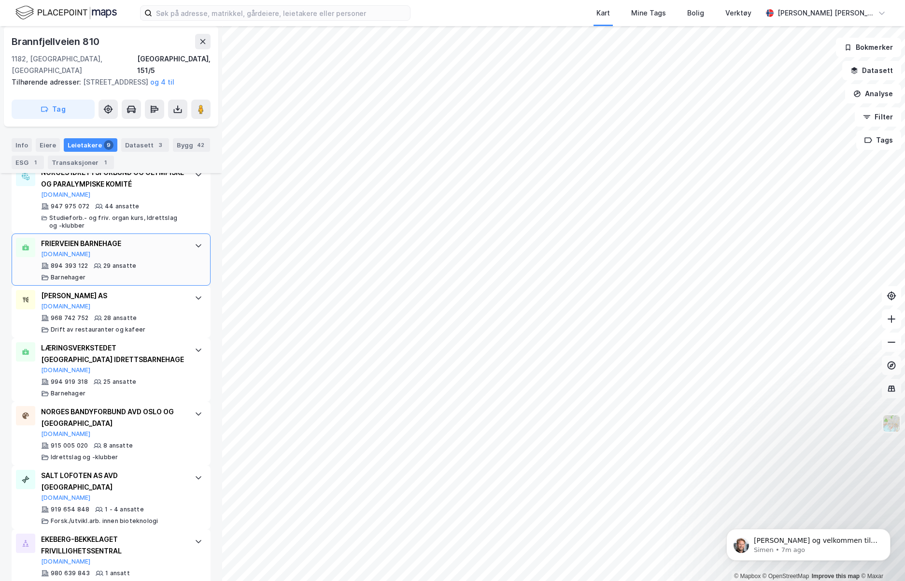
scroll to position [427, 0]
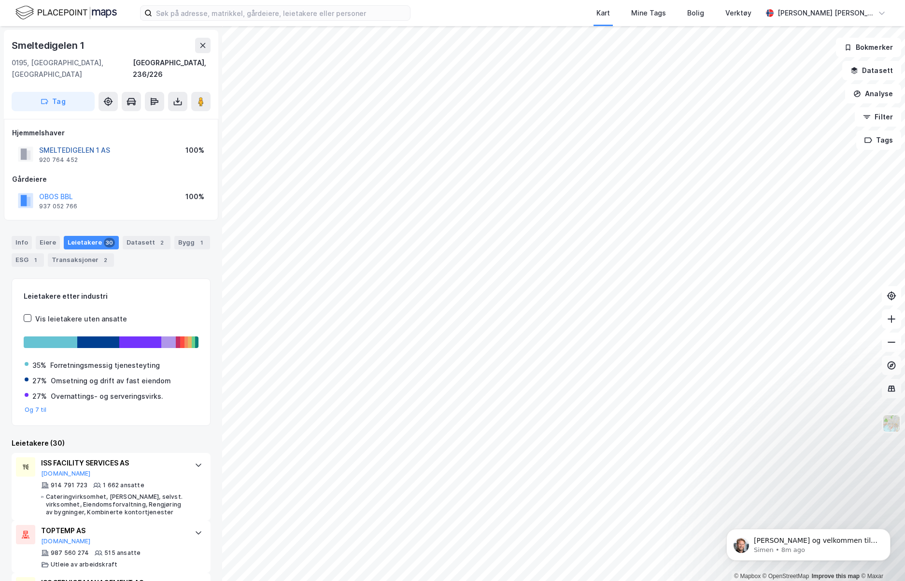
click at [0, 0] on button "SMELTEDIGELEN 1 AS" at bounding box center [0, 0] width 0 height 0
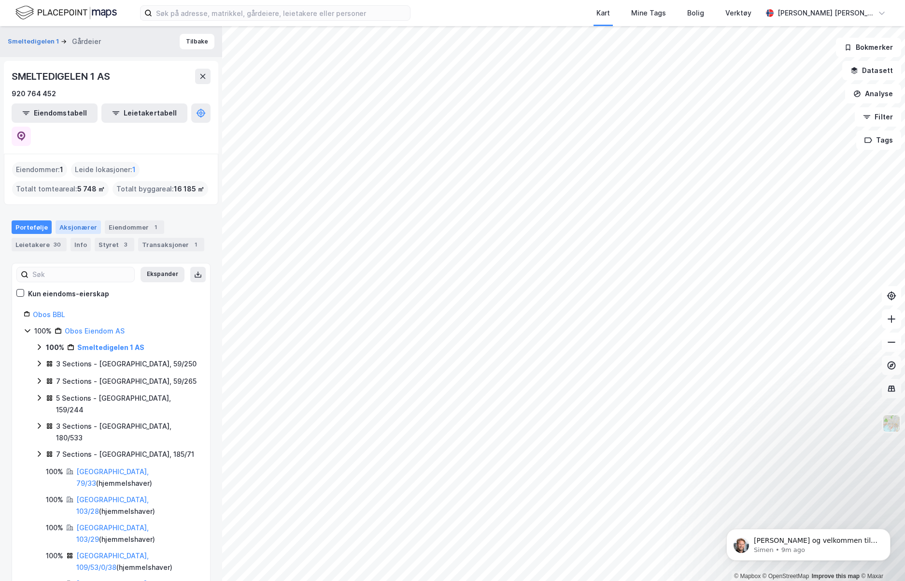
click at [74, 220] on div "Aksjonærer" at bounding box center [78, 227] width 45 height 14
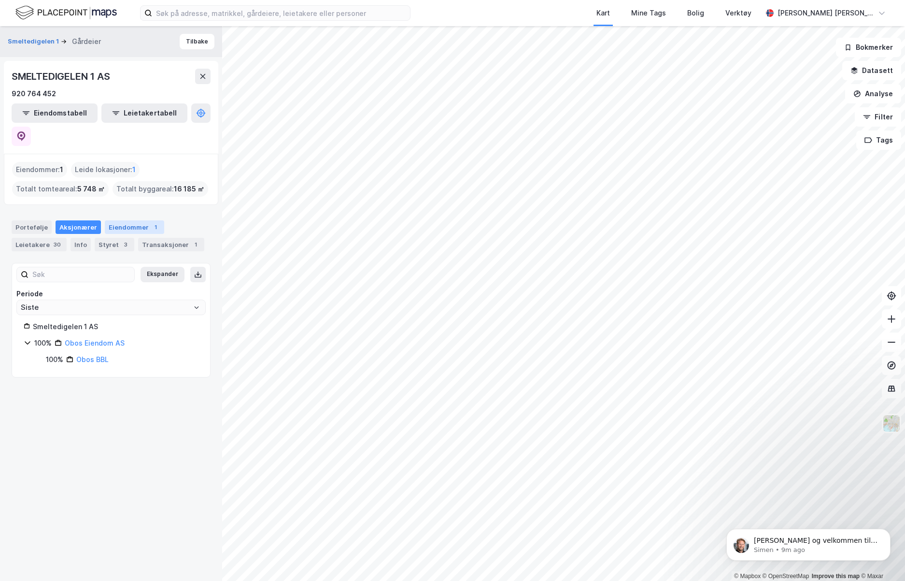
click at [115, 220] on div "Eiendommer 1" at bounding box center [134, 227] width 59 height 14
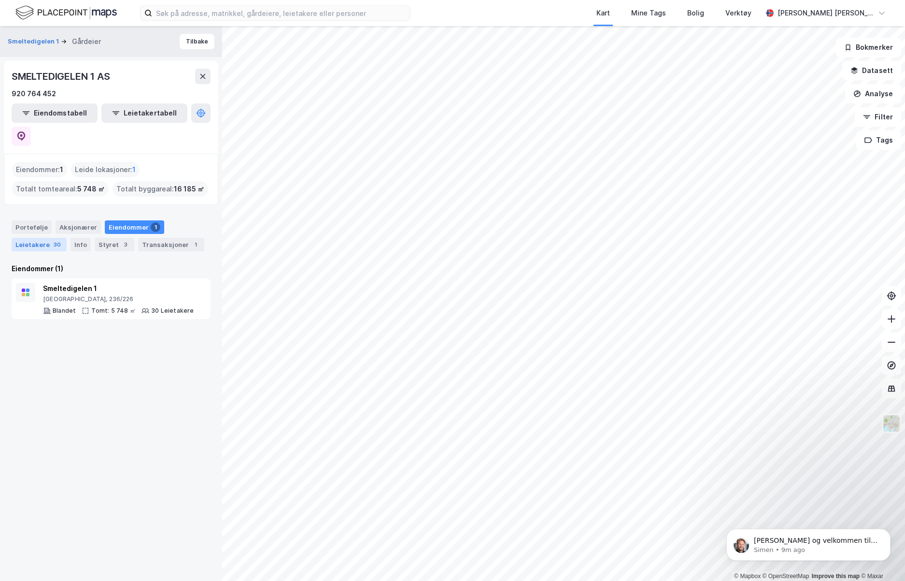
click at [44, 238] on div "Leietakere 30" at bounding box center [39, 245] width 55 height 14
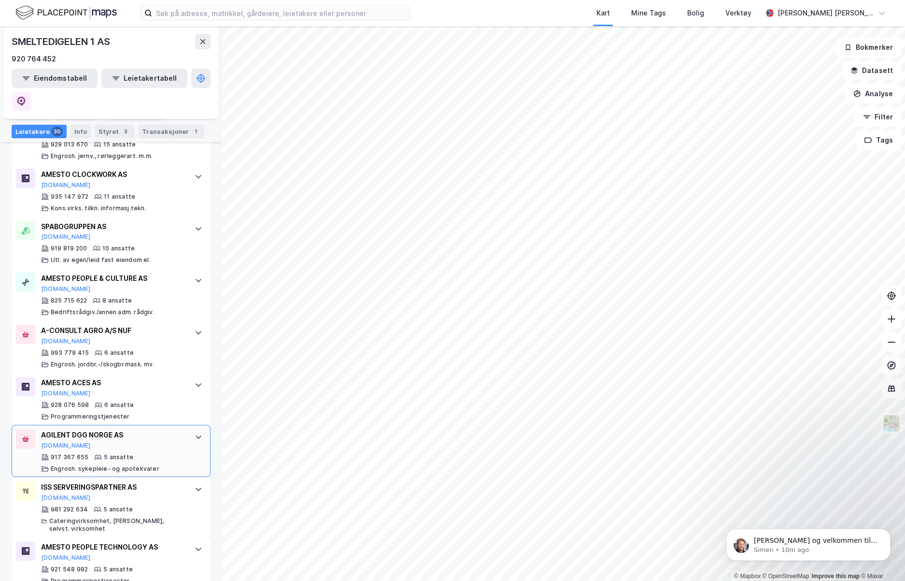
scroll to position [1014, 0]
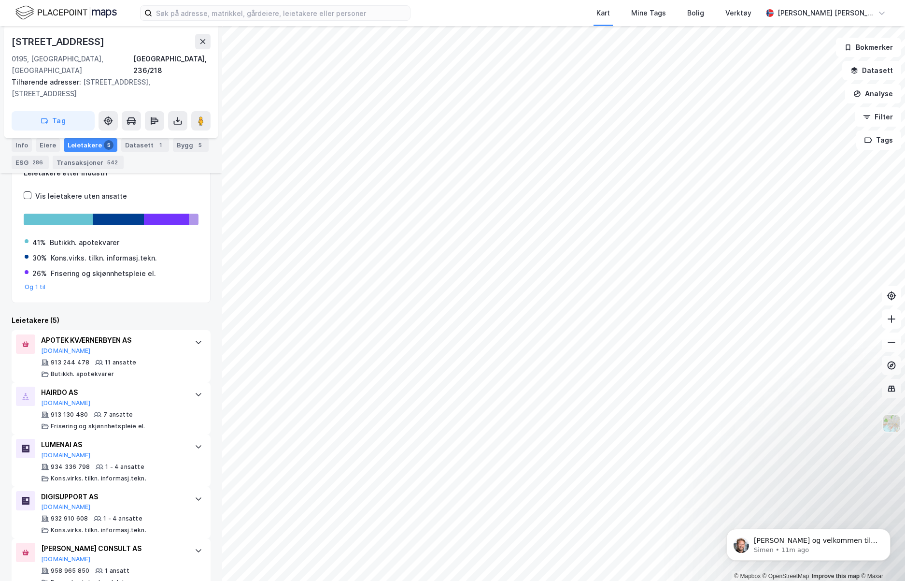
scroll to position [179, 0]
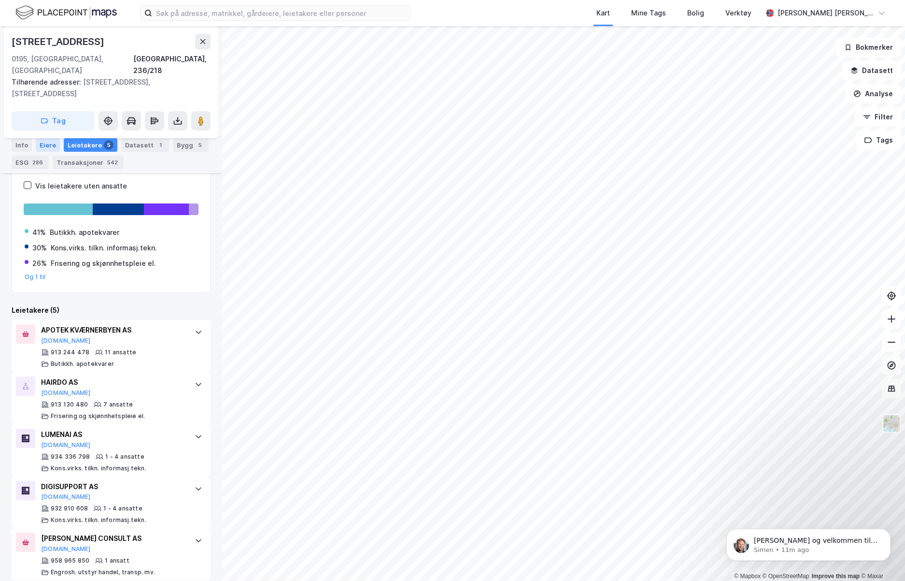
click at [46, 139] on div "Eiere" at bounding box center [48, 145] width 24 height 14
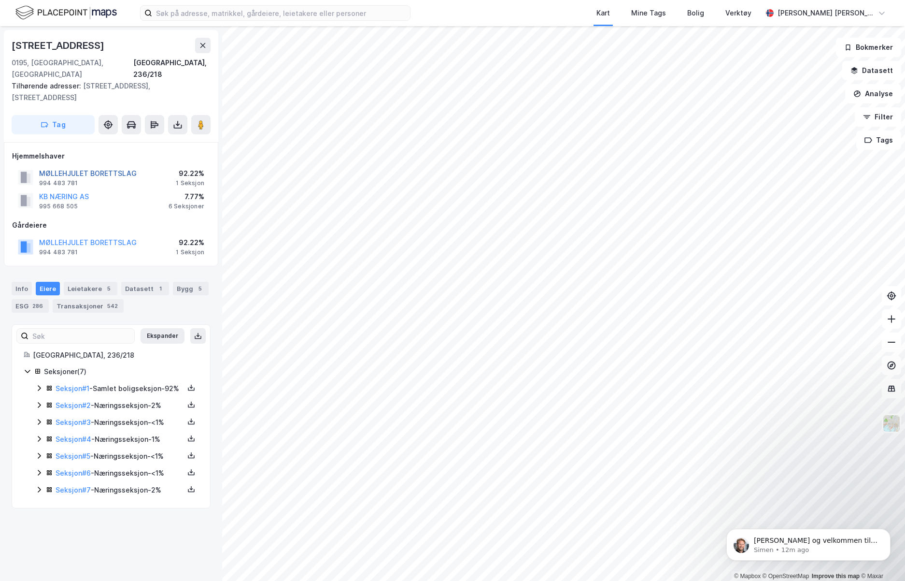
click at [0, 0] on button "MØLLEHJULET BORETTSLAG" at bounding box center [0, 0] width 0 height 0
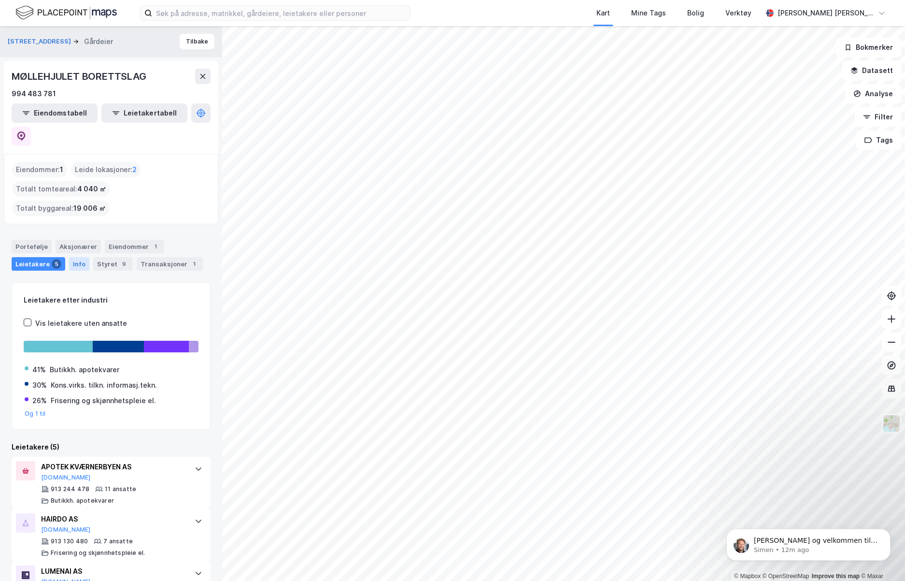
click at [76, 257] on div "Info" at bounding box center [79, 264] width 20 height 14
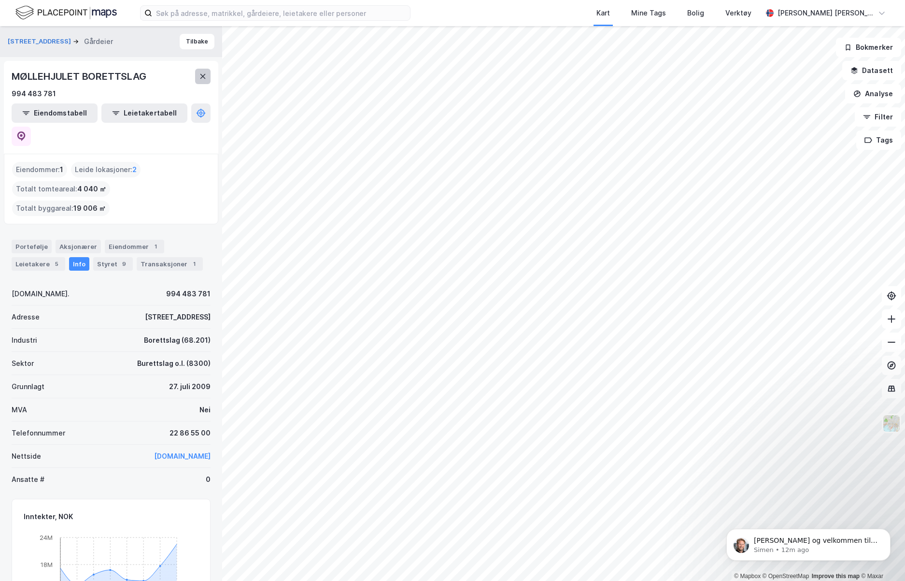
click at [202, 73] on icon at bounding box center [203, 76] width 8 height 8
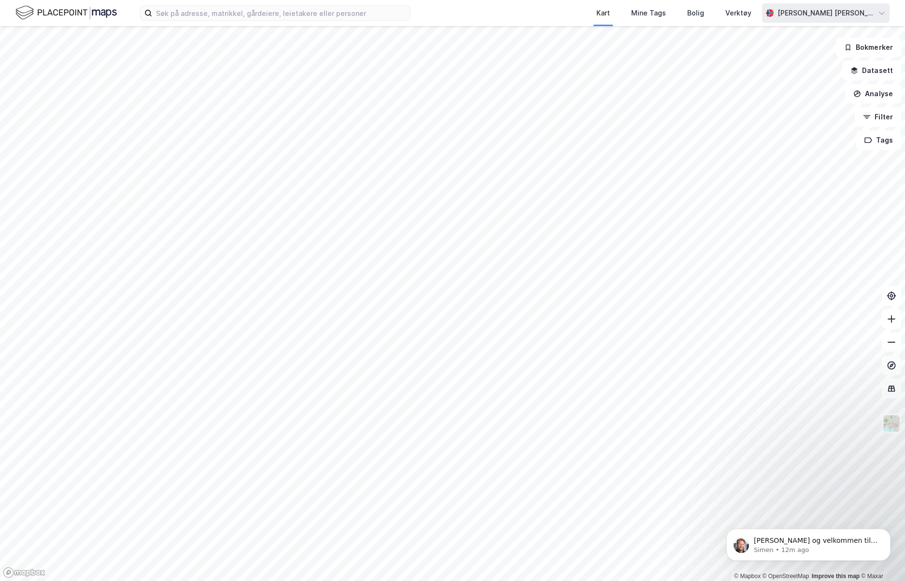
click at [884, 12] on icon at bounding box center [882, 13] width 6 height 3
click at [802, 54] on div "Logg ut" at bounding box center [798, 60] width 26 height 12
